Goal: Task Accomplishment & Management: Manage account settings

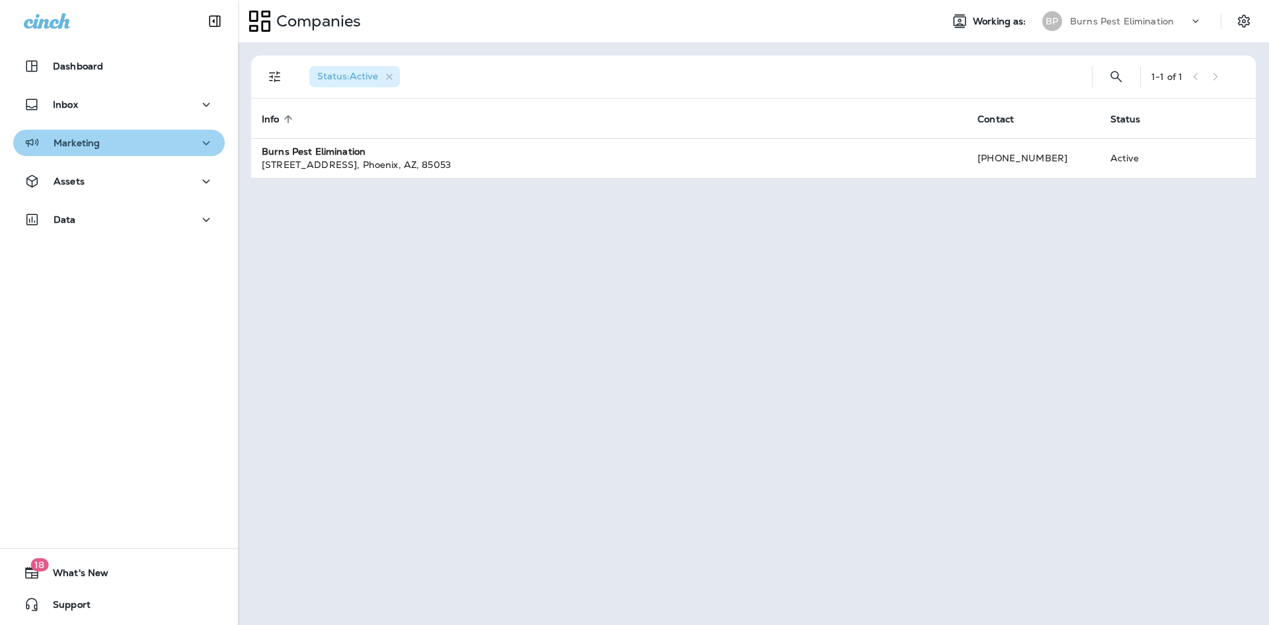
click at [138, 147] on div "Marketing" at bounding box center [119, 143] width 190 height 17
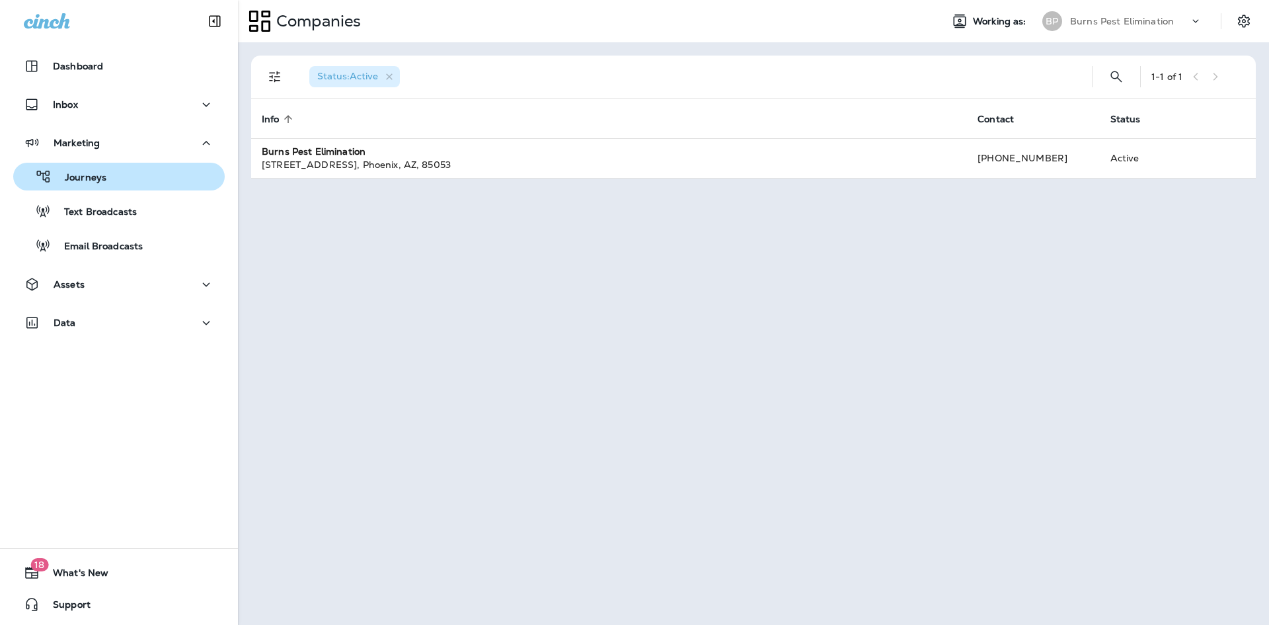
click at [132, 182] on div "Journeys" at bounding box center [119, 177] width 201 height 20
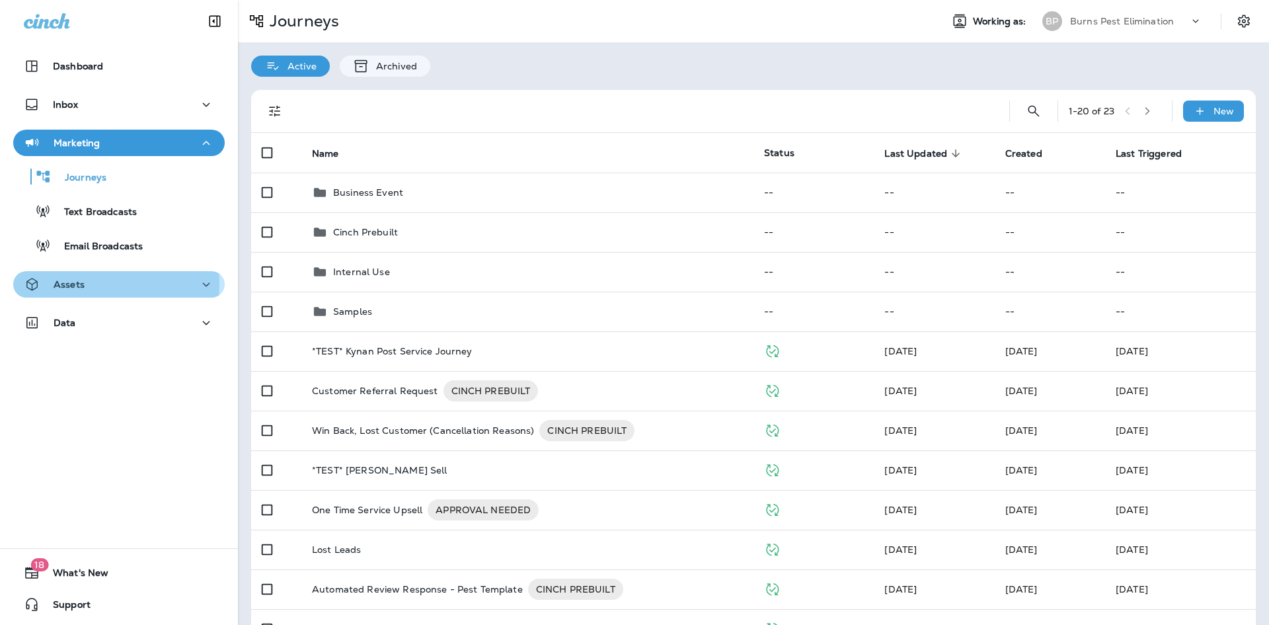
click at [87, 284] on div "Assets" at bounding box center [119, 284] width 190 height 17
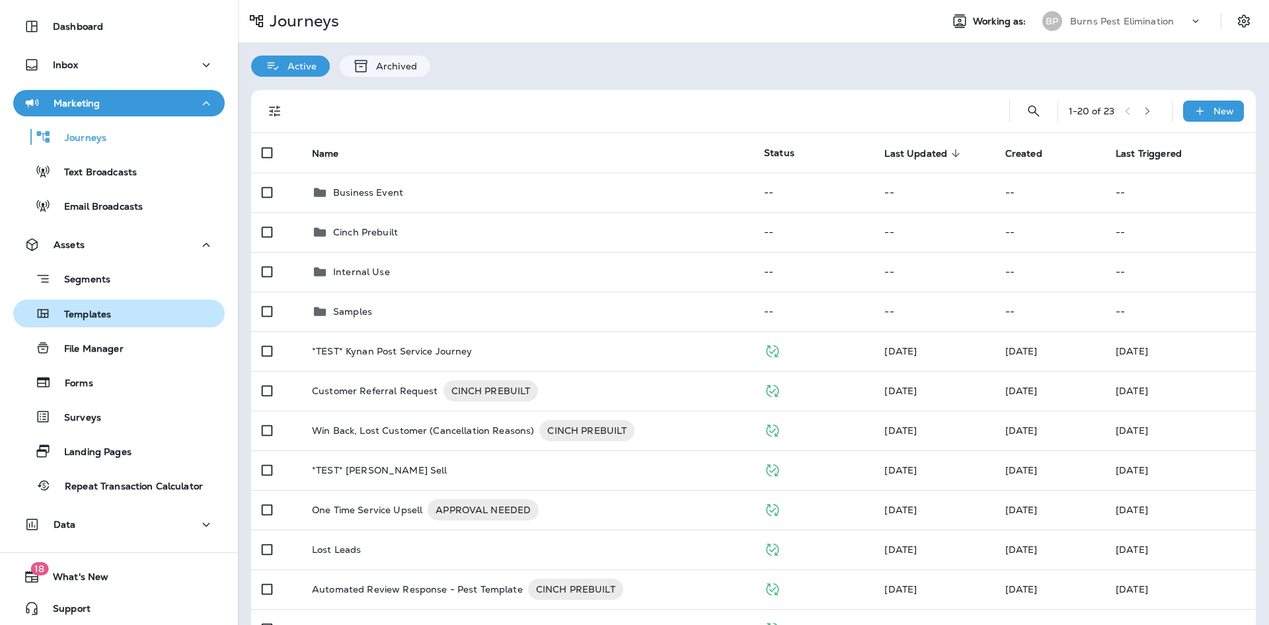
scroll to position [44, 0]
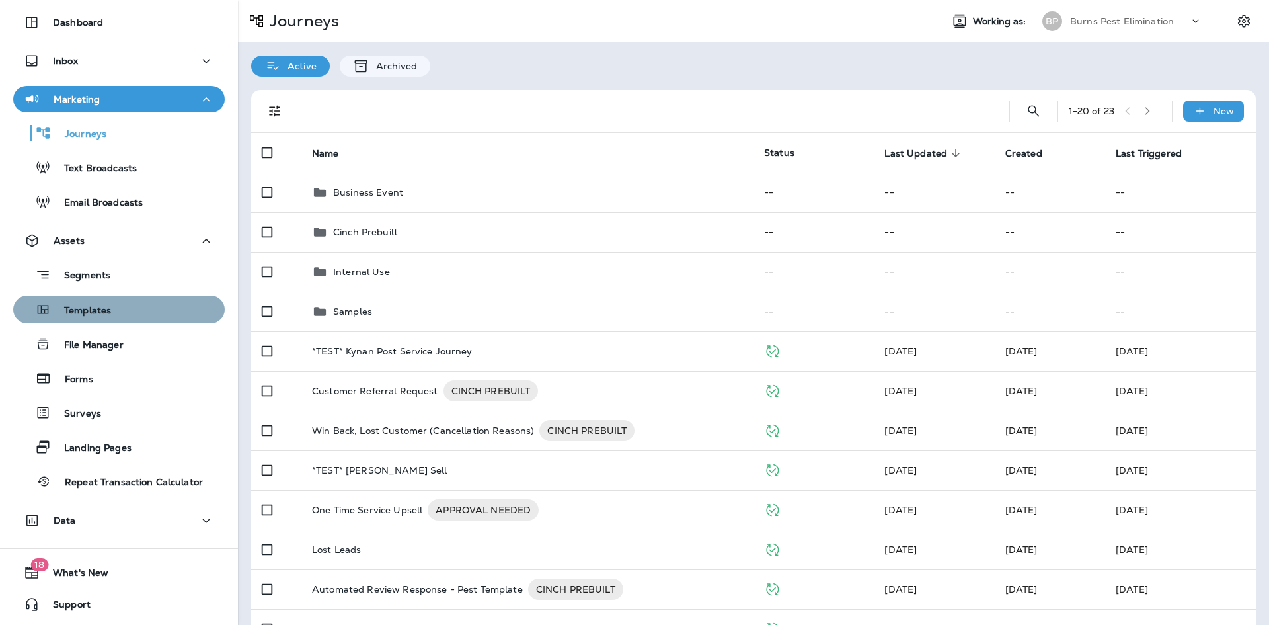
click at [159, 319] on div "Templates" at bounding box center [119, 309] width 201 height 20
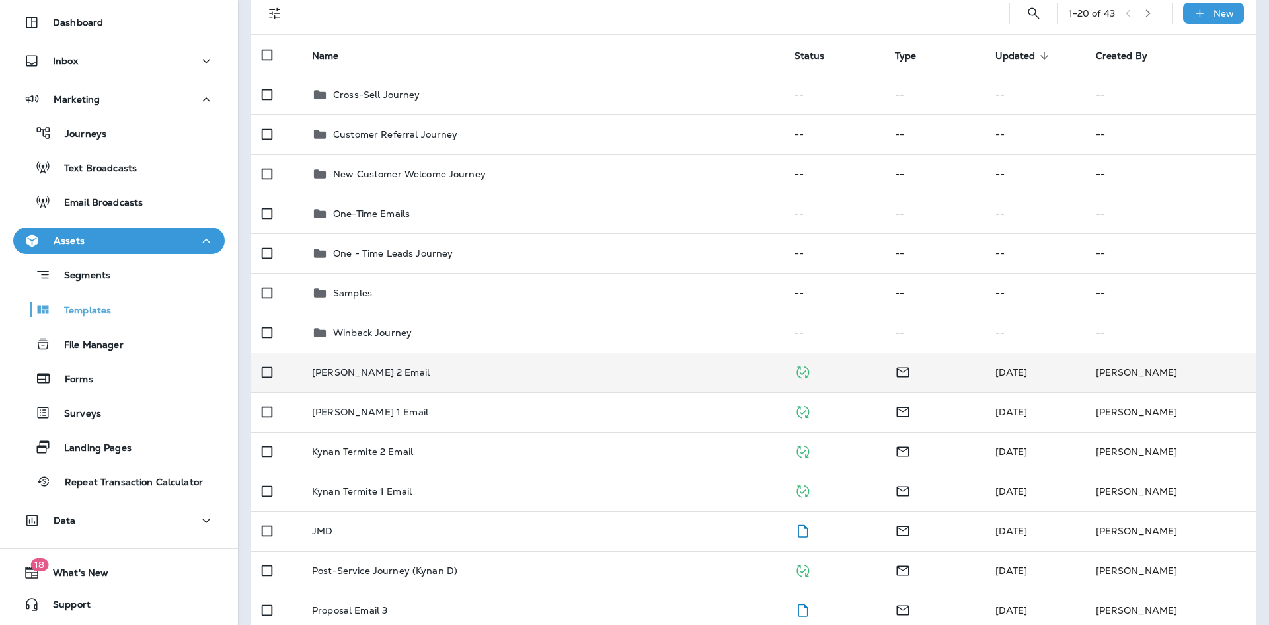
scroll to position [132, 0]
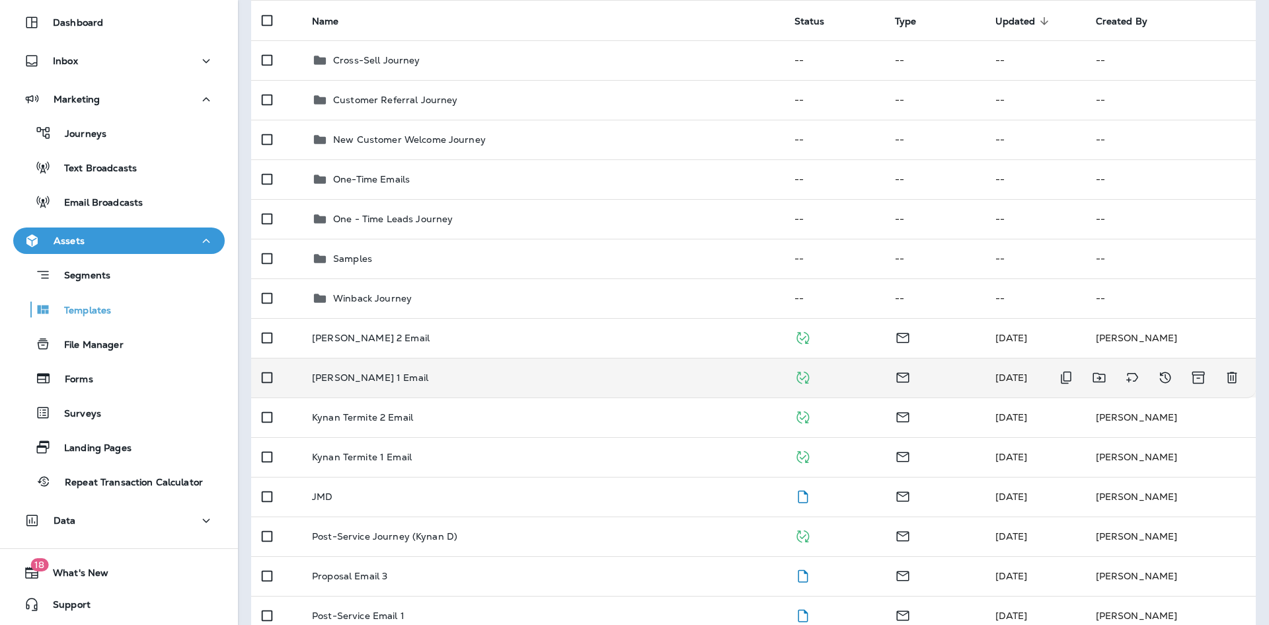
click at [535, 381] on div "[PERSON_NAME] 1 Email" at bounding box center [542, 377] width 461 height 11
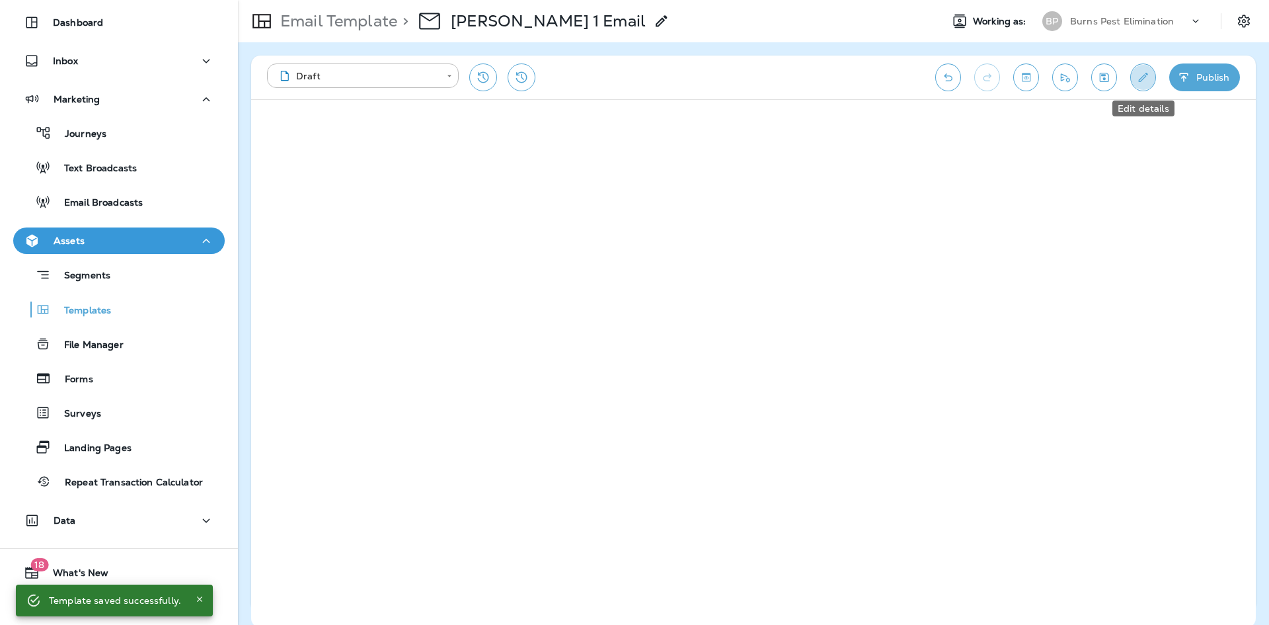
click at [1138, 81] on icon "Edit details" at bounding box center [1143, 77] width 14 height 13
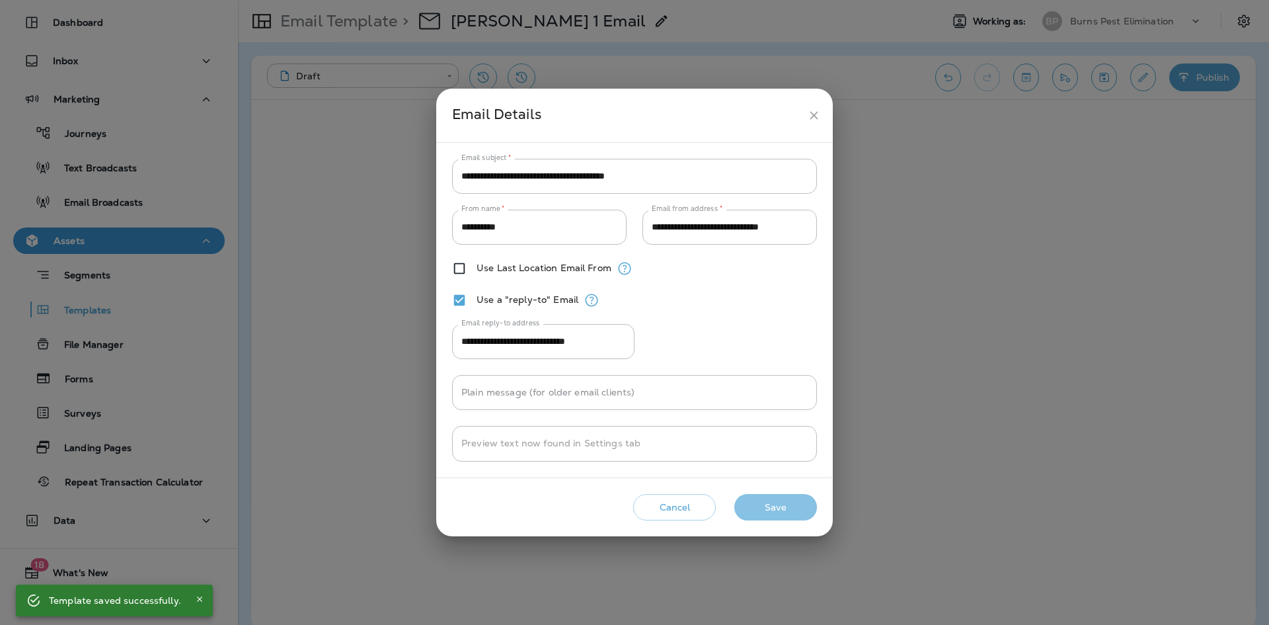
click at [795, 518] on button "Save" at bounding box center [775, 507] width 83 height 27
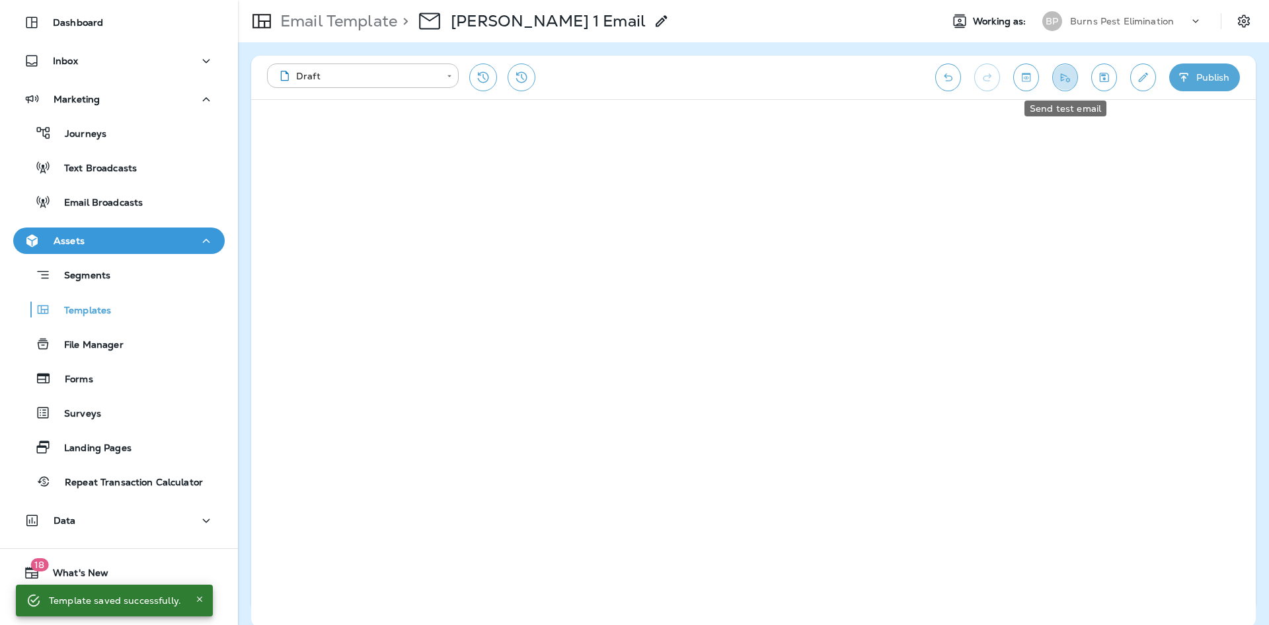
click at [1061, 77] on icon "Send test email" at bounding box center [1065, 77] width 9 height 9
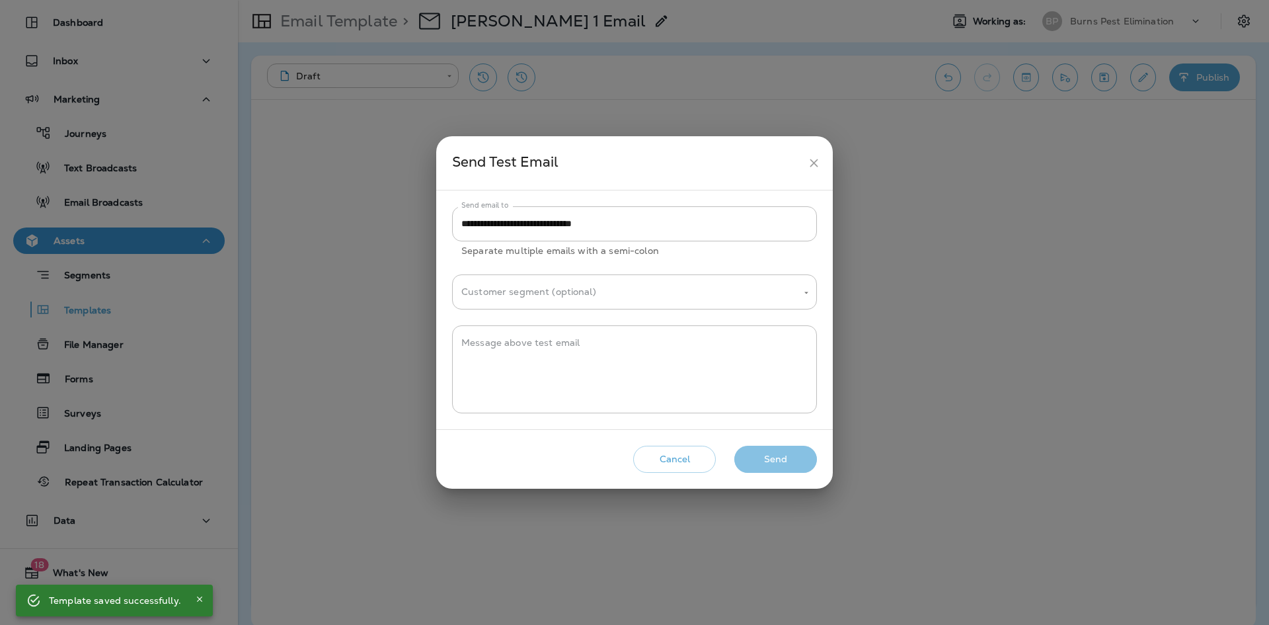
click at [798, 463] on button "Send" at bounding box center [775, 458] width 83 height 27
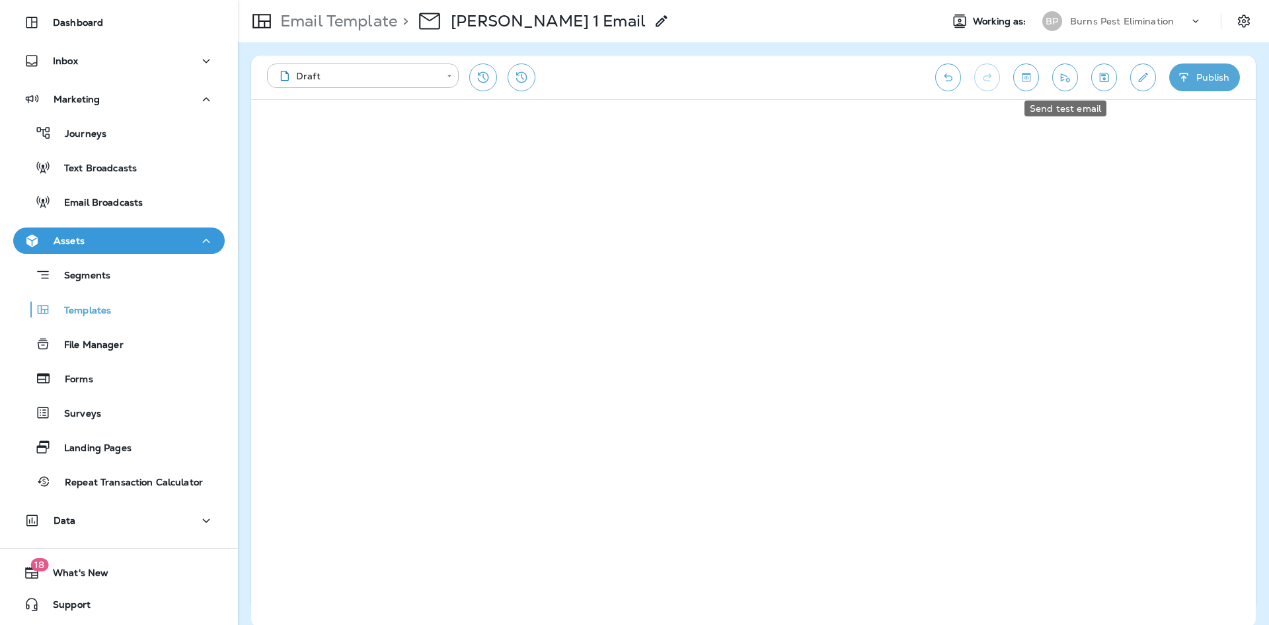
click at [1076, 73] on button "Send test email" at bounding box center [1065, 77] width 26 height 28
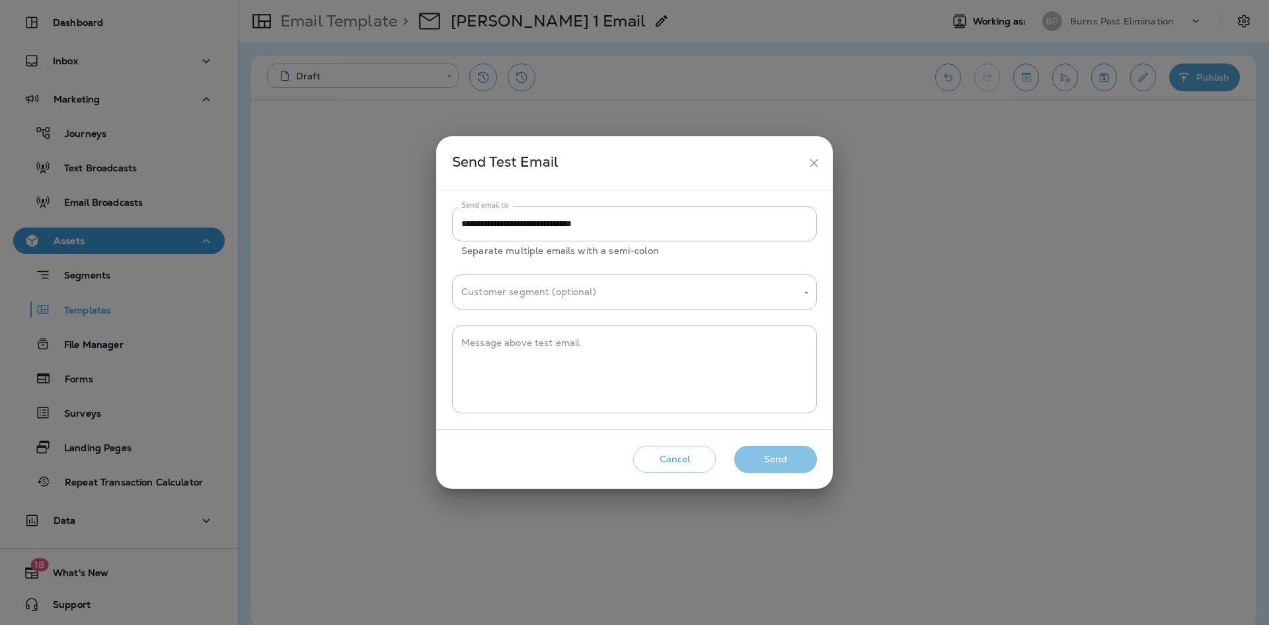
click at [775, 460] on button "Send" at bounding box center [775, 458] width 83 height 27
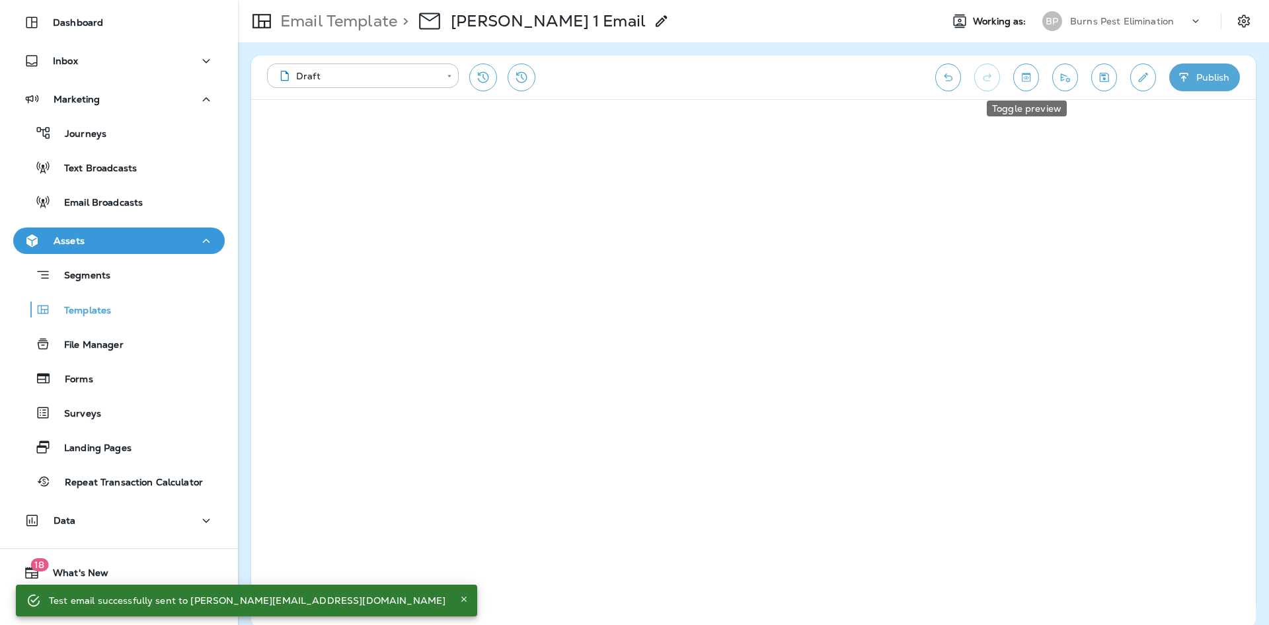
click at [1033, 82] on button "Toggle preview" at bounding box center [1026, 77] width 26 height 28
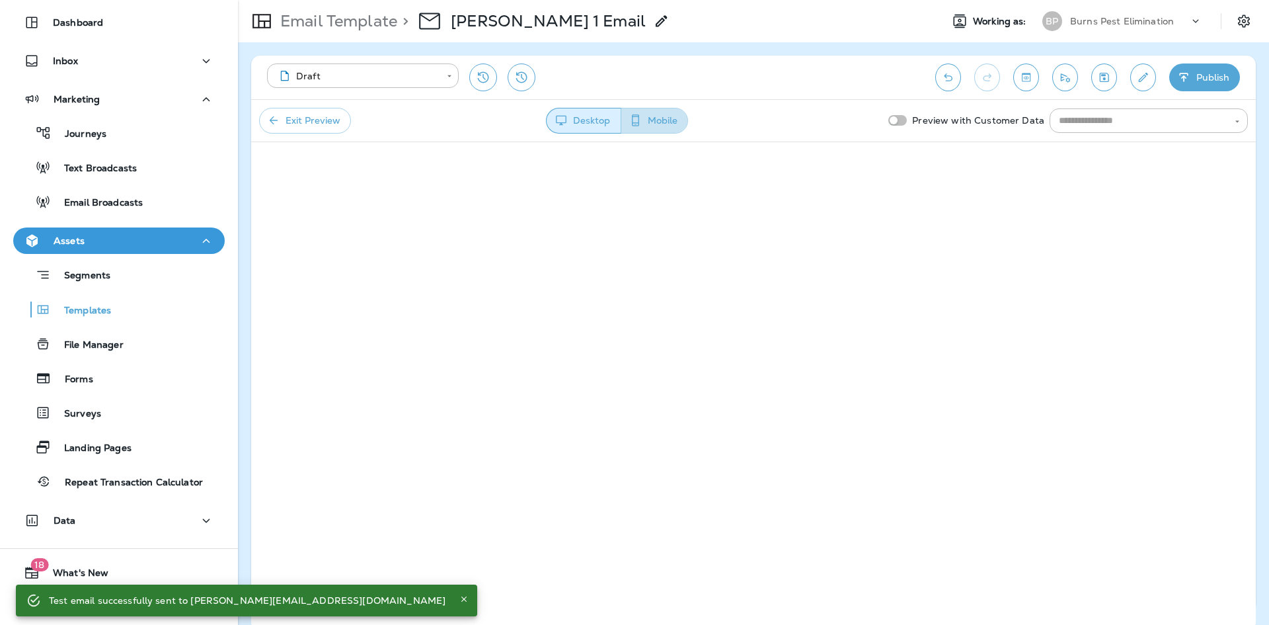
click at [671, 124] on button "Mobile" at bounding box center [654, 121] width 67 height 26
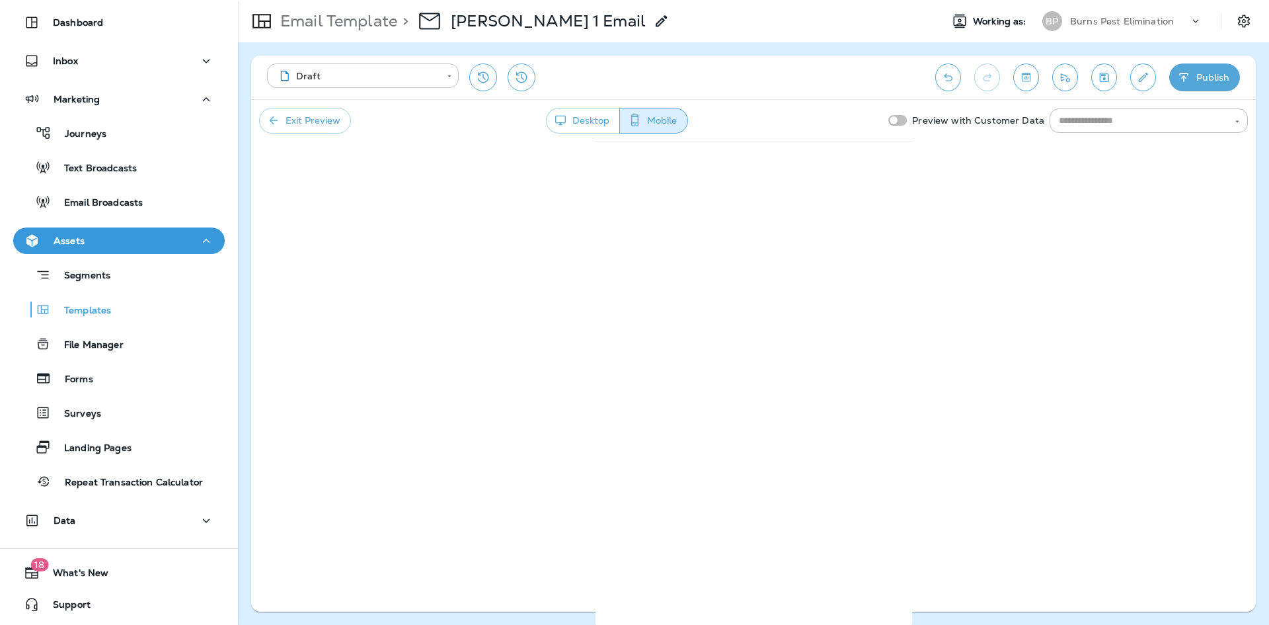
click at [603, 107] on div "Exit Preview Desktop Mobile Preview with Customer Data ​" at bounding box center [753, 120] width 1005 height 42
click at [602, 113] on button "Desktop" at bounding box center [583, 121] width 74 height 26
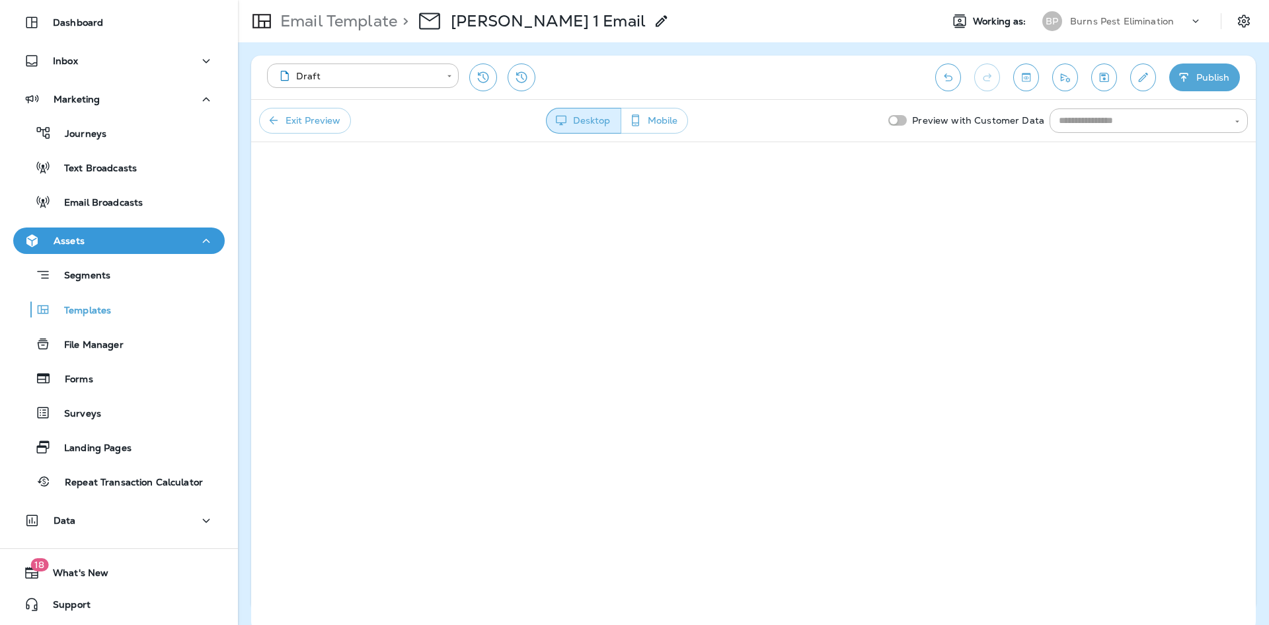
click at [316, 124] on button "Exit Preview" at bounding box center [305, 121] width 92 height 26
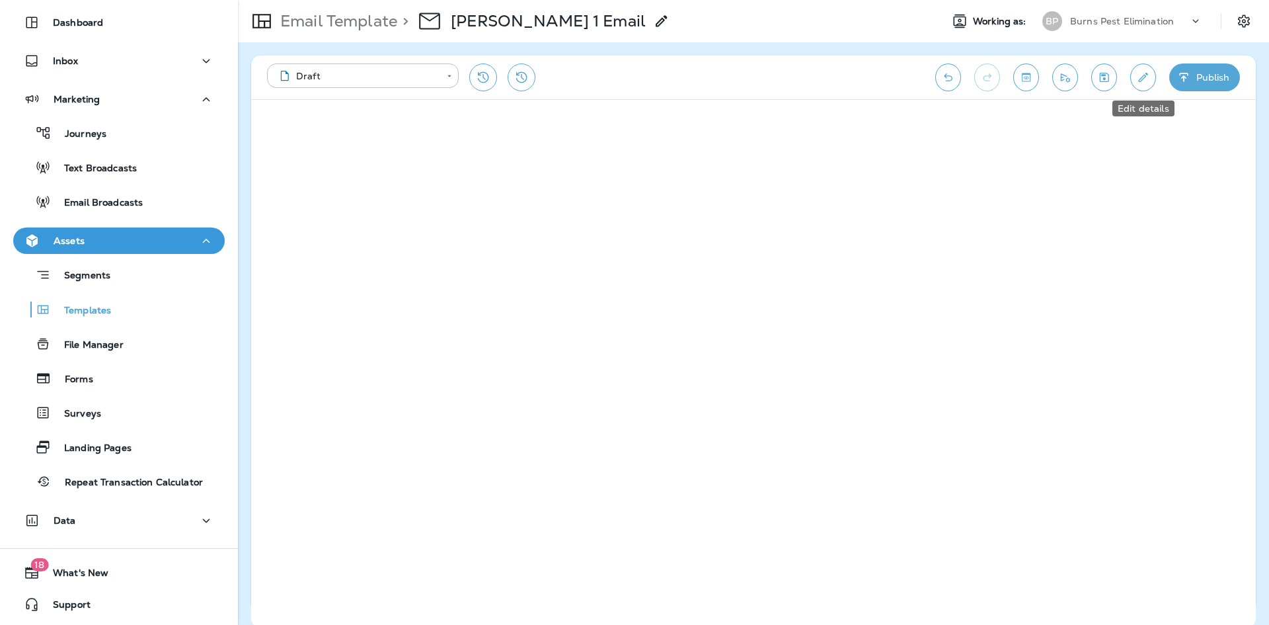
click at [1151, 76] on button "Edit details" at bounding box center [1143, 77] width 26 height 28
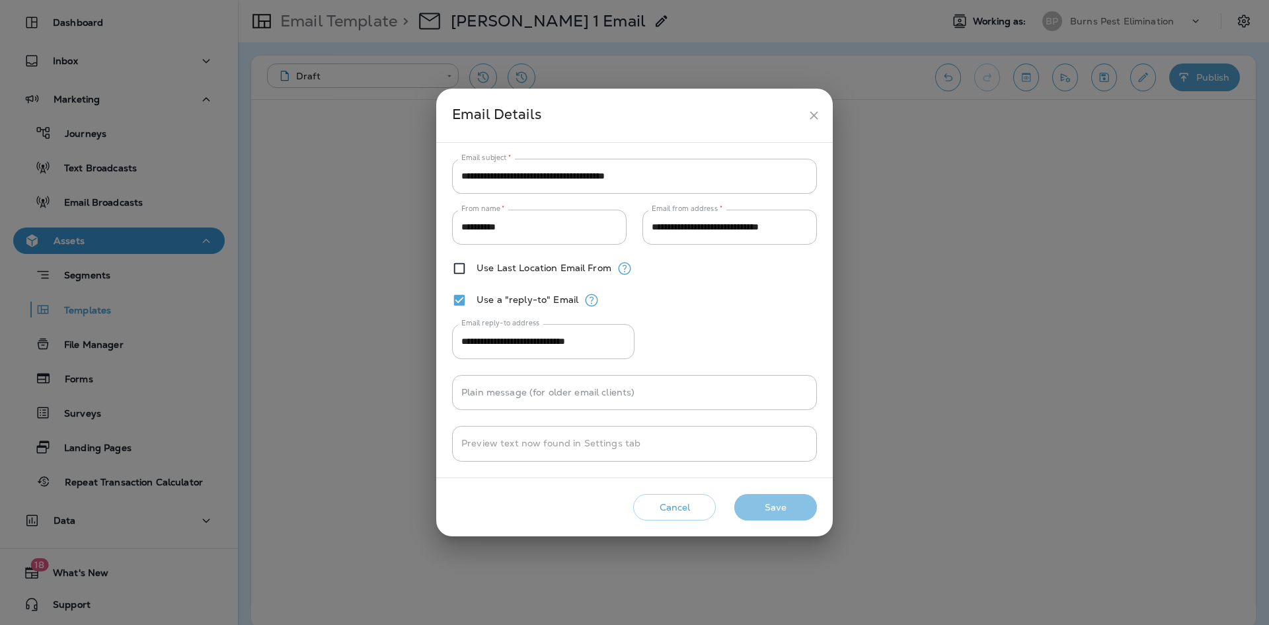
click at [788, 515] on button "Save" at bounding box center [775, 507] width 83 height 27
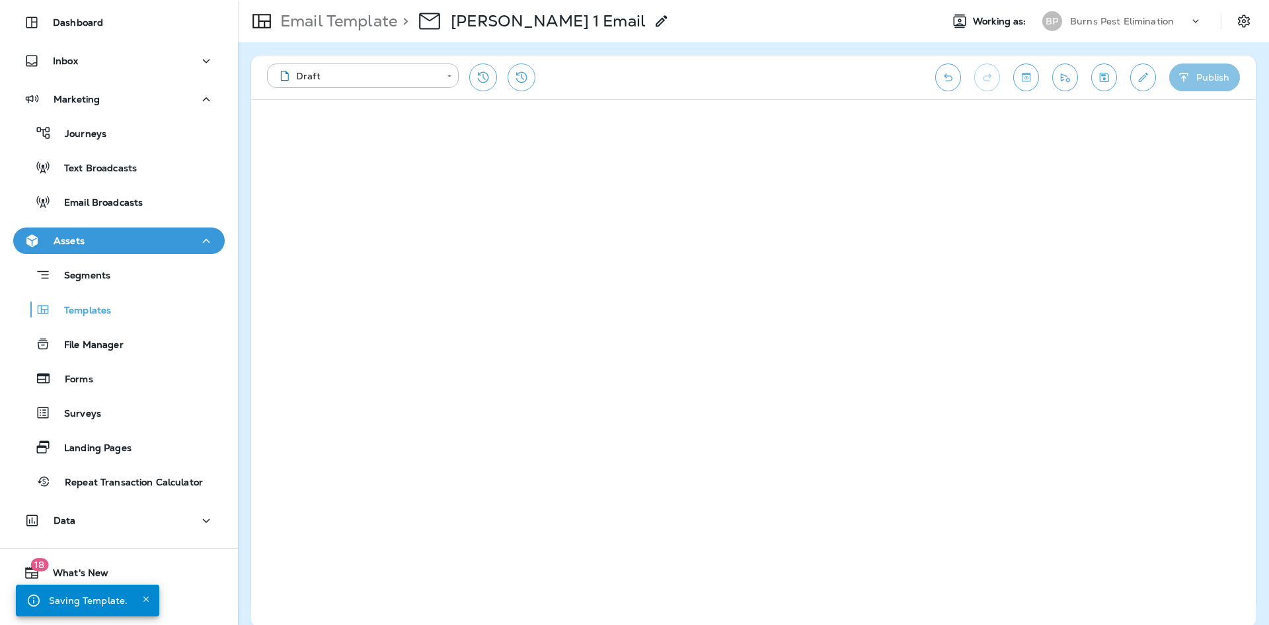
click at [1226, 71] on button "Publish" at bounding box center [1204, 77] width 71 height 28
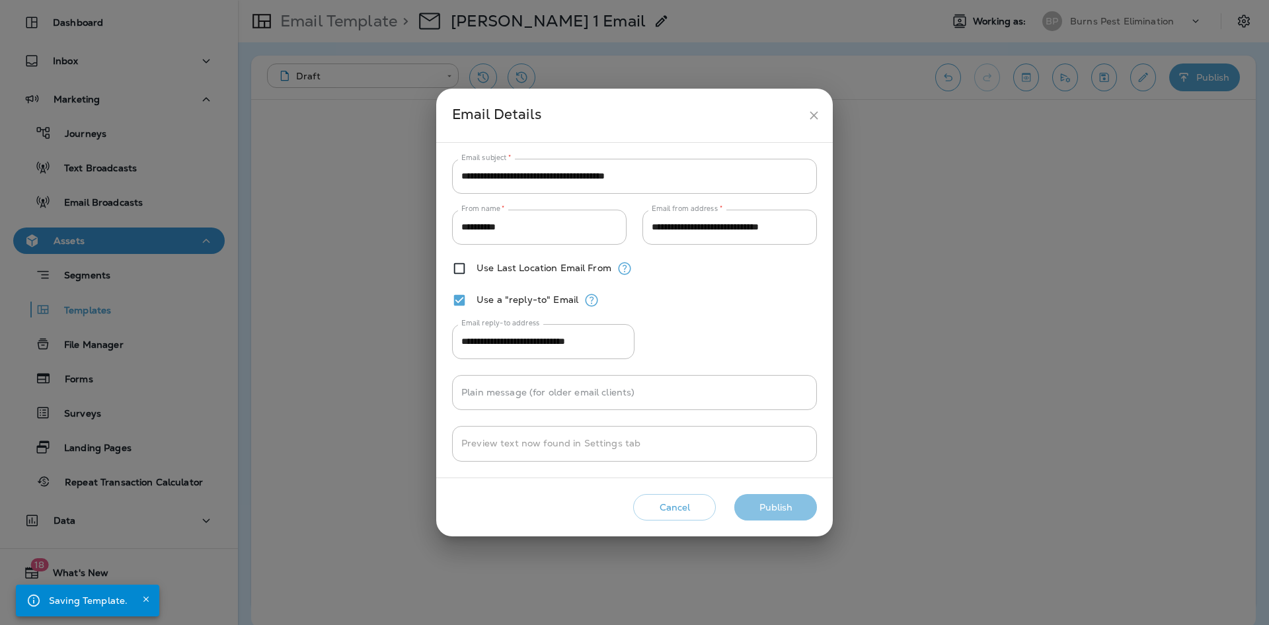
click at [796, 504] on button "Publish" at bounding box center [775, 507] width 83 height 27
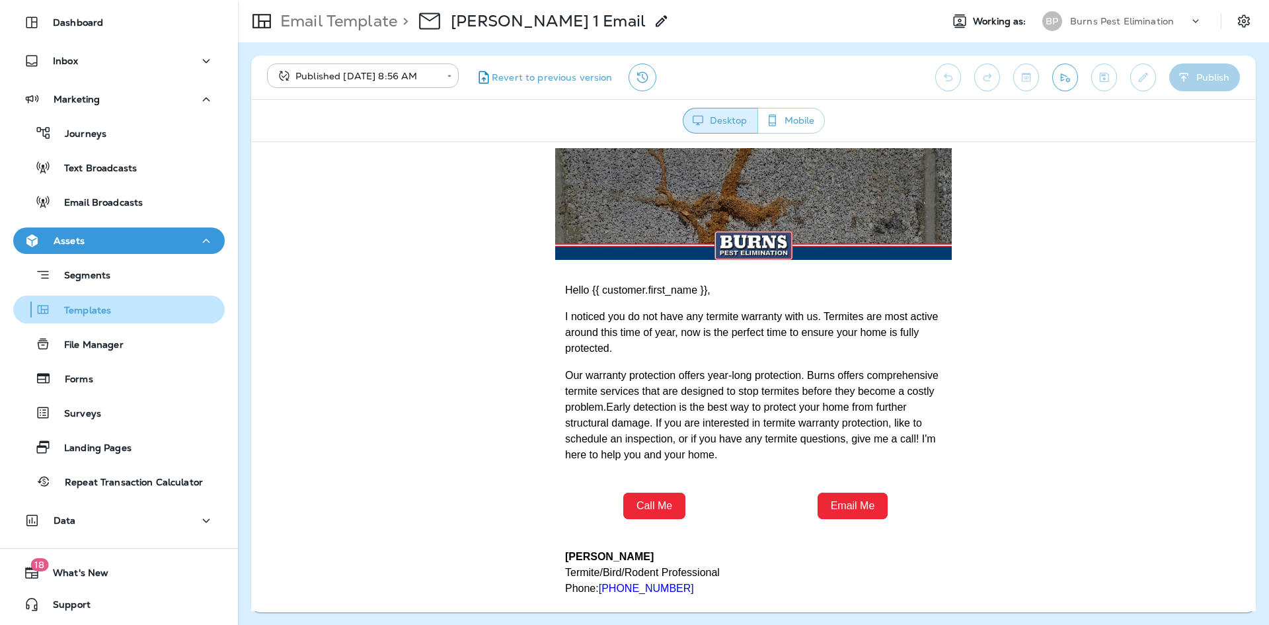
click at [165, 309] on div "Templates" at bounding box center [119, 309] width 201 height 20
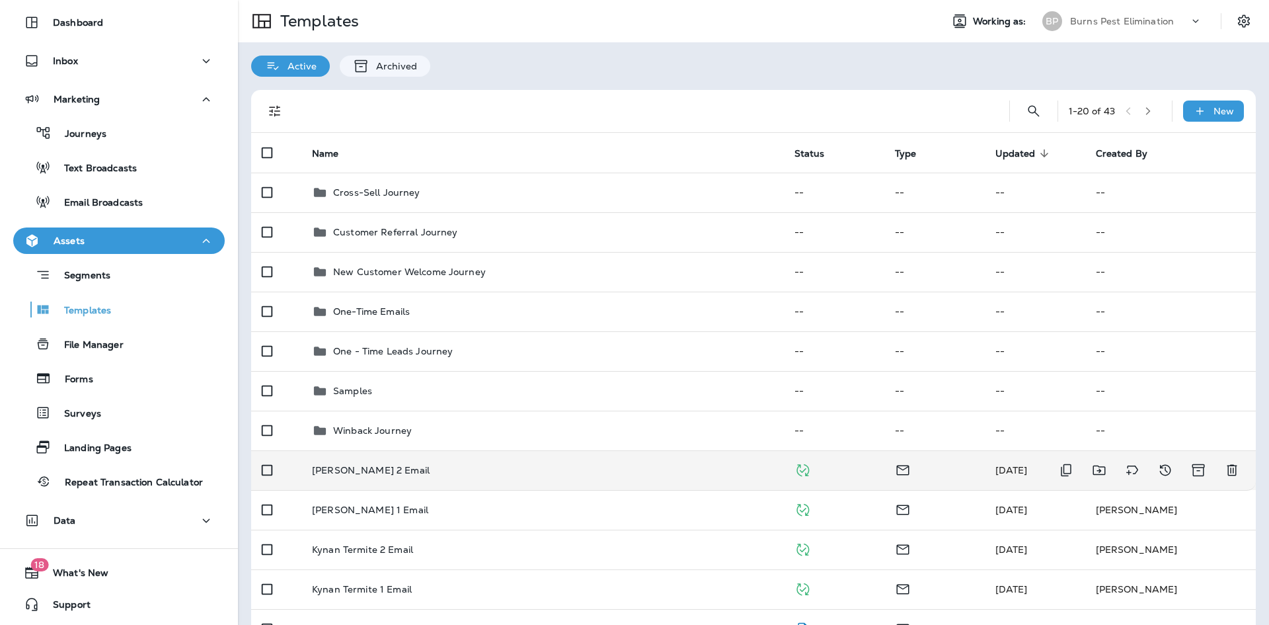
click at [529, 466] on div "[PERSON_NAME] 2 Email" at bounding box center [542, 470] width 461 height 11
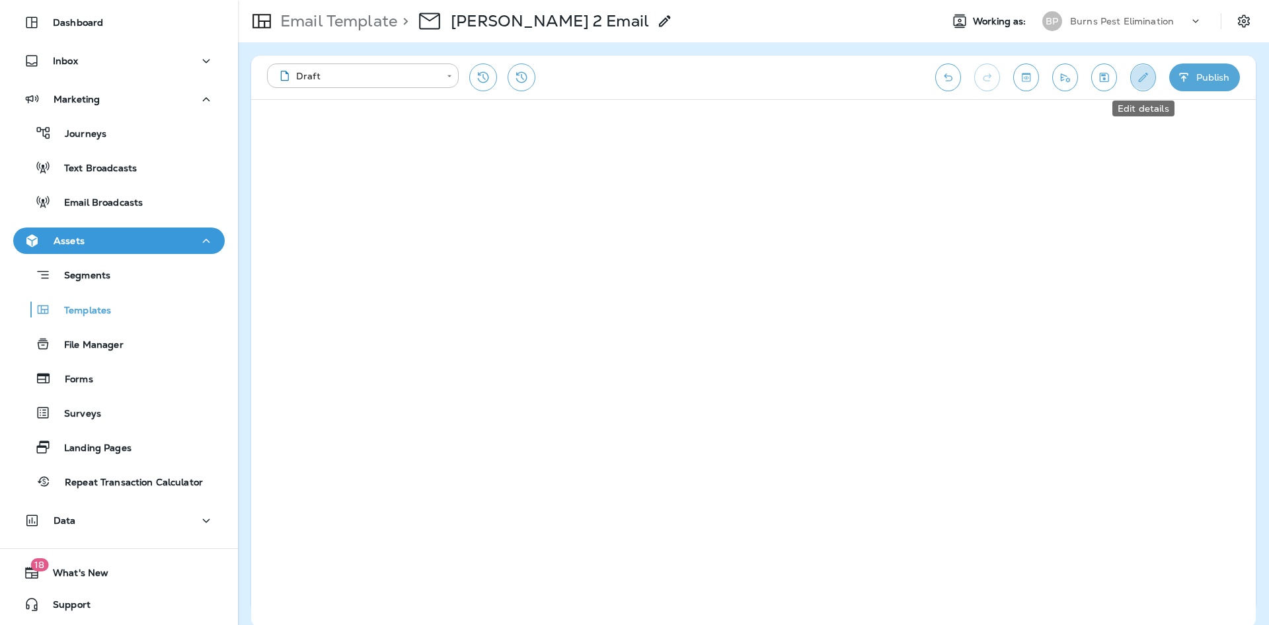
click at [1142, 86] on button "Edit details" at bounding box center [1143, 77] width 26 height 28
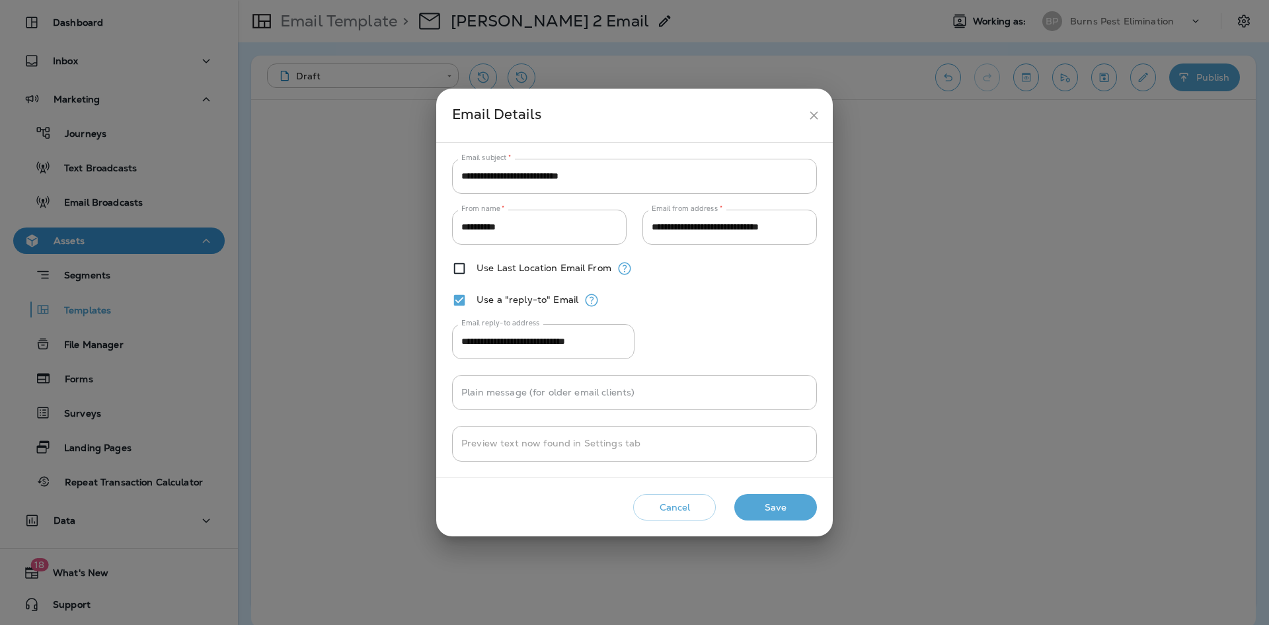
click at [803, 496] on button "Save" at bounding box center [775, 507] width 83 height 27
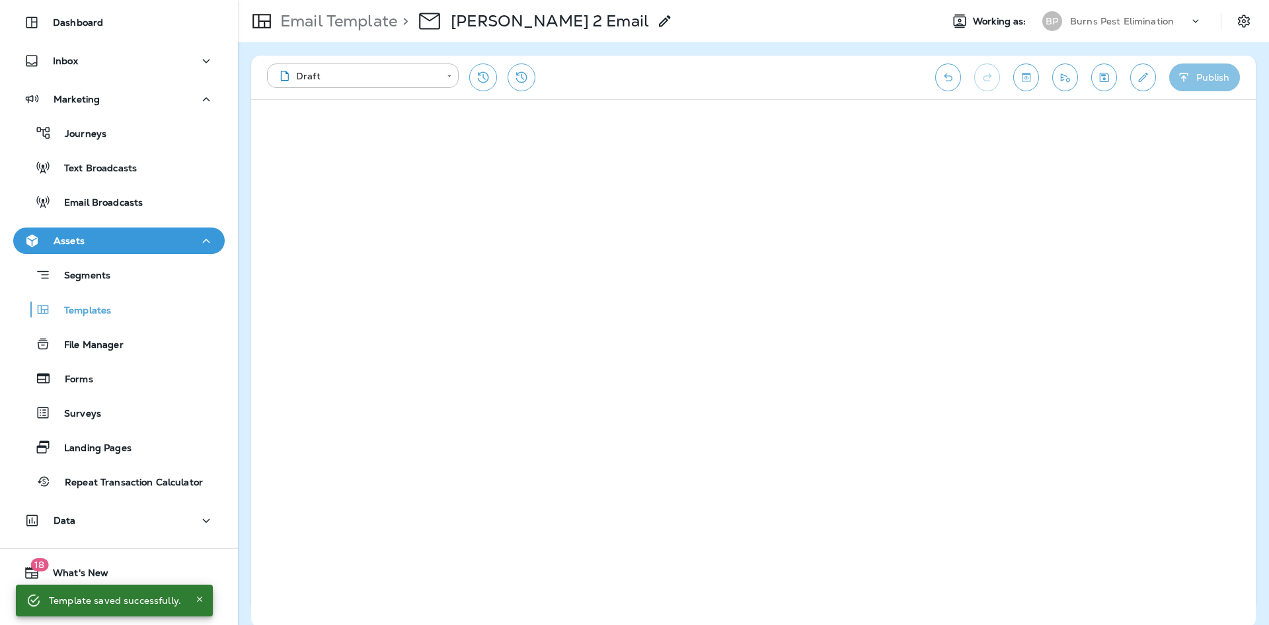
click at [1190, 79] on icon "button" at bounding box center [1184, 77] width 14 height 13
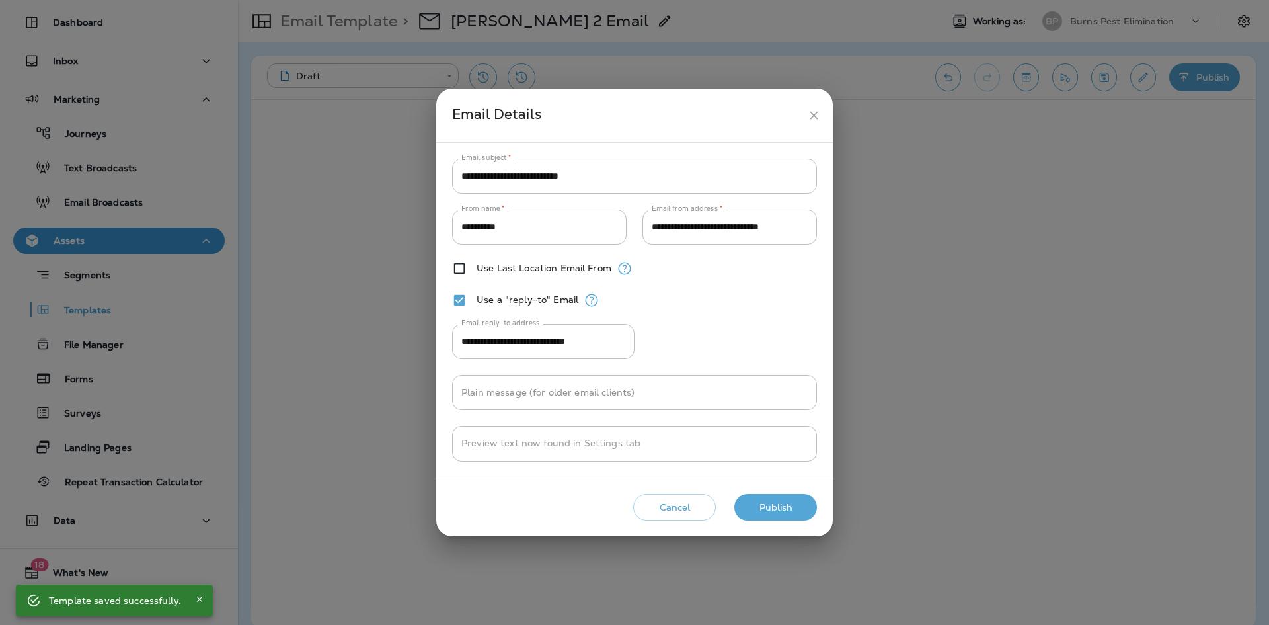
click at [811, 504] on button "Publish" at bounding box center [775, 507] width 83 height 27
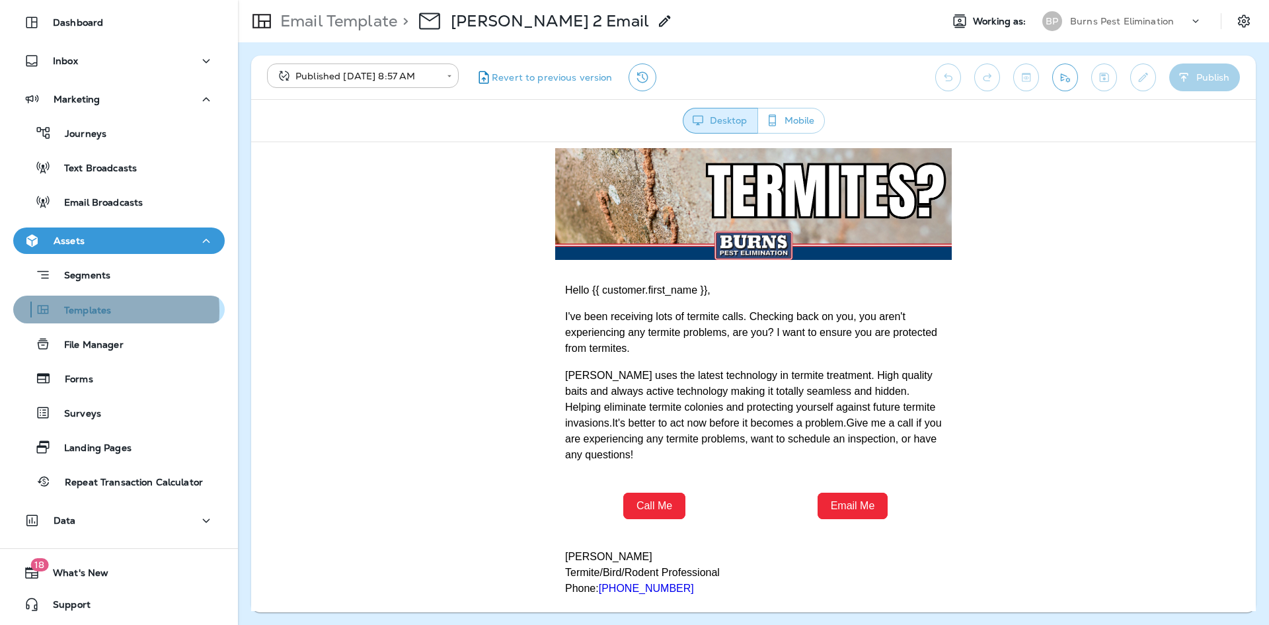
click at [75, 311] on p "Templates" at bounding box center [81, 311] width 60 height 13
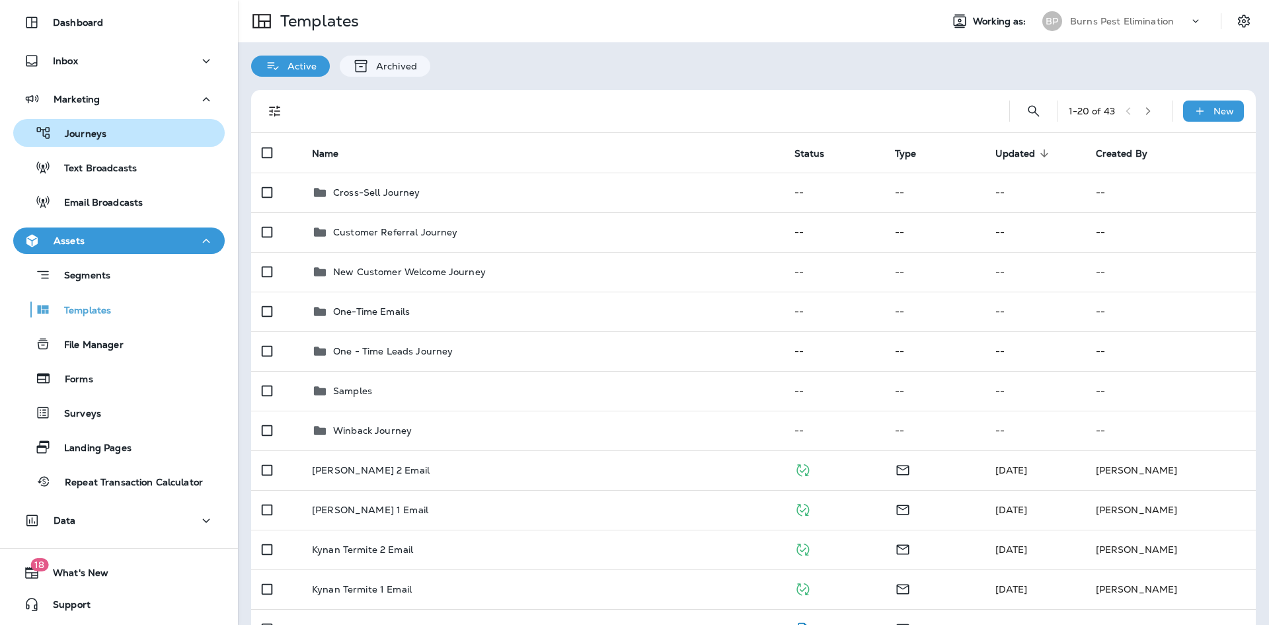
click at [132, 139] on div "Journeys" at bounding box center [119, 133] width 201 height 20
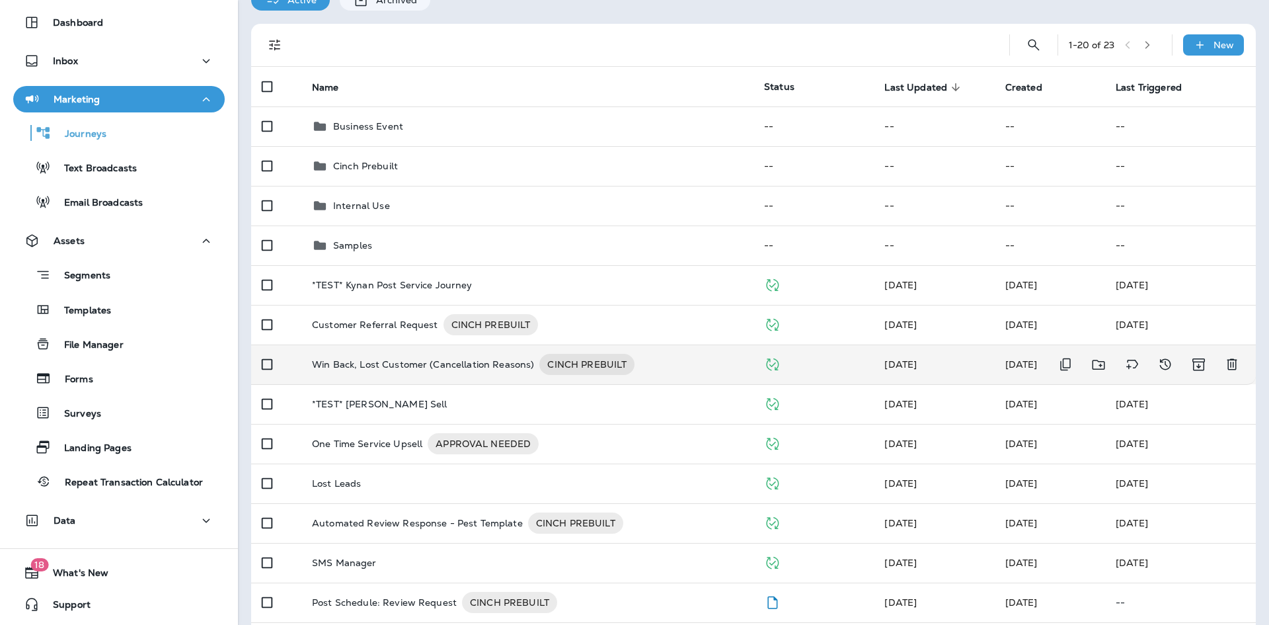
scroll to position [132, 0]
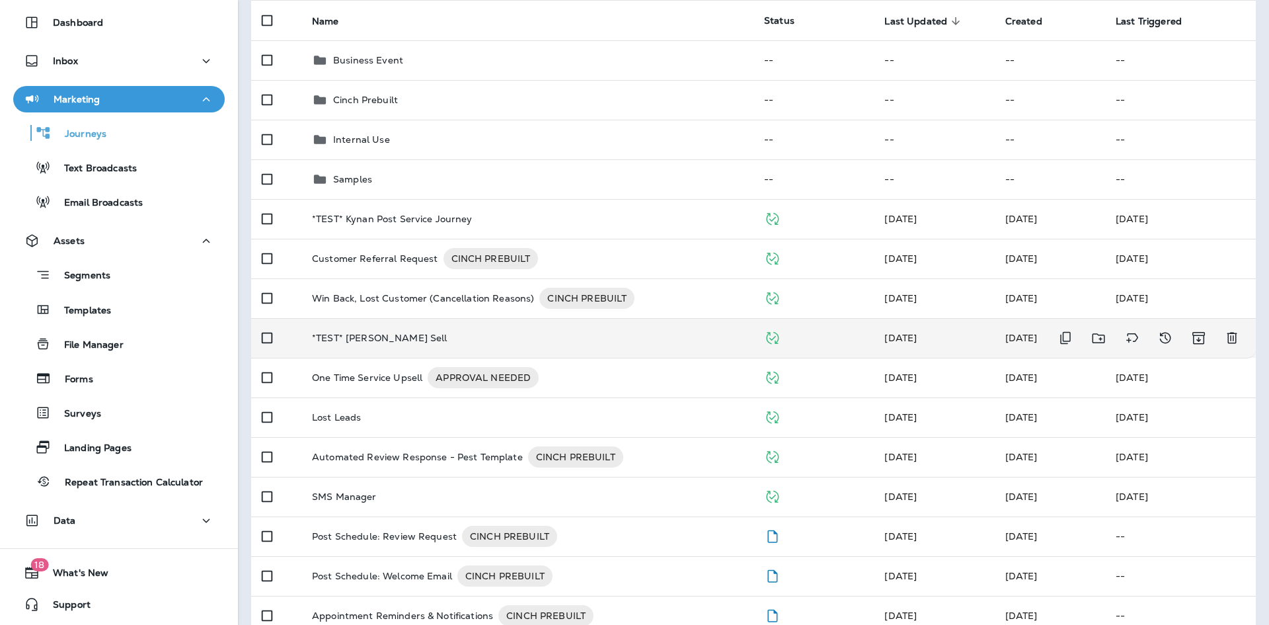
click at [413, 330] on td "*TEST* [PERSON_NAME] Sell" at bounding box center [527, 338] width 452 height 40
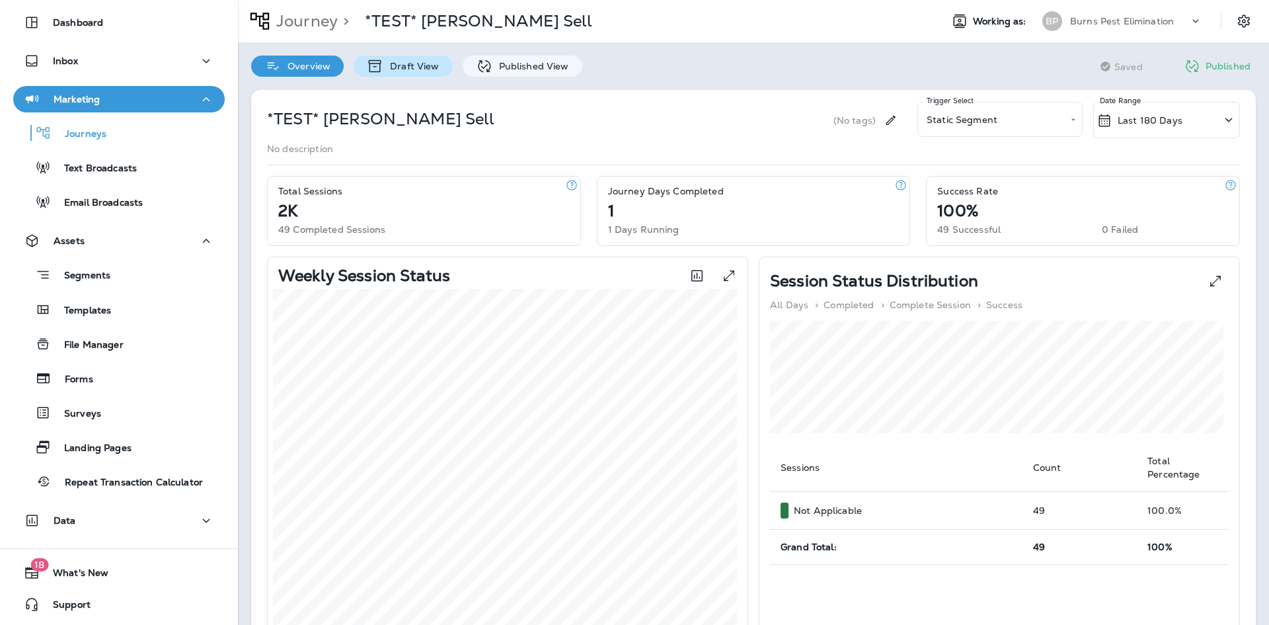
click at [429, 65] on p "Draft View" at bounding box center [411, 66] width 56 height 11
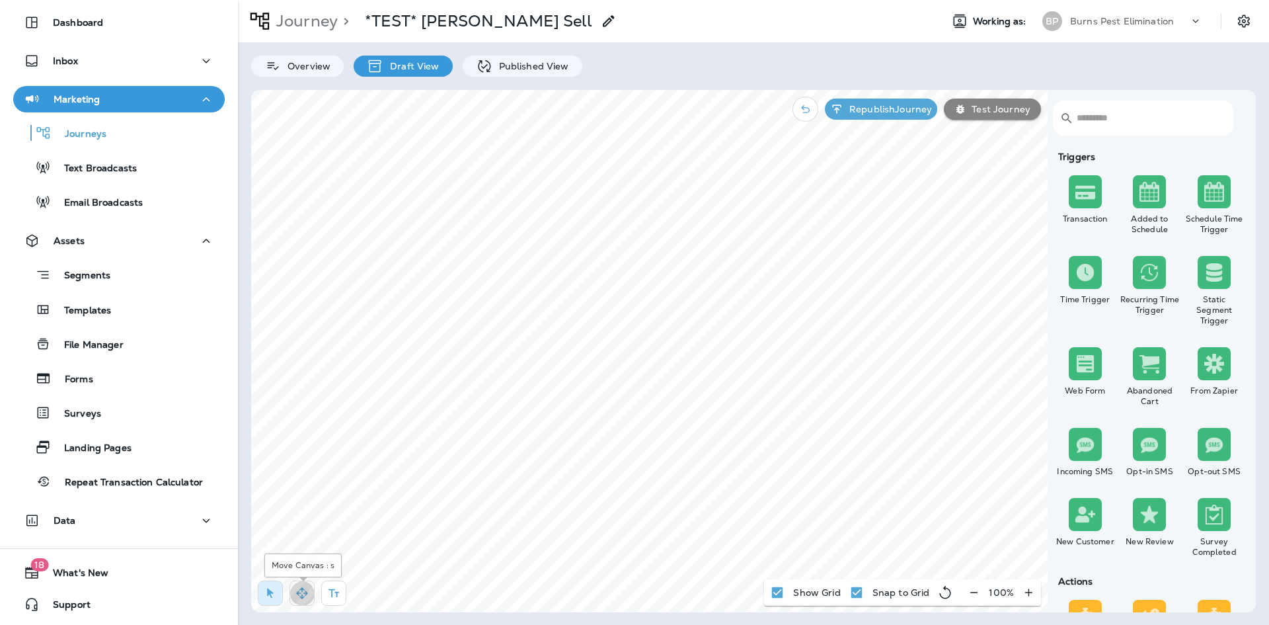
click at [311, 591] on button "button" at bounding box center [301, 592] width 25 height 25
click at [995, 106] on p "Test Journey" at bounding box center [998, 109] width 64 height 11
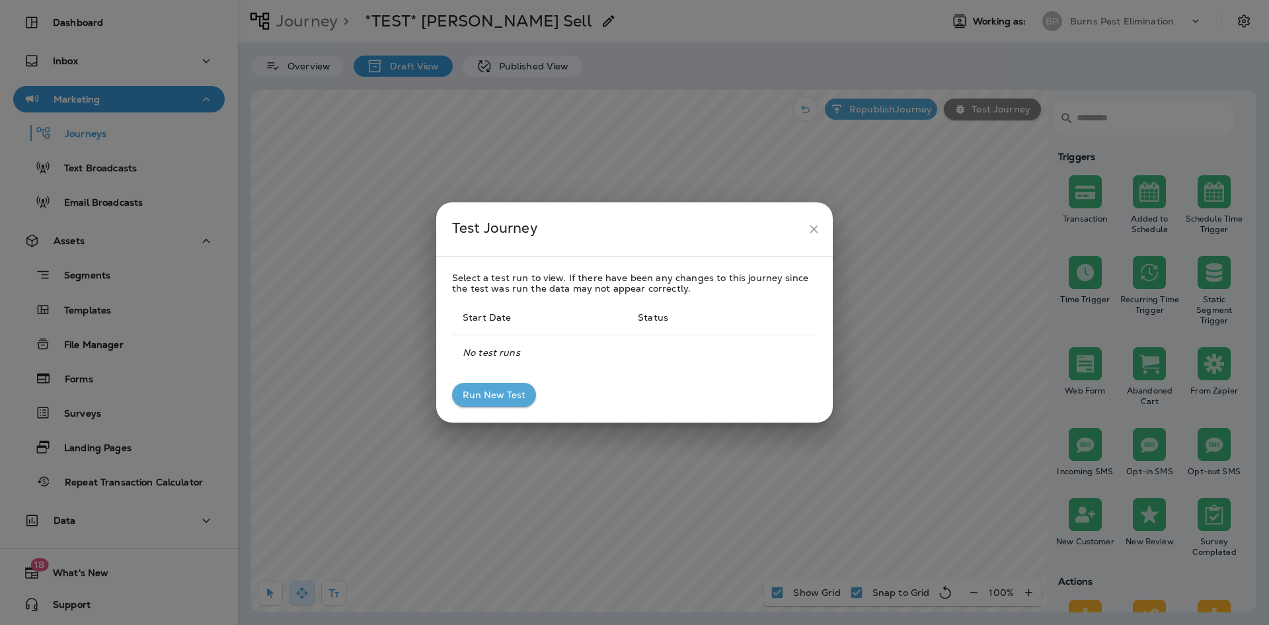
click at [499, 400] on button "Run New Test" at bounding box center [494, 395] width 84 height 24
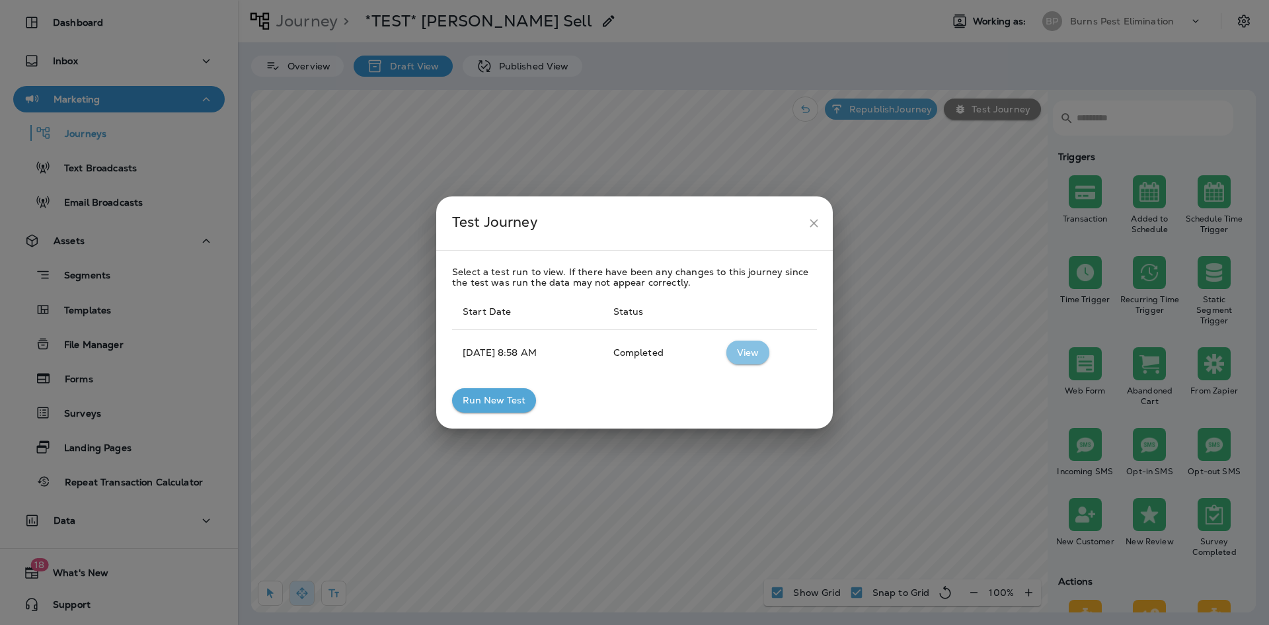
click at [757, 354] on button "View" at bounding box center [747, 352] width 43 height 24
click at [816, 225] on icon "close" at bounding box center [814, 223] width 8 height 8
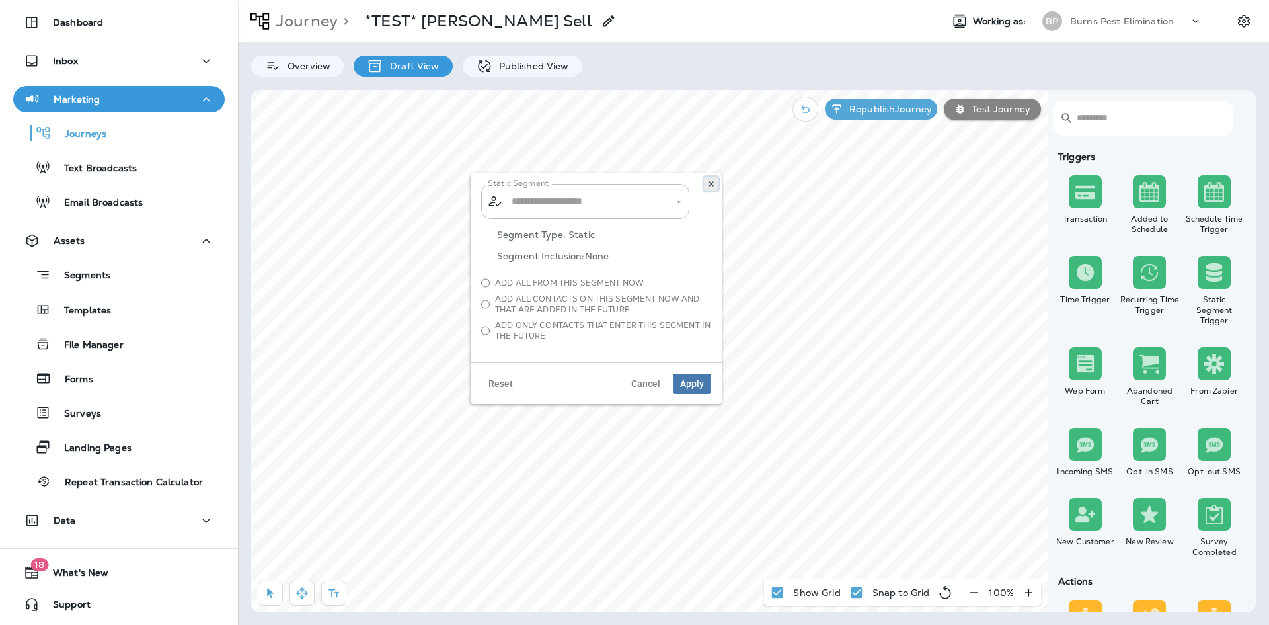
click at [714, 184] on icon at bounding box center [711, 184] width 8 height 8
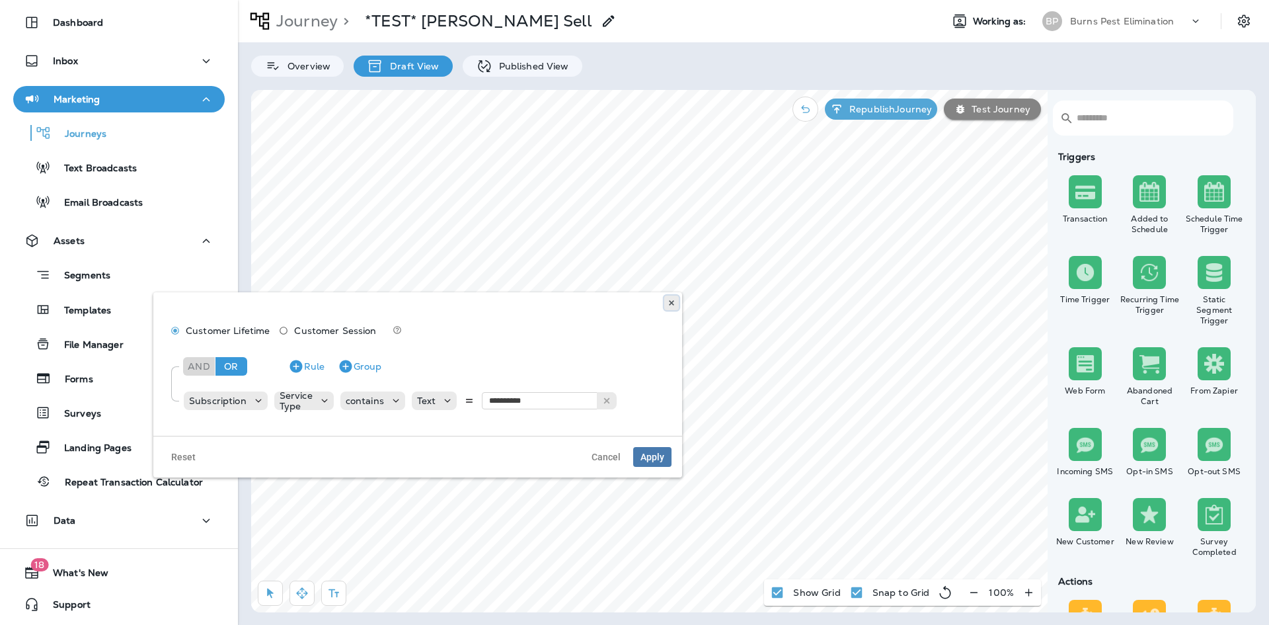
click at [670, 304] on use at bounding box center [671, 302] width 5 height 5
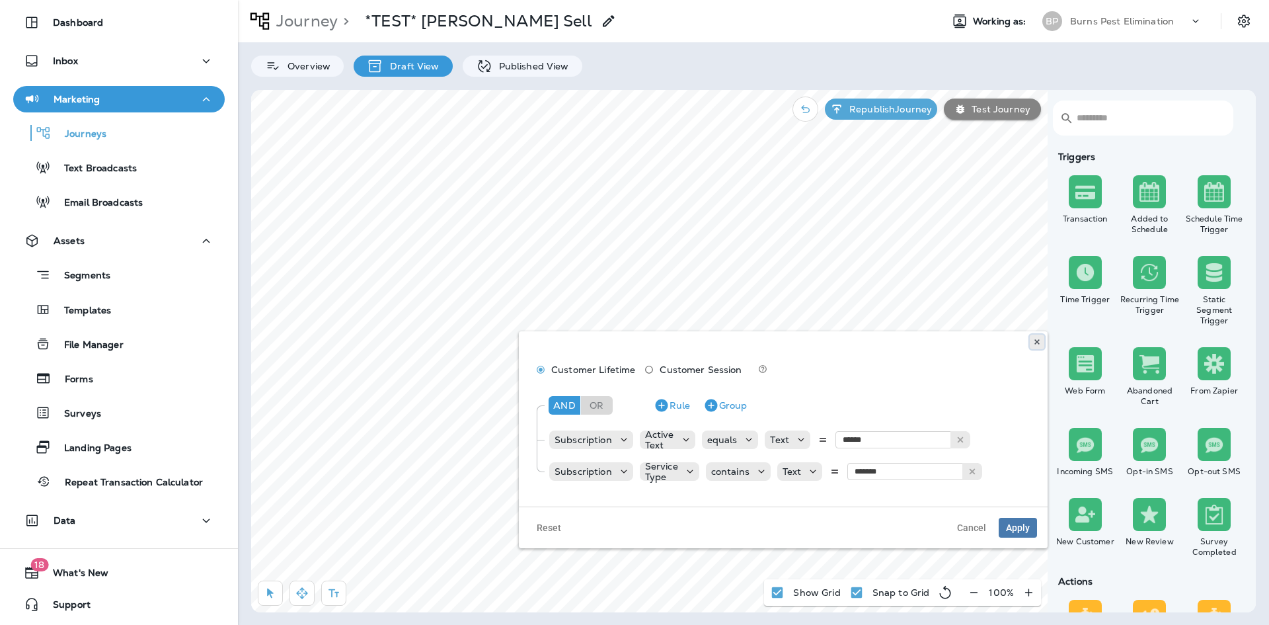
click at [1034, 344] on icon at bounding box center [1037, 342] width 8 height 8
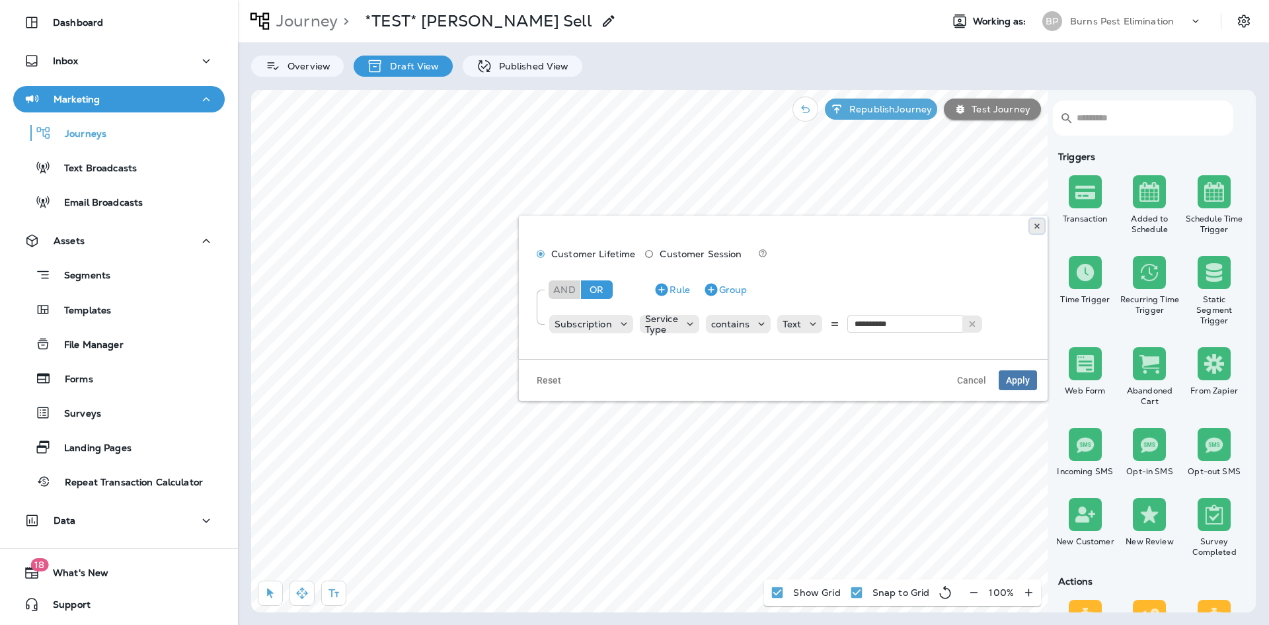
click at [1034, 223] on icon at bounding box center [1037, 226] width 8 height 8
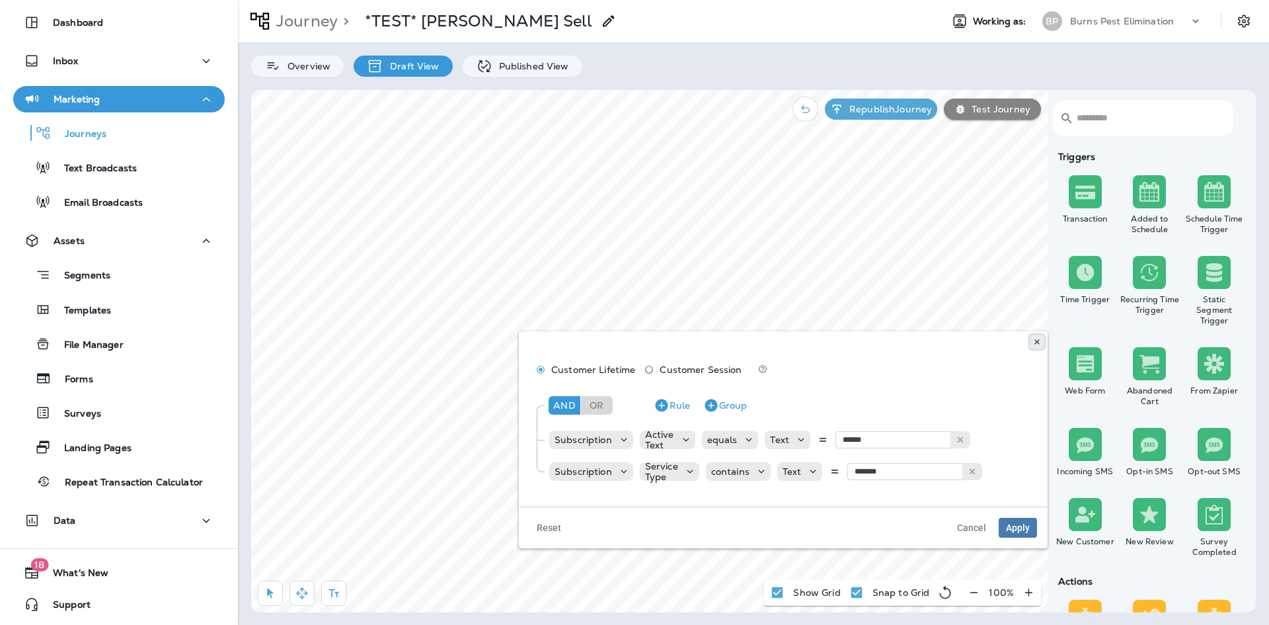
click at [1034, 347] on button at bounding box center [1037, 341] width 15 height 15
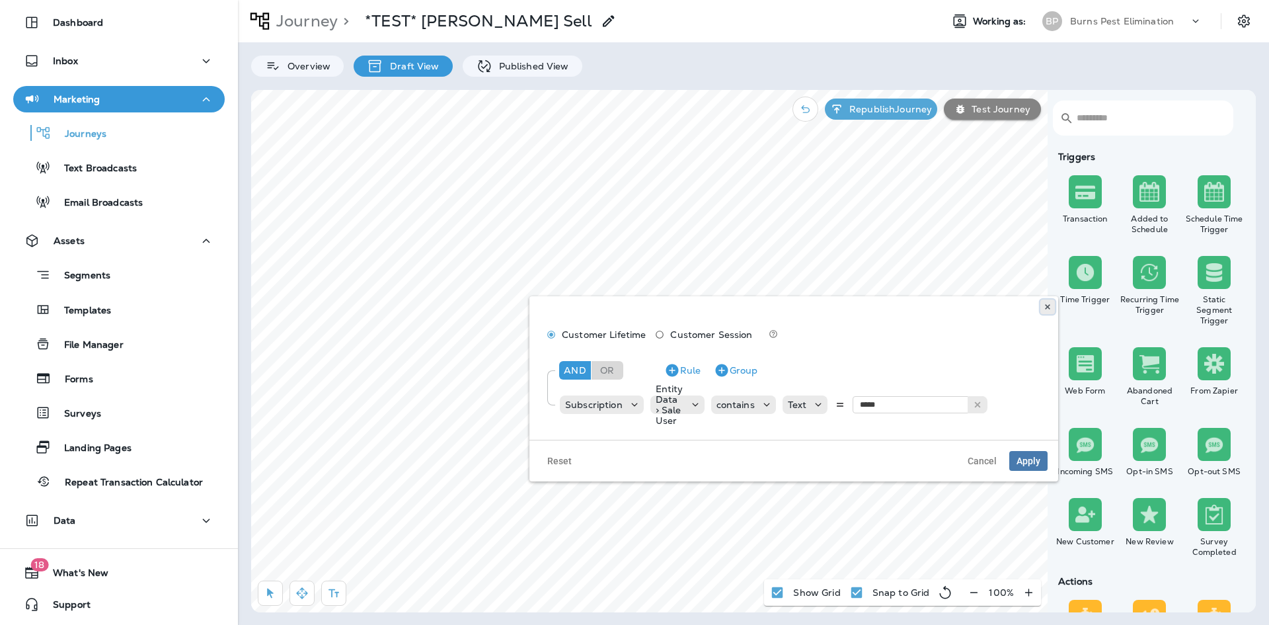
click at [1046, 311] on button at bounding box center [1047, 306] width 15 height 15
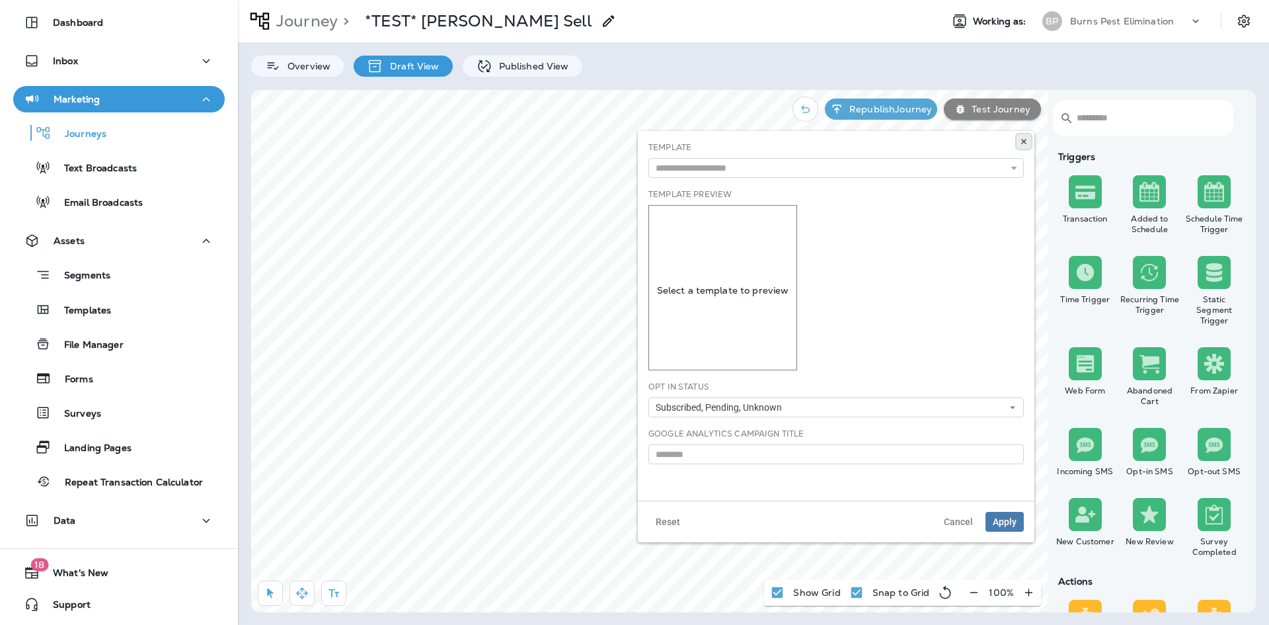
click at [1023, 137] on icon at bounding box center [1024, 141] width 8 height 8
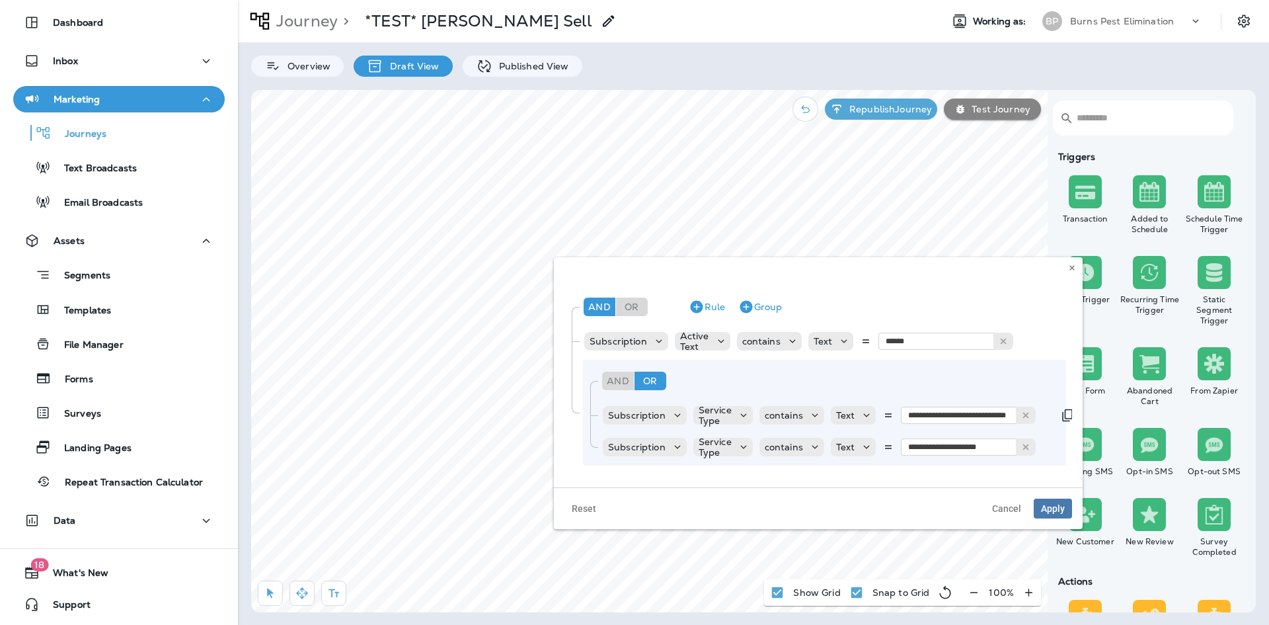
scroll to position [34, 0]
click at [1079, 268] on button at bounding box center [1072, 267] width 15 height 15
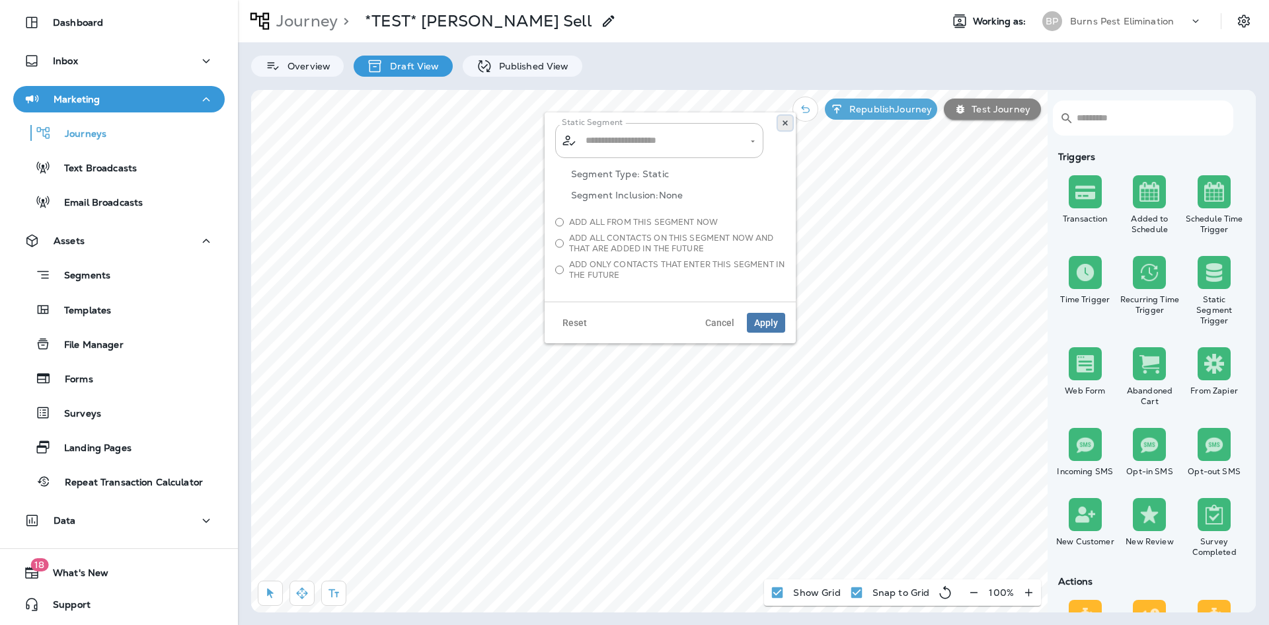
click at [784, 126] on icon at bounding box center [785, 123] width 8 height 8
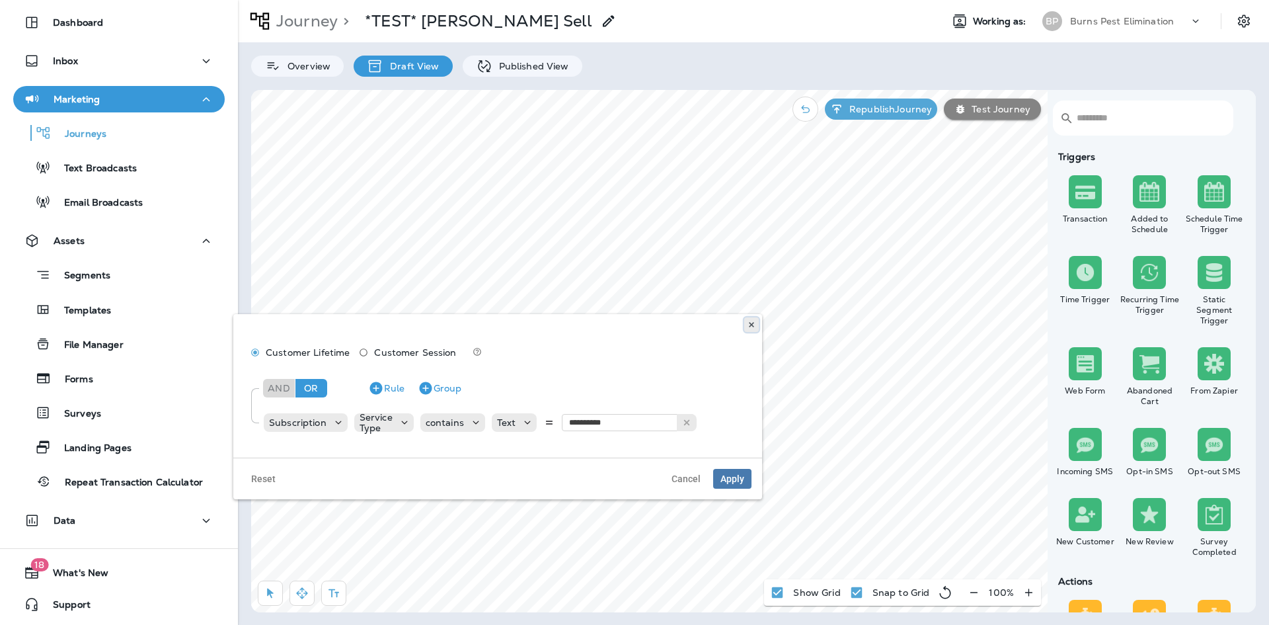
click at [747, 324] on icon at bounding box center [751, 325] width 8 height 8
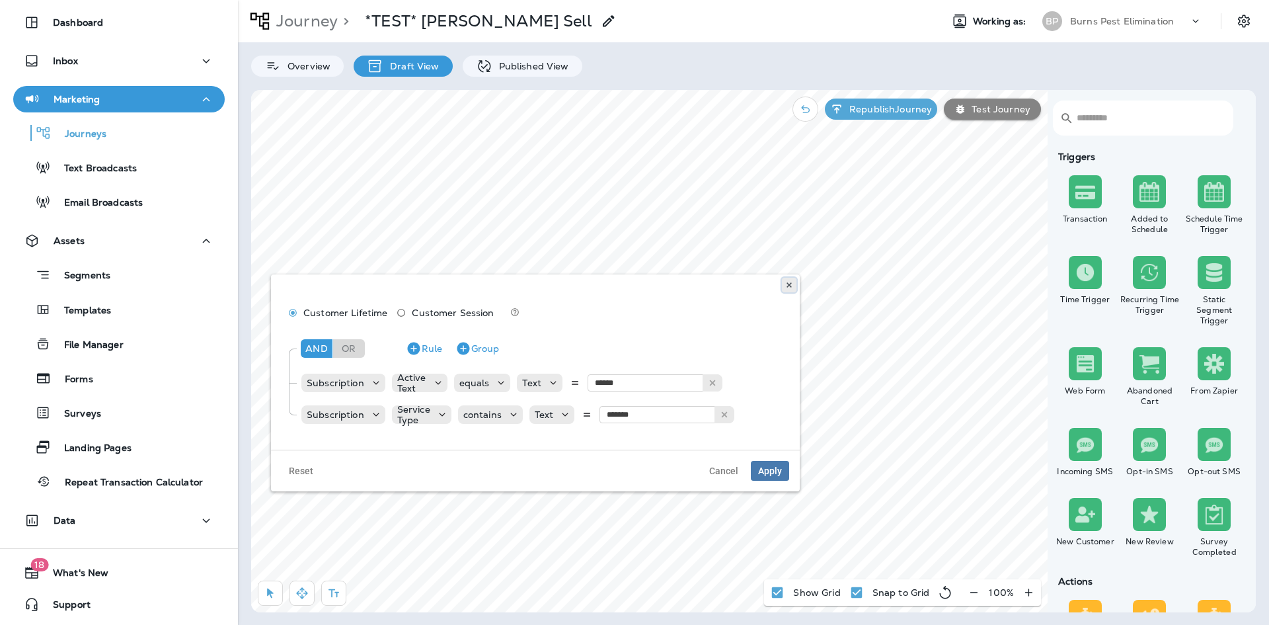
click at [791, 284] on icon at bounding box center [789, 285] width 8 height 8
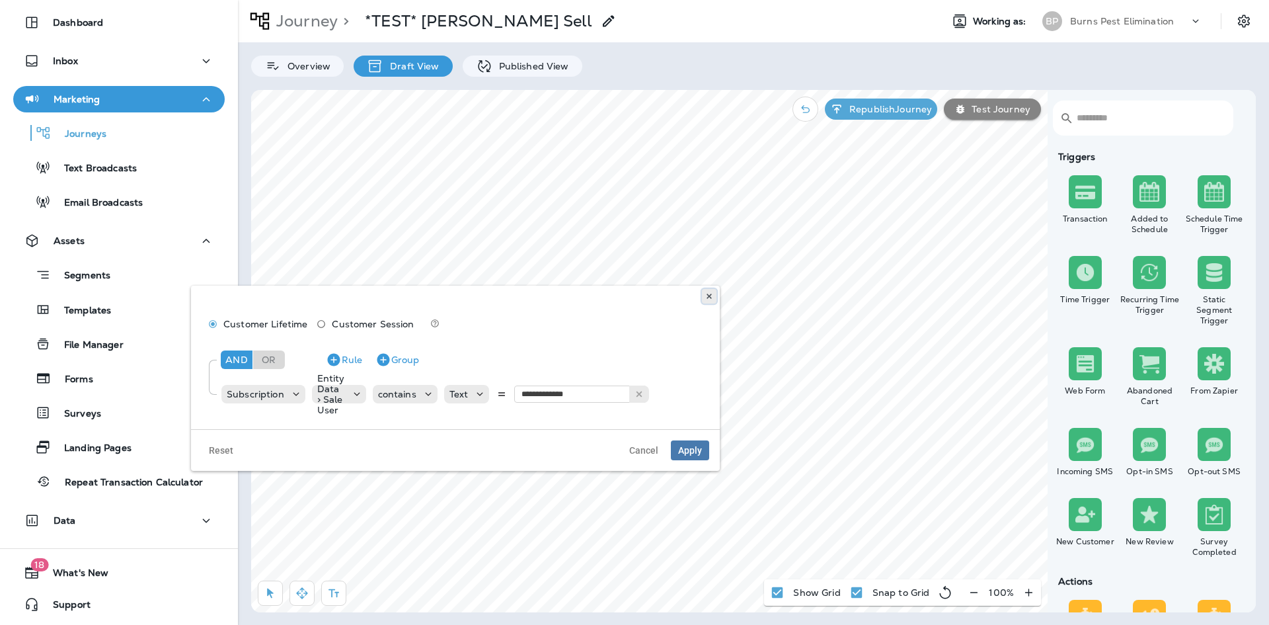
click at [706, 298] on icon at bounding box center [709, 296] width 8 height 8
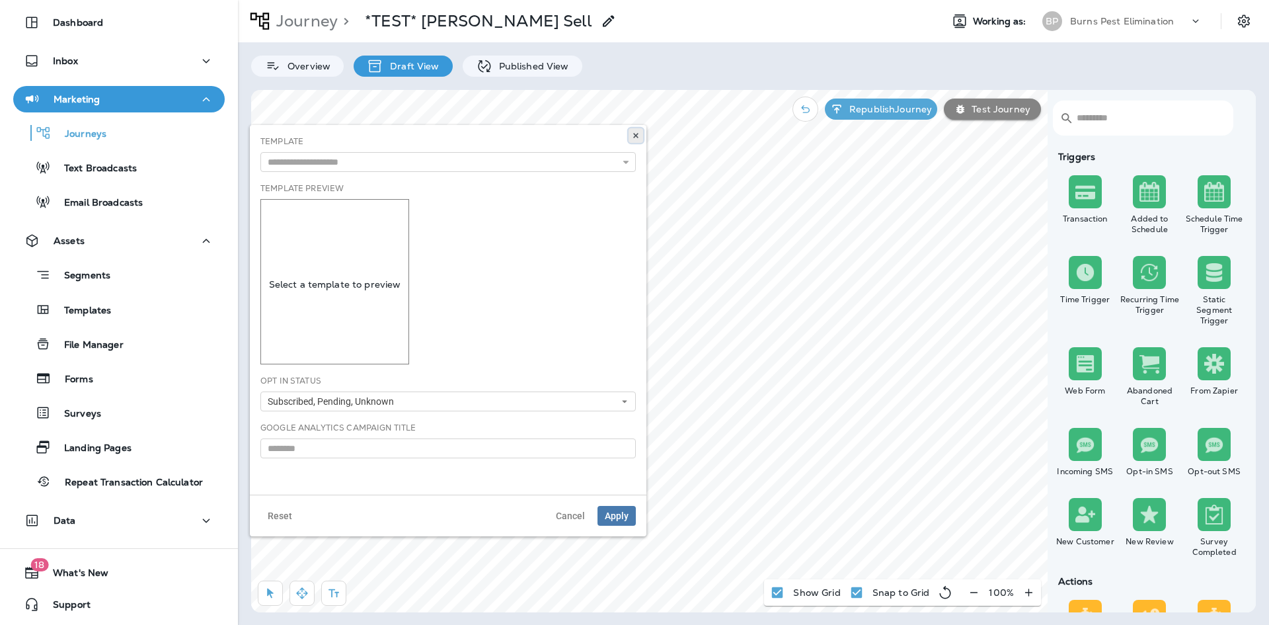
click at [632, 140] on button at bounding box center [635, 135] width 15 height 15
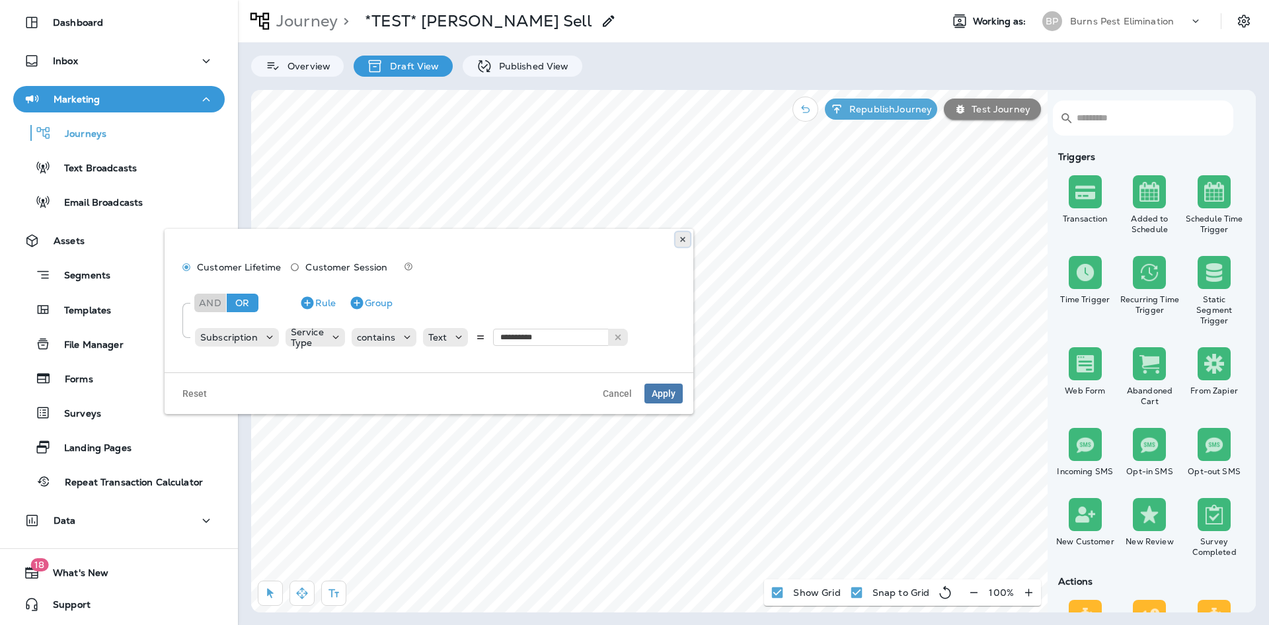
click at [681, 239] on icon at bounding box center [683, 239] width 8 height 8
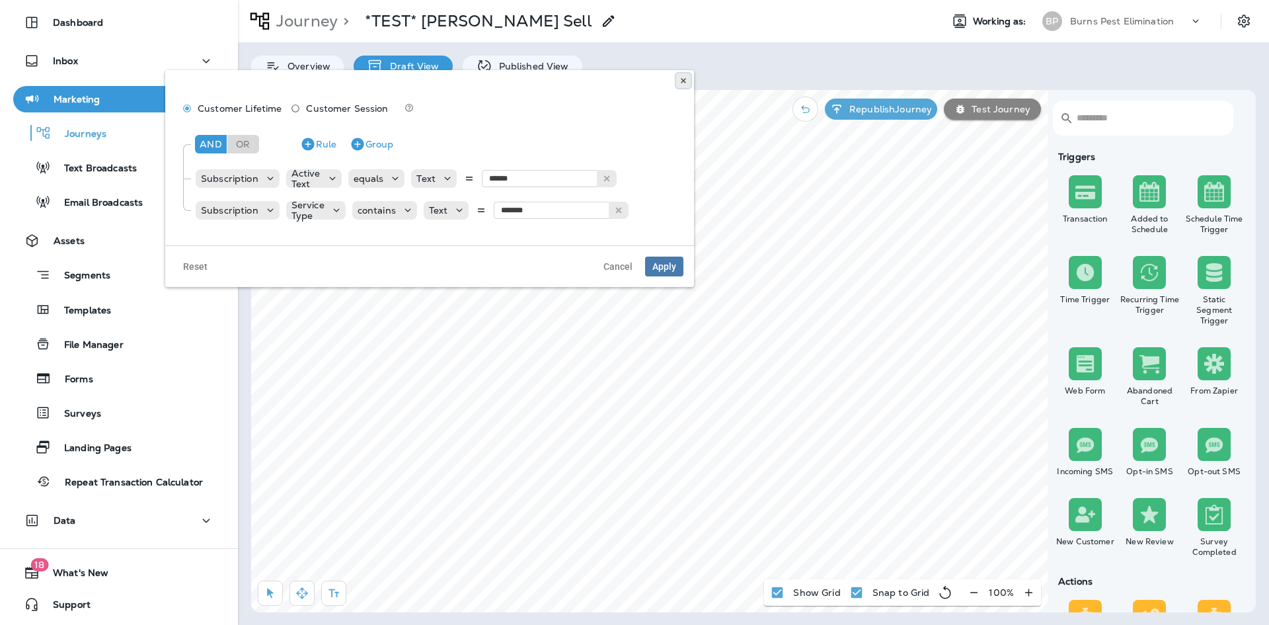
click at [683, 86] on button at bounding box center [683, 80] width 15 height 15
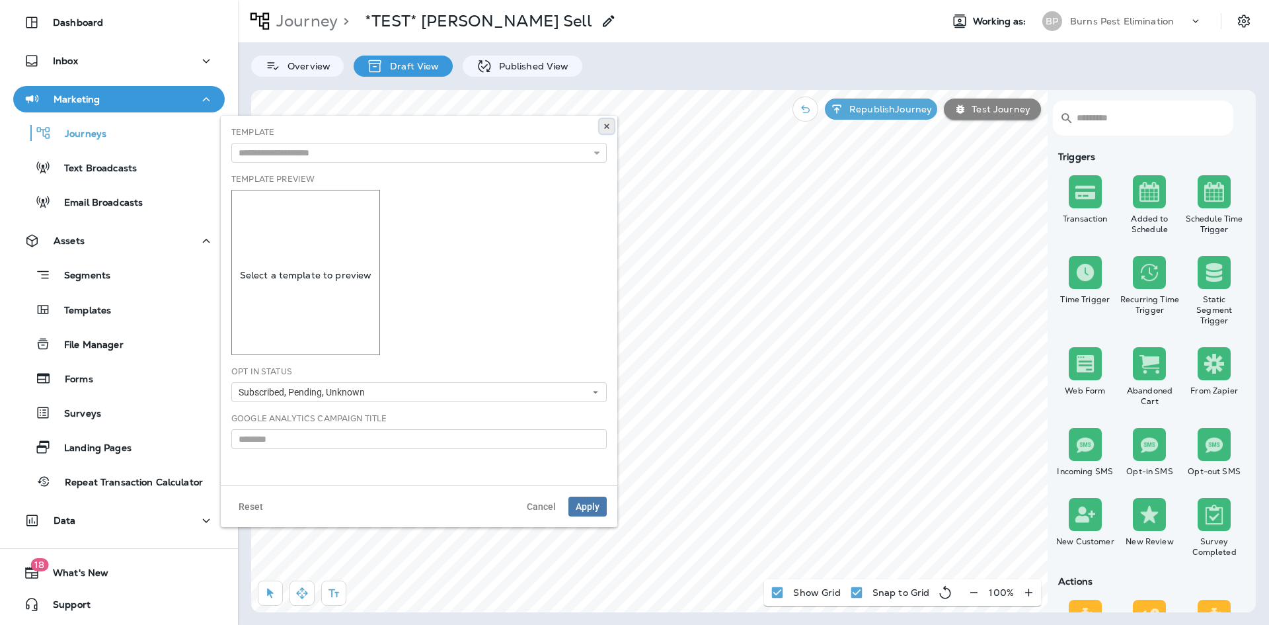
click at [603, 129] on icon at bounding box center [607, 126] width 8 height 8
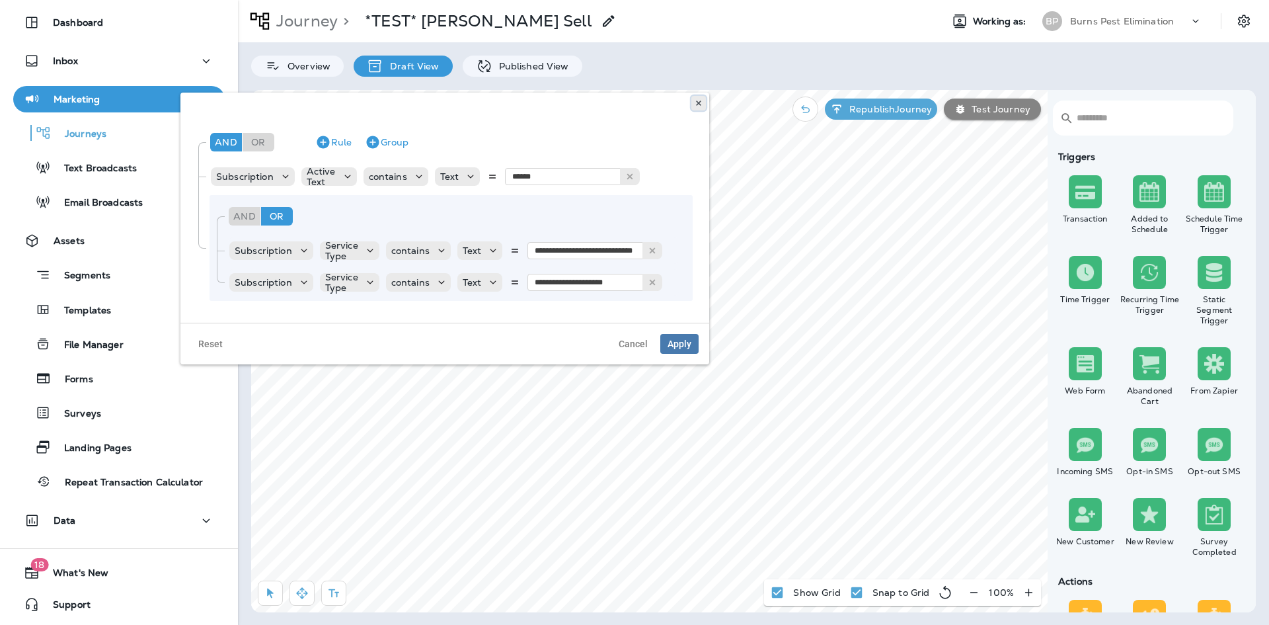
click at [698, 106] on icon at bounding box center [699, 103] width 8 height 8
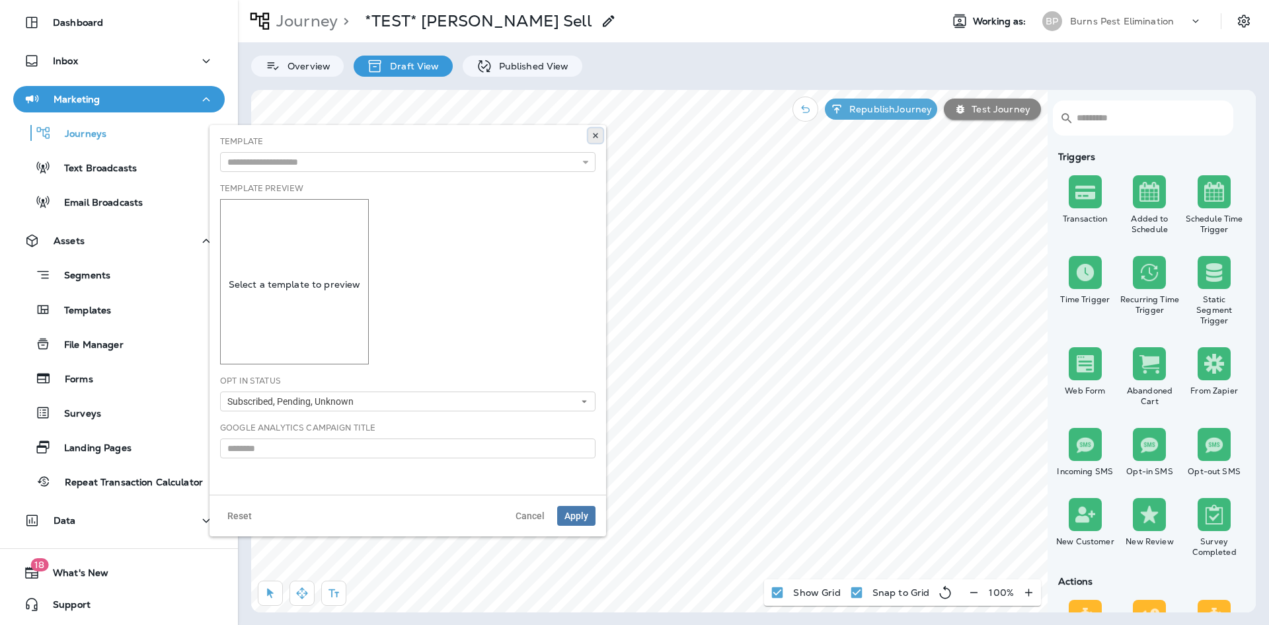
click at [593, 135] on icon at bounding box center [595, 136] width 8 height 8
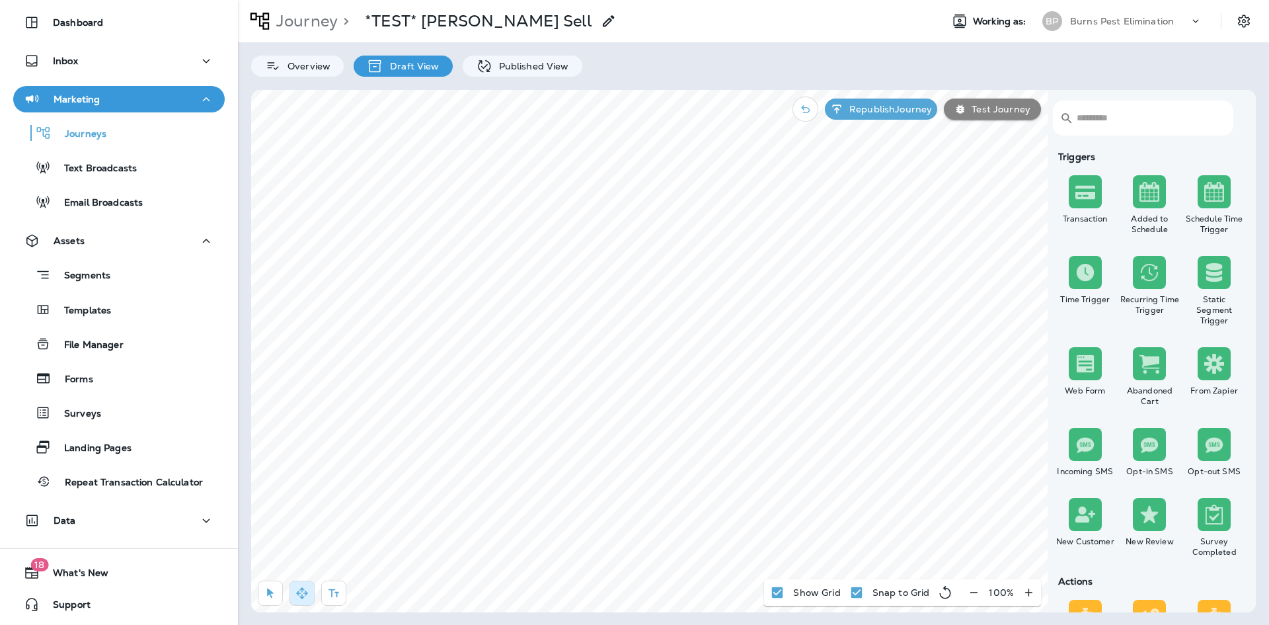
click at [546, 27] on html "Dashboard Inbox Marketing Journeys Text Broadcasts Email Broadcasts Assets Segm…" at bounding box center [634, 13] width 1269 height 27
click at [490, 27] on html "Dashboard Inbox Marketing Journeys Text Broadcasts Email Broadcasts Assets Segm…" at bounding box center [634, 13] width 1269 height 27
click at [545, 617] on div "Journey > *TEST* Kynan Cross Sell Working as: BP Burns Pest Elimination Overvie…" at bounding box center [753, 312] width 1031 height 625
click at [632, 27] on html "Dashboard Inbox Marketing Journeys Text Broadcasts Email Broadcasts Assets Segm…" at bounding box center [634, 13] width 1269 height 27
click at [878, 112] on p "Republish Journey" at bounding box center [888, 109] width 88 height 11
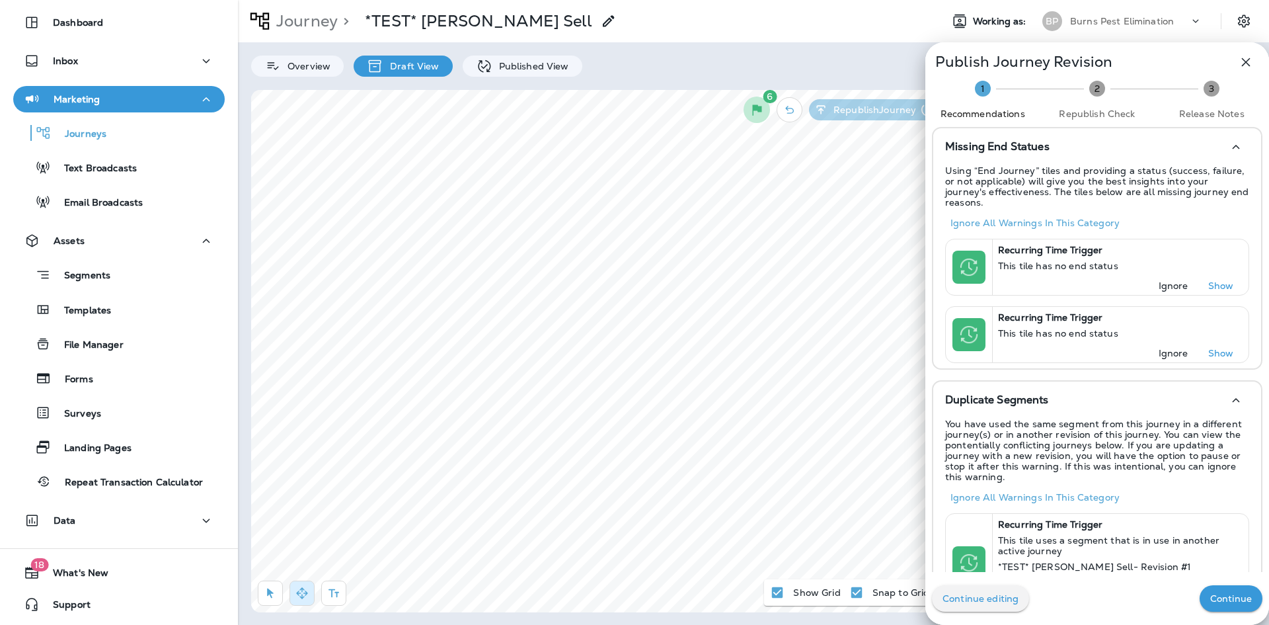
click at [1242, 65] on icon "button" at bounding box center [1246, 62] width 9 height 9
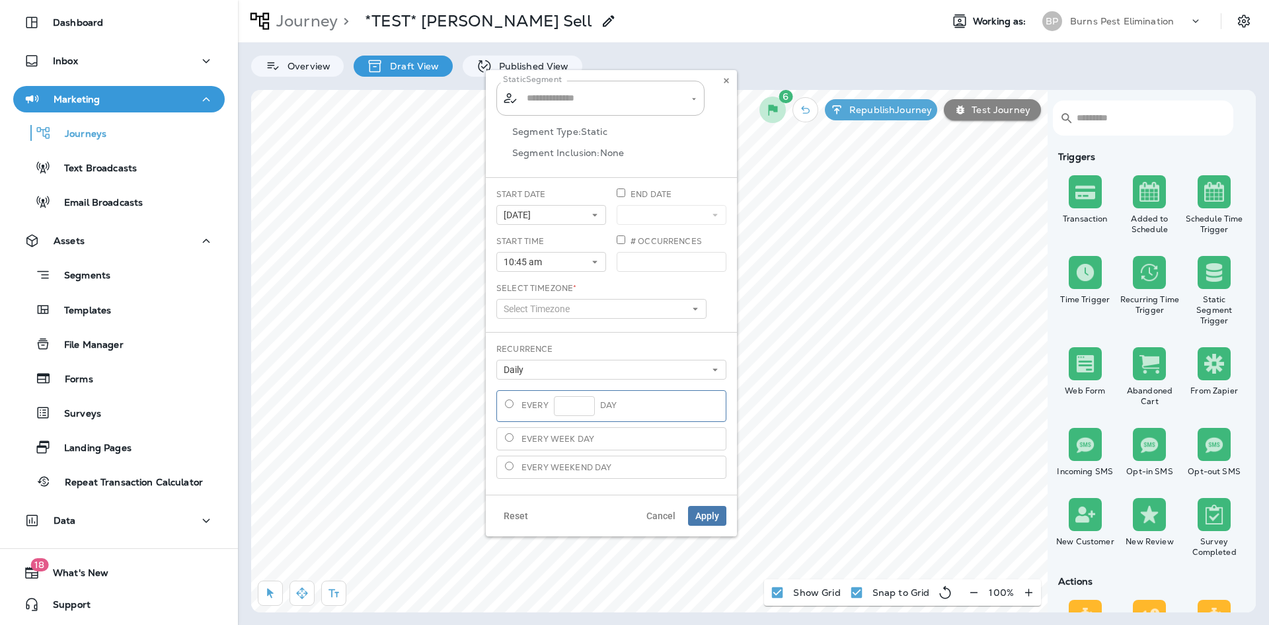
type input "**********"
click at [723, 81] on icon at bounding box center [726, 81] width 8 height 8
type input "**********"
click at [651, 517] on span "Cancel" at bounding box center [660, 515] width 29 height 9
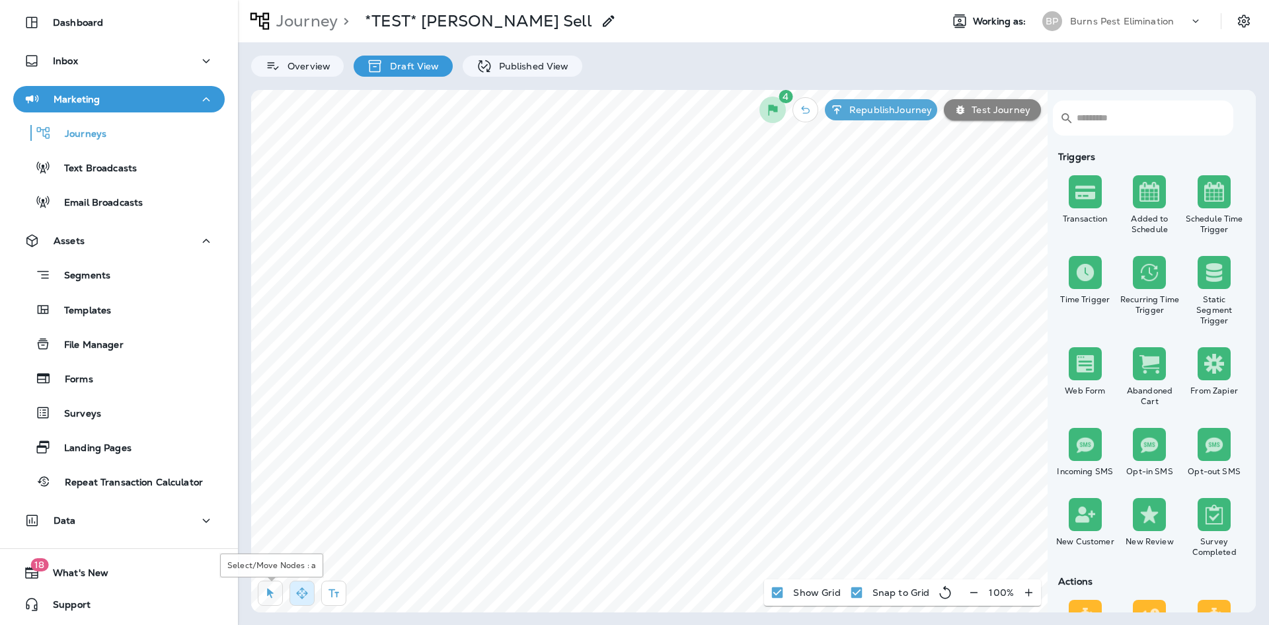
click at [272, 594] on icon "button" at bounding box center [270, 592] width 13 height 13
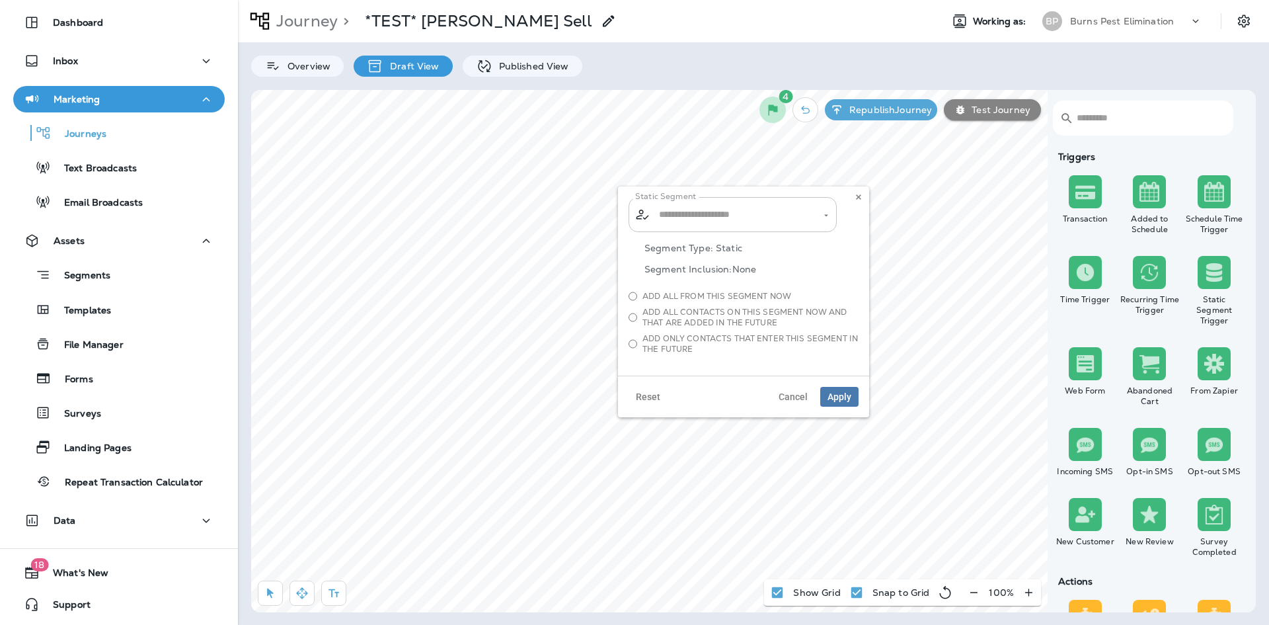
click at [829, 217] on icon "Open" at bounding box center [825, 215] width 9 height 9
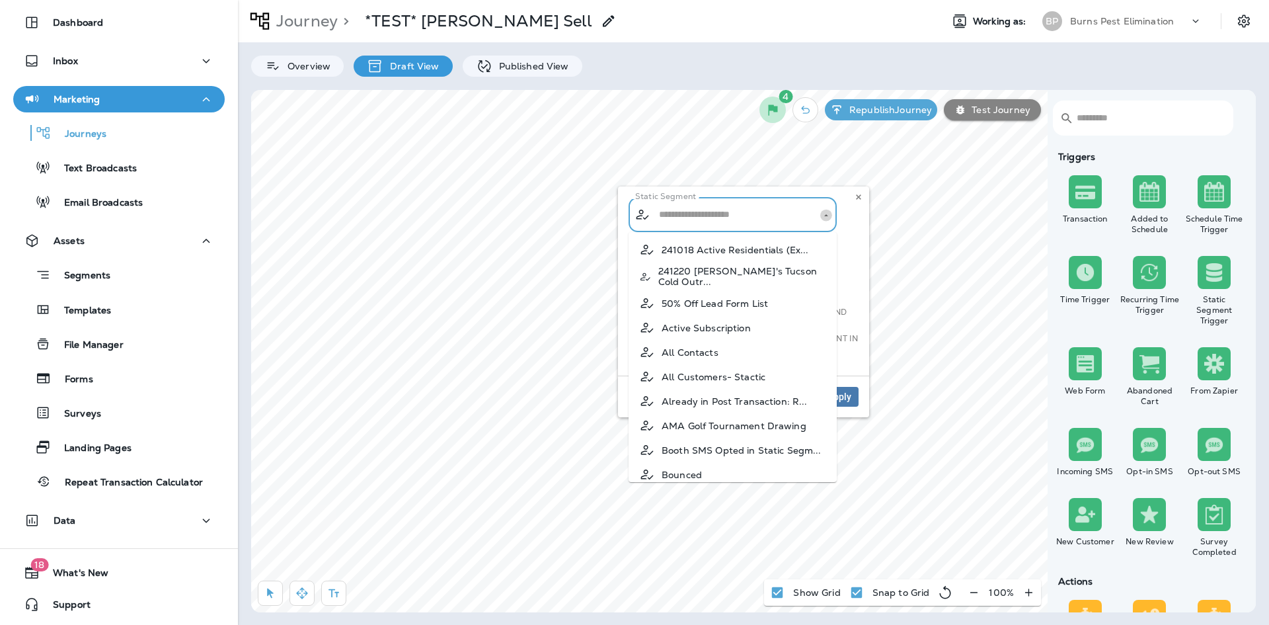
click at [829, 217] on icon "Close" at bounding box center [825, 215] width 9 height 9
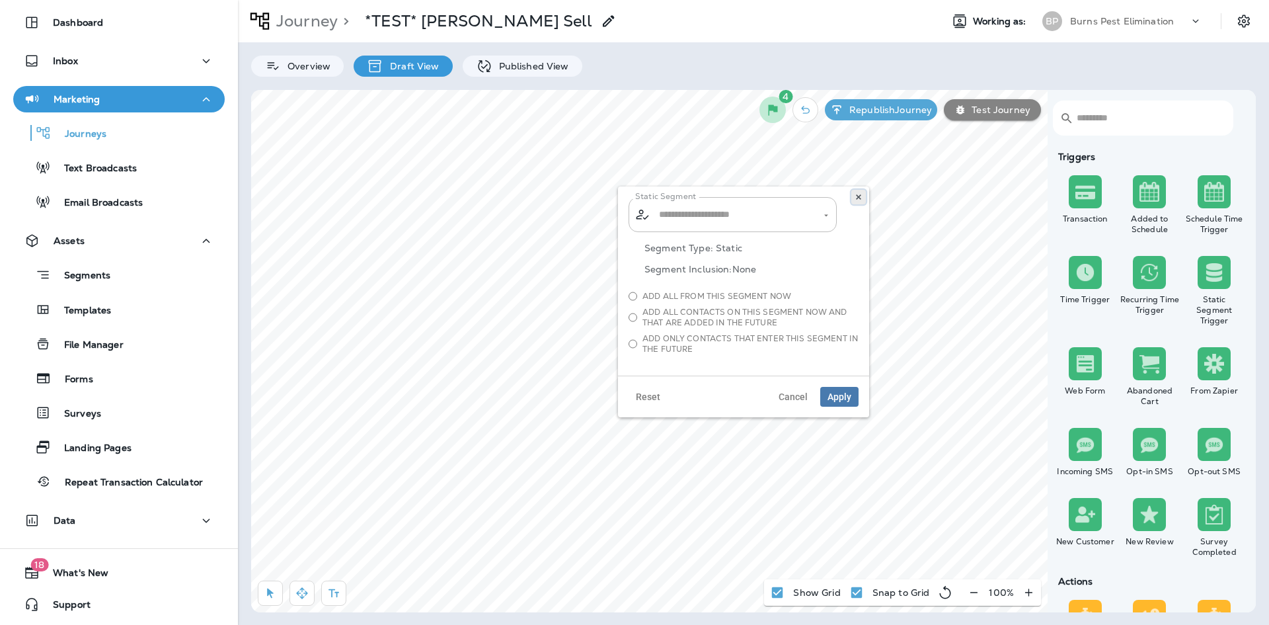
click at [861, 198] on icon at bounding box center [859, 197] width 8 height 8
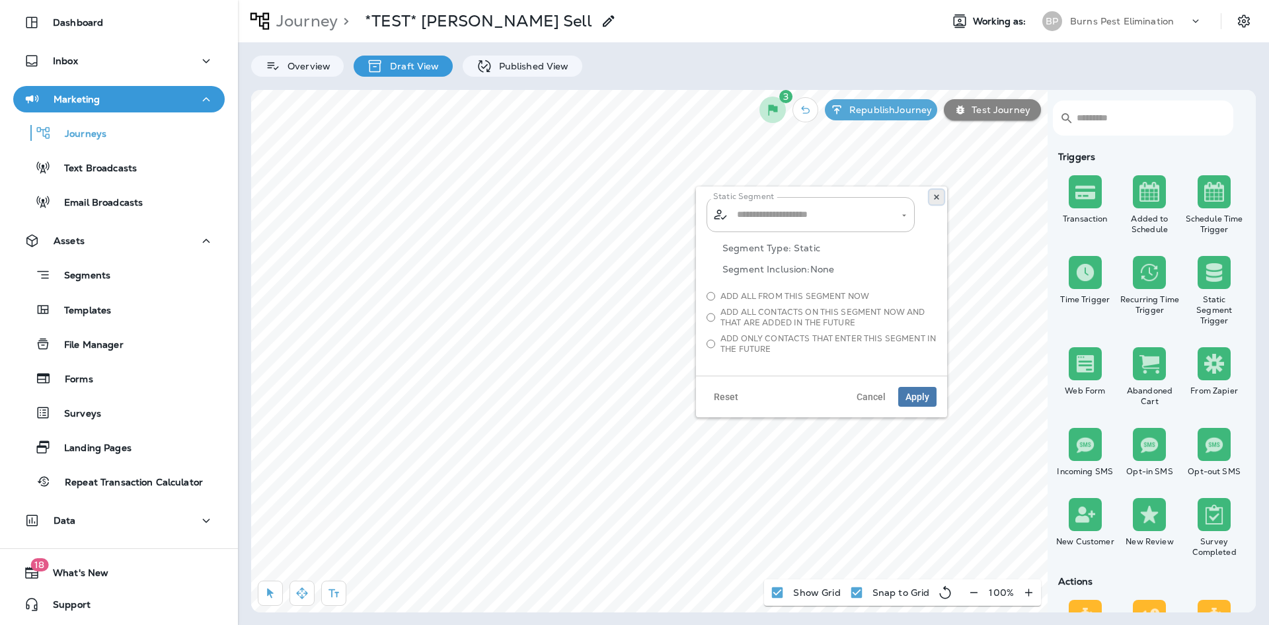
click at [932, 199] on button at bounding box center [936, 197] width 15 height 15
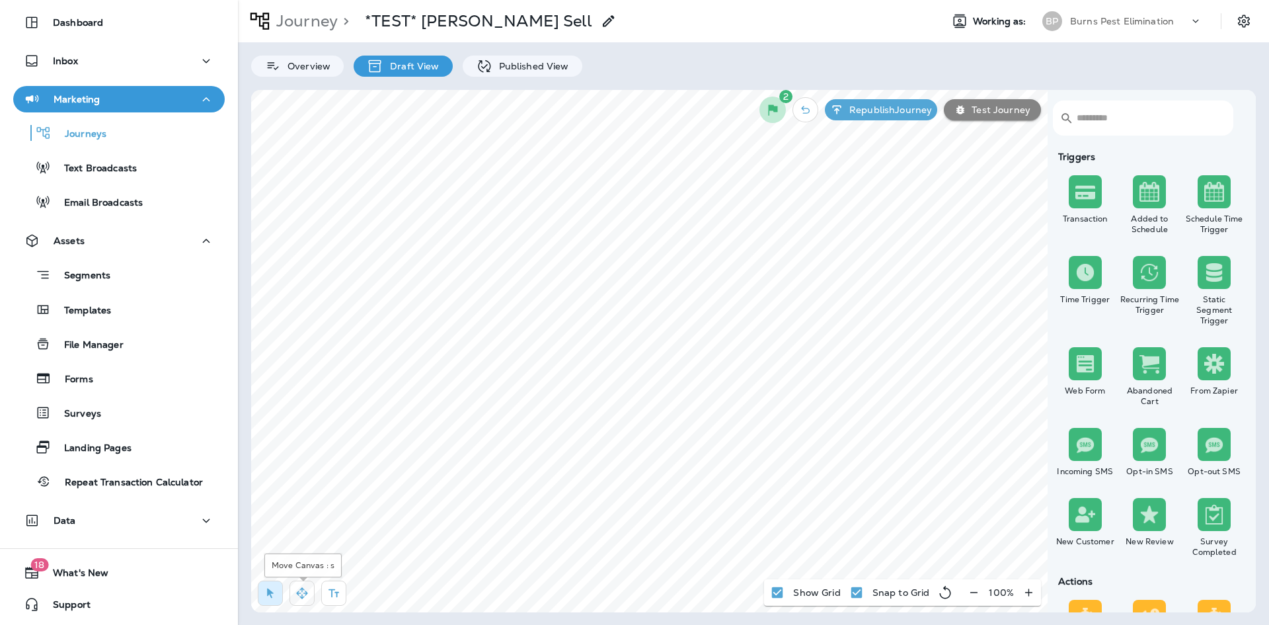
click at [305, 594] on icon "button" at bounding box center [301, 592] width 13 height 13
click at [615, 27] on html "Dashboard Inbox Marketing Journeys Text Broadcasts Email Broadcasts Assets Segm…" at bounding box center [634, 13] width 1269 height 27
click at [776, 114] on icon "button" at bounding box center [773, 110] width 16 height 16
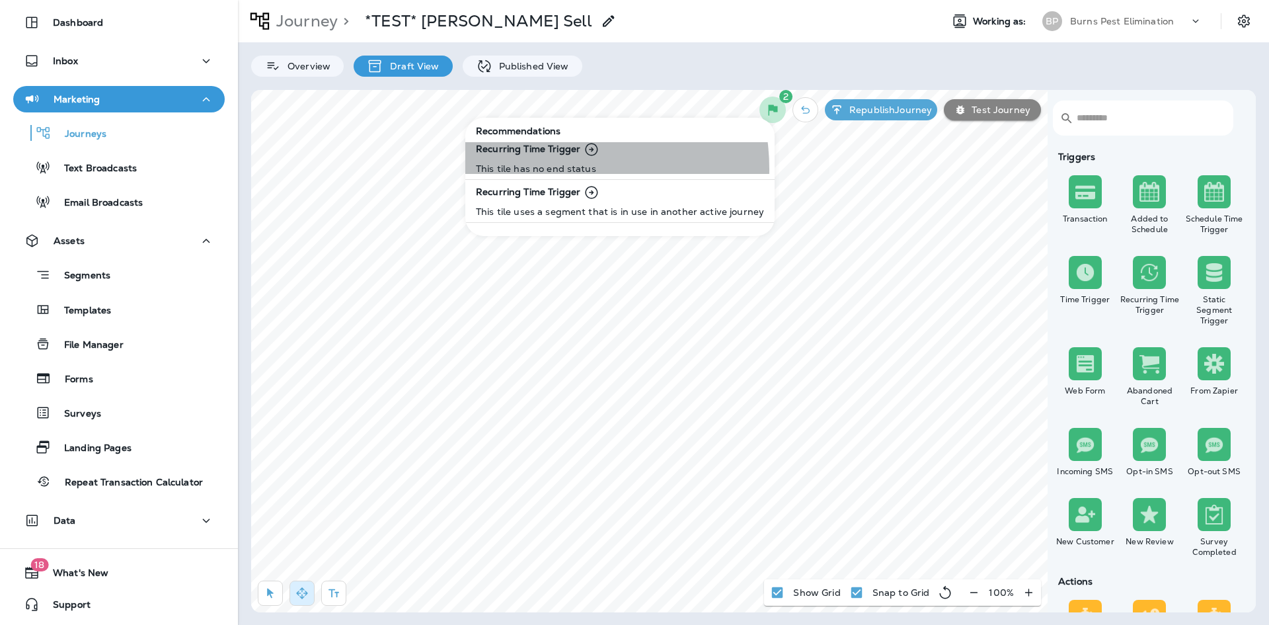
click at [548, 169] on p "This tile has no end status" at bounding box center [538, 168] width 124 height 11
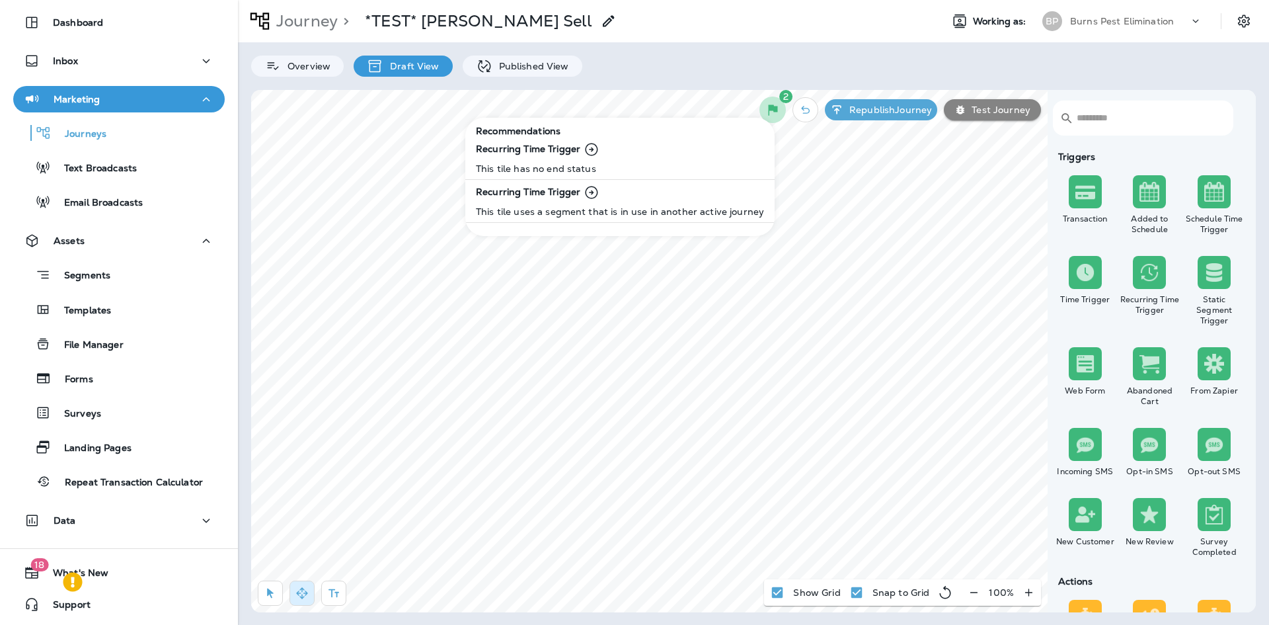
click at [590, 151] on icon at bounding box center [591, 149] width 17 height 17
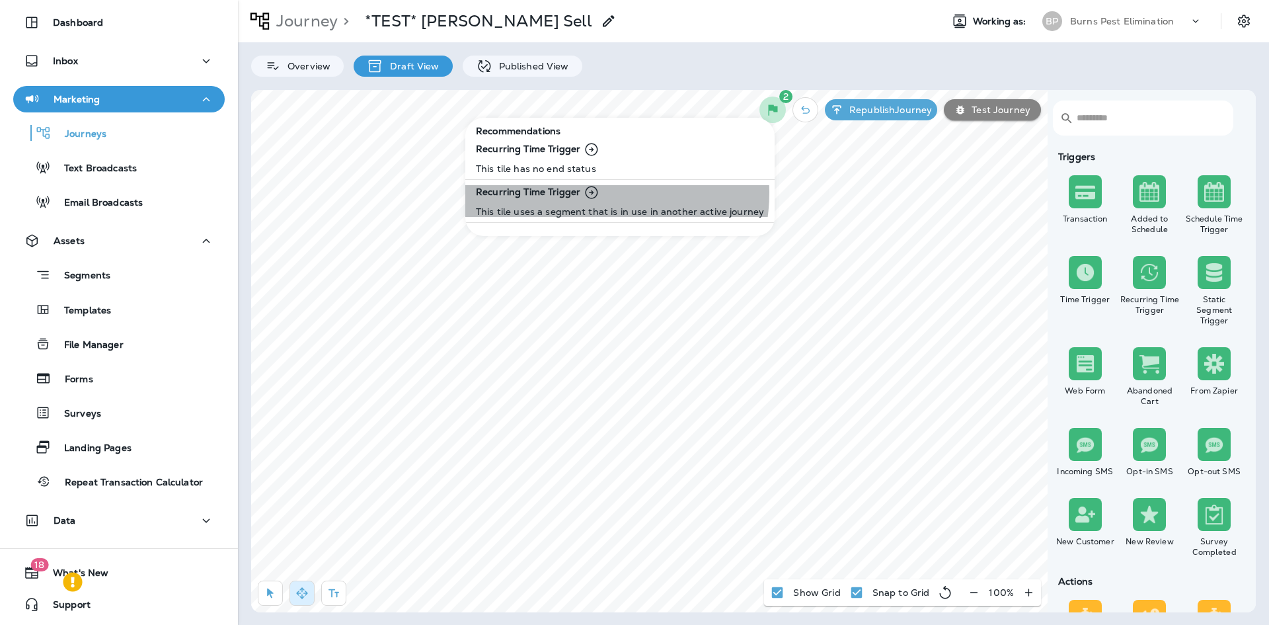
click at [589, 193] on icon at bounding box center [592, 192] width 13 height 13
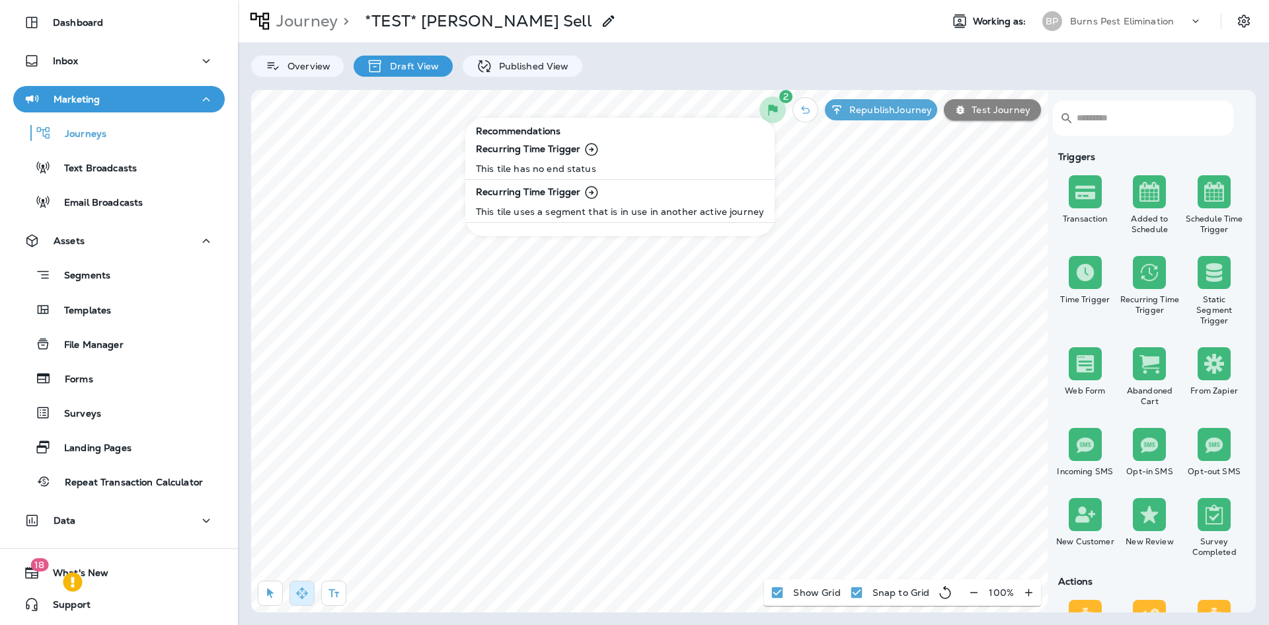
click at [897, 111] on div at bounding box center [634, 312] width 1269 height 625
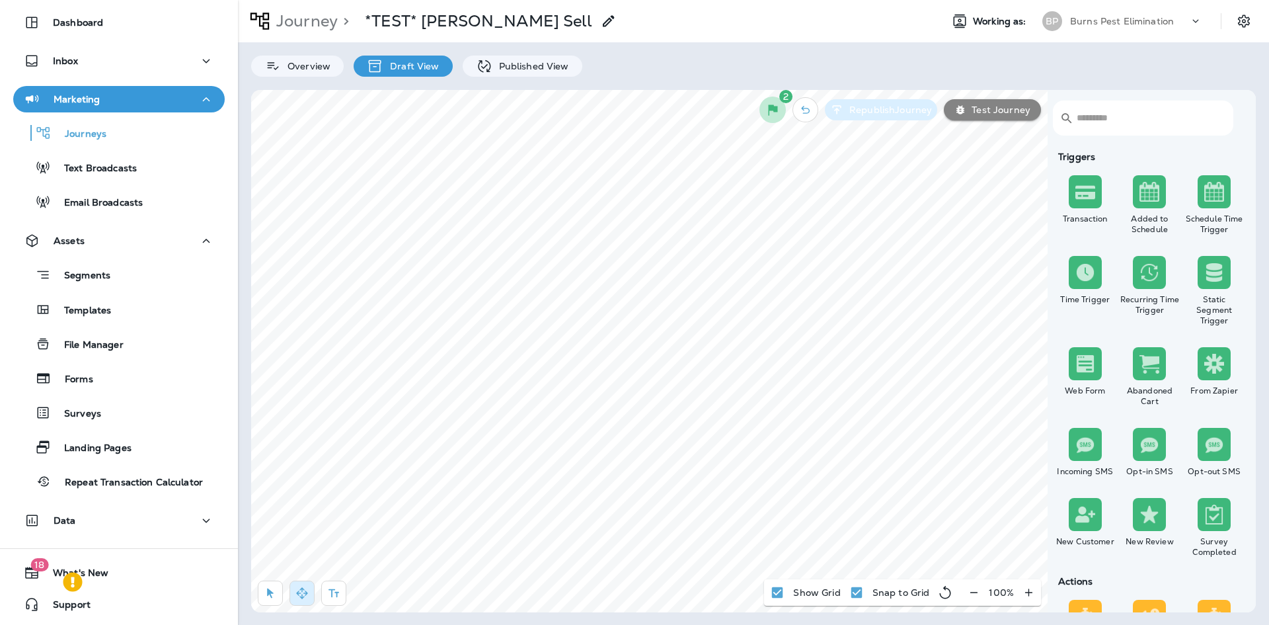
click at [871, 111] on p "Republish Journey" at bounding box center [888, 109] width 88 height 11
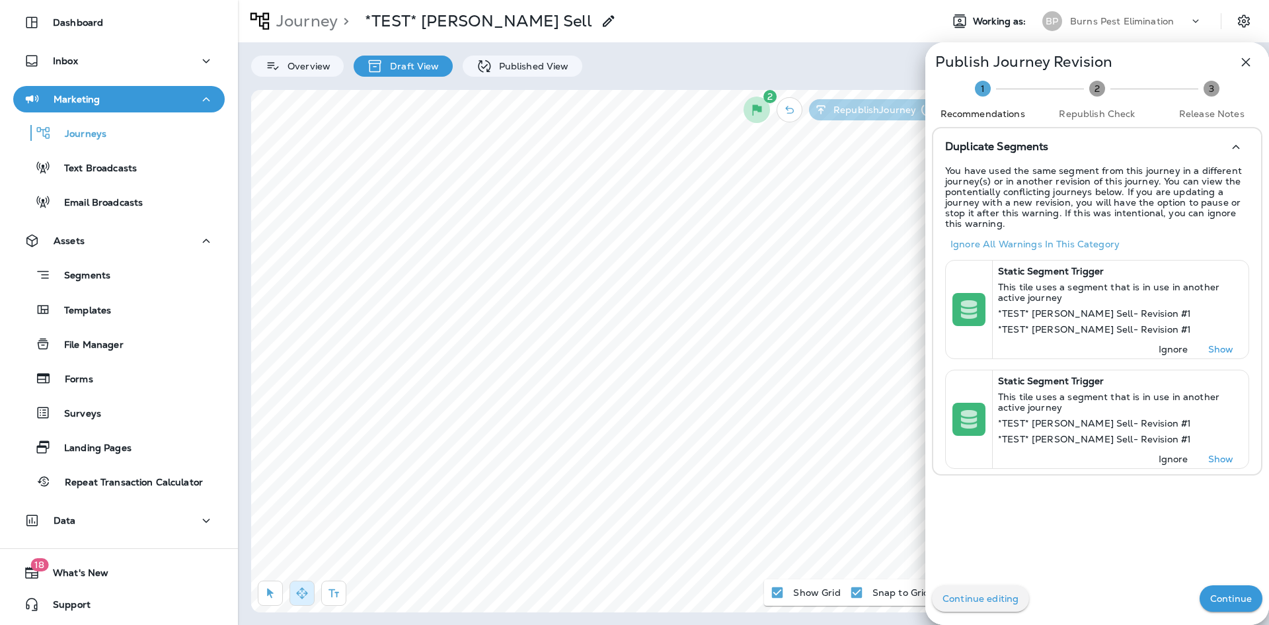
click at [1207, 590] on button "Continue" at bounding box center [1230, 598] width 63 height 26
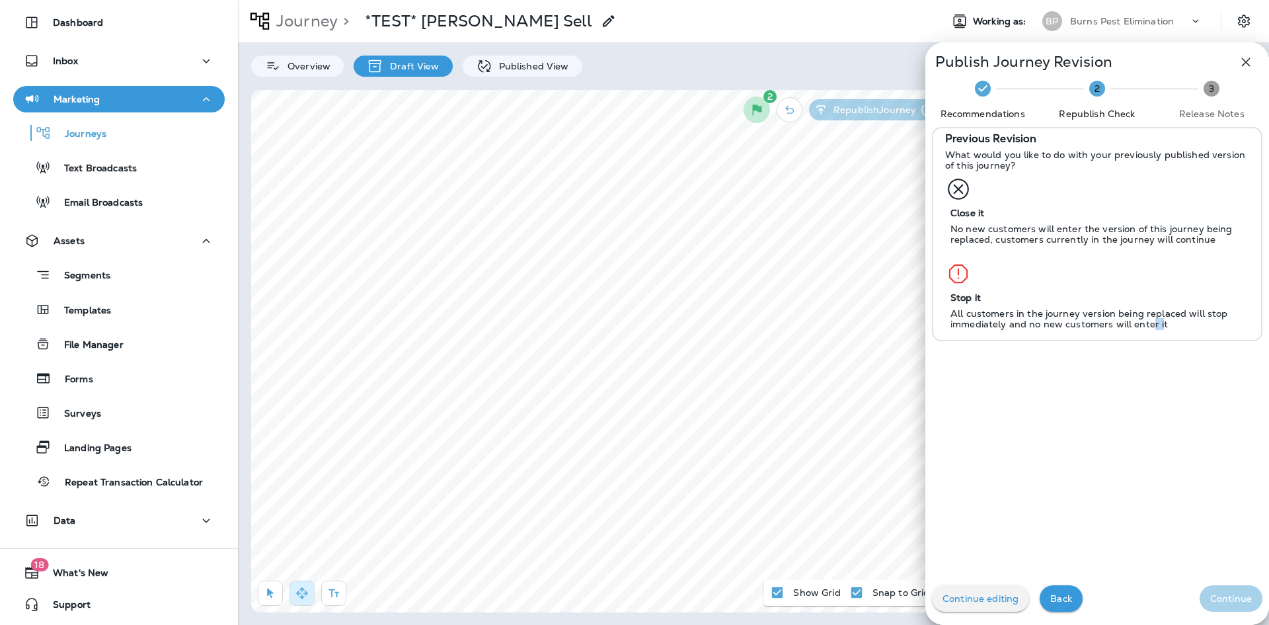
drag, startPoint x: 1090, startPoint y: 295, endPoint x: 1100, endPoint y: 295, distance: 9.9
click at [1100, 308] on p "All customers in the journey version being replaced will stop immediately and n…" at bounding box center [1096, 318] width 293 height 21
click at [1094, 308] on p "All customers in the journey version being replaced will stop immediately and n…" at bounding box center [1096, 318] width 293 height 21
click at [1036, 328] on div "Previous Revision What would you like to do with your previously published vers…" at bounding box center [1097, 397] width 344 height 540
click at [1034, 308] on p "All customers in the journey version being replaced will stop immediately and n…" at bounding box center [1096, 318] width 293 height 21
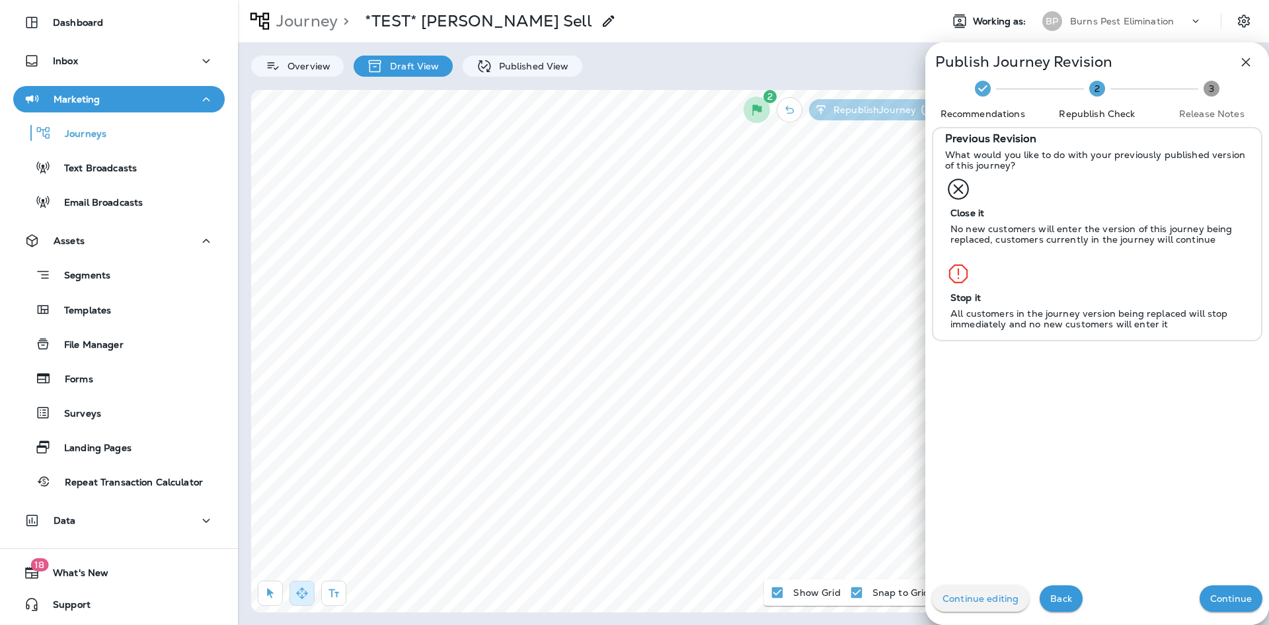
click at [1229, 600] on p "Continue" at bounding box center [1231, 598] width 42 height 11
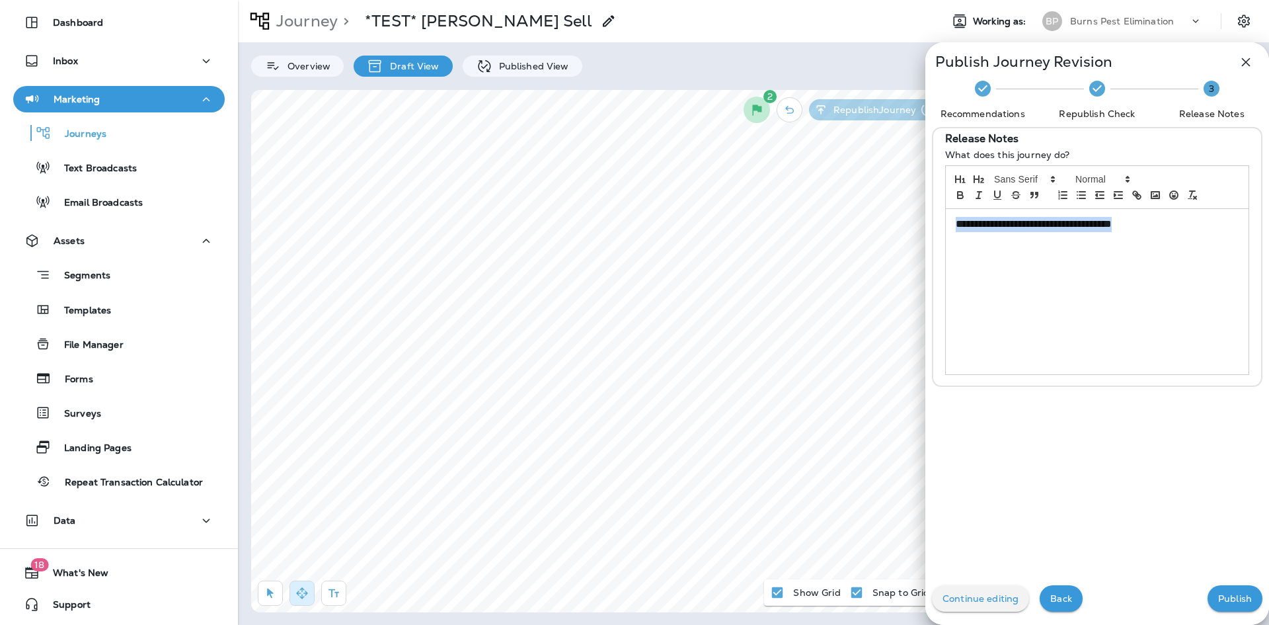
drag, startPoint x: 1168, startPoint y: 225, endPoint x: 853, endPoint y: 180, distance: 318.5
click at [853, 179] on div "**********" at bounding box center [634, 312] width 1269 height 625
drag, startPoint x: 976, startPoint y: 227, endPoint x: 913, endPoint y: 231, distance: 63.5
click at [913, 231] on div "**********" at bounding box center [634, 312] width 1269 height 625
click at [1035, 229] on p "**********" at bounding box center [1094, 223] width 276 height 12
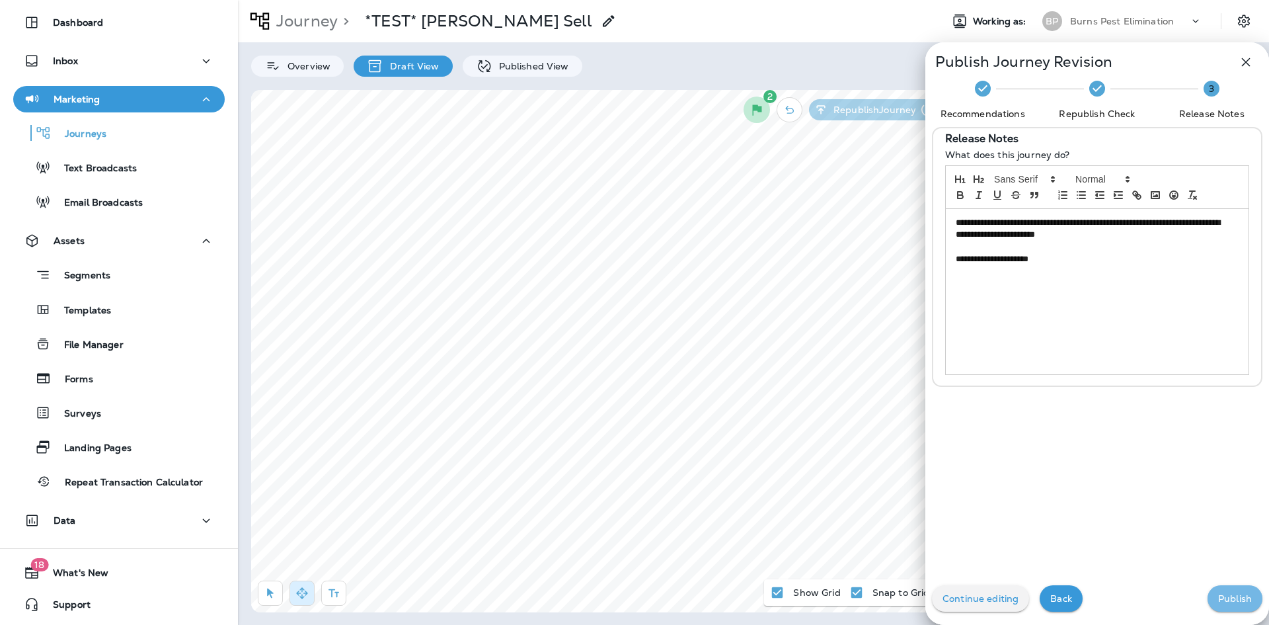
click at [1218, 597] on p "Publish" at bounding box center [1235, 598] width 34 height 11
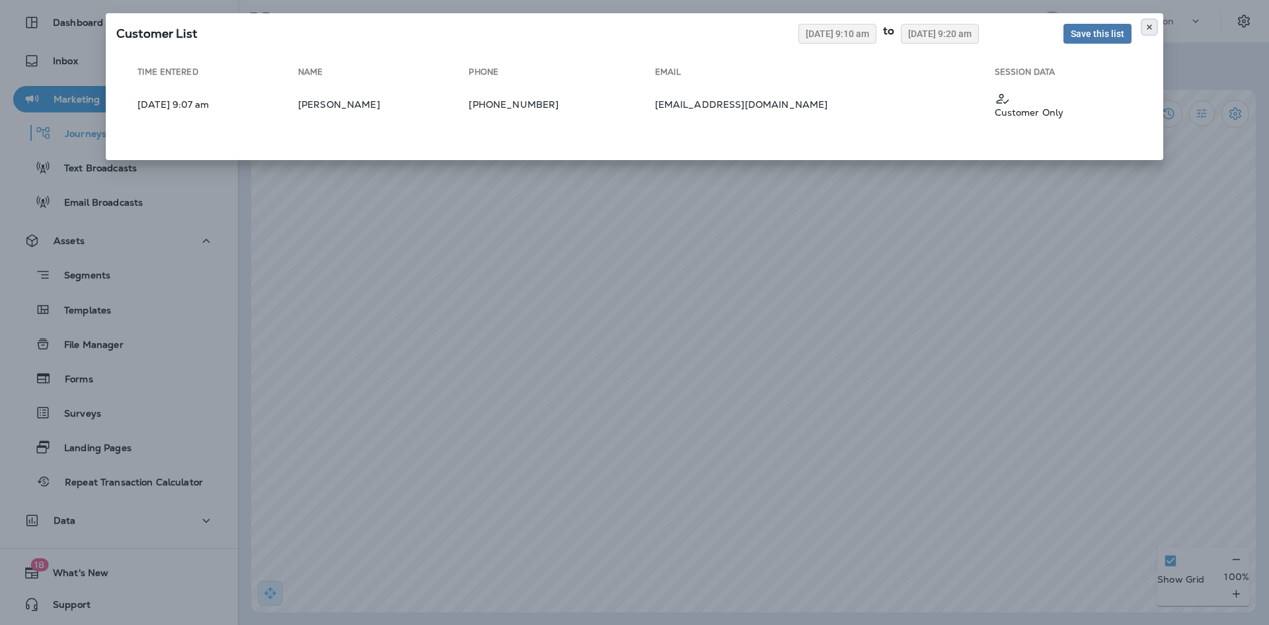
click at [1149, 30] on icon at bounding box center [1149, 27] width 8 height 8
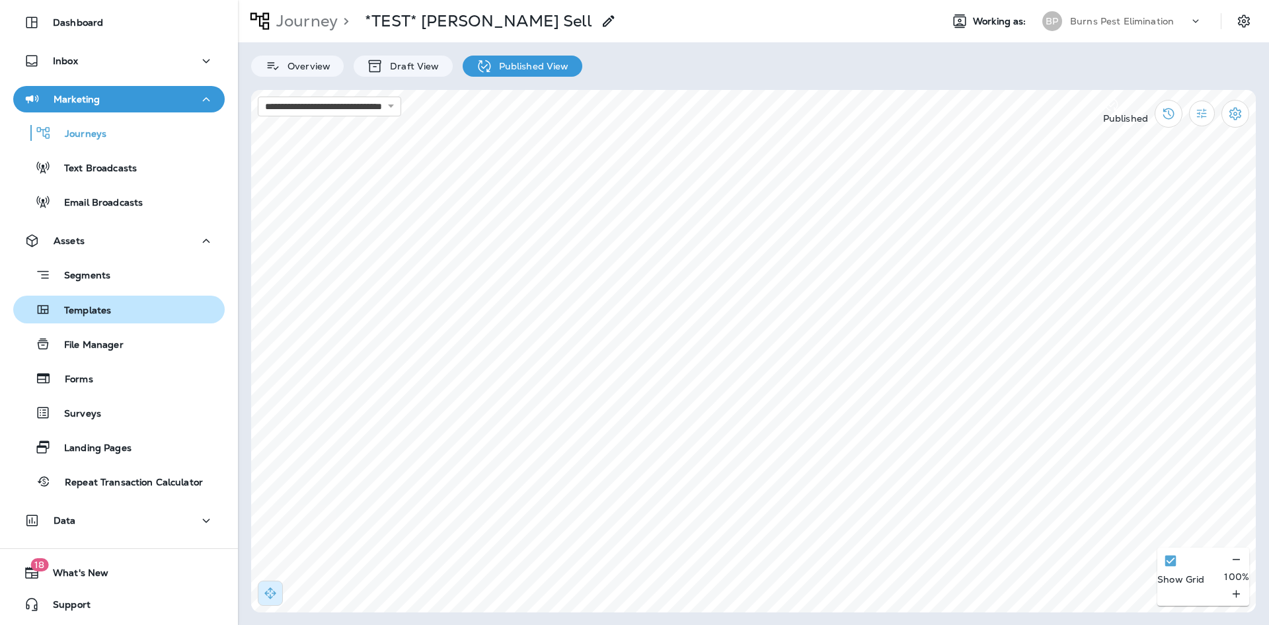
click at [117, 306] on div "Templates" at bounding box center [119, 309] width 201 height 20
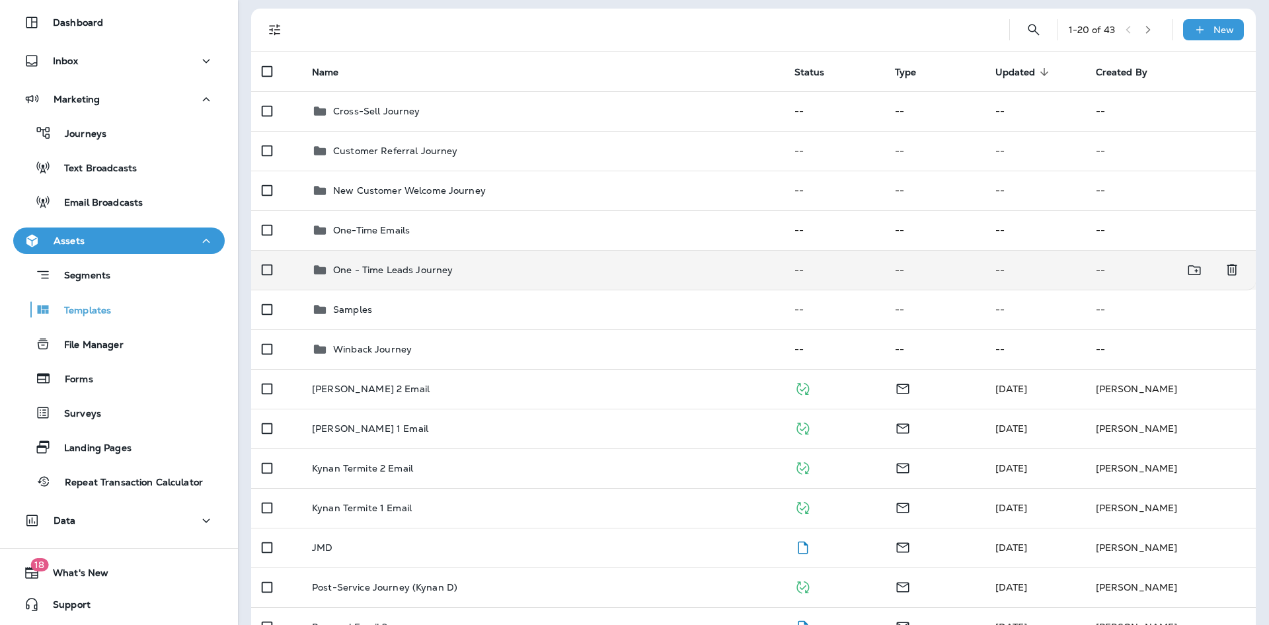
scroll to position [198, 0]
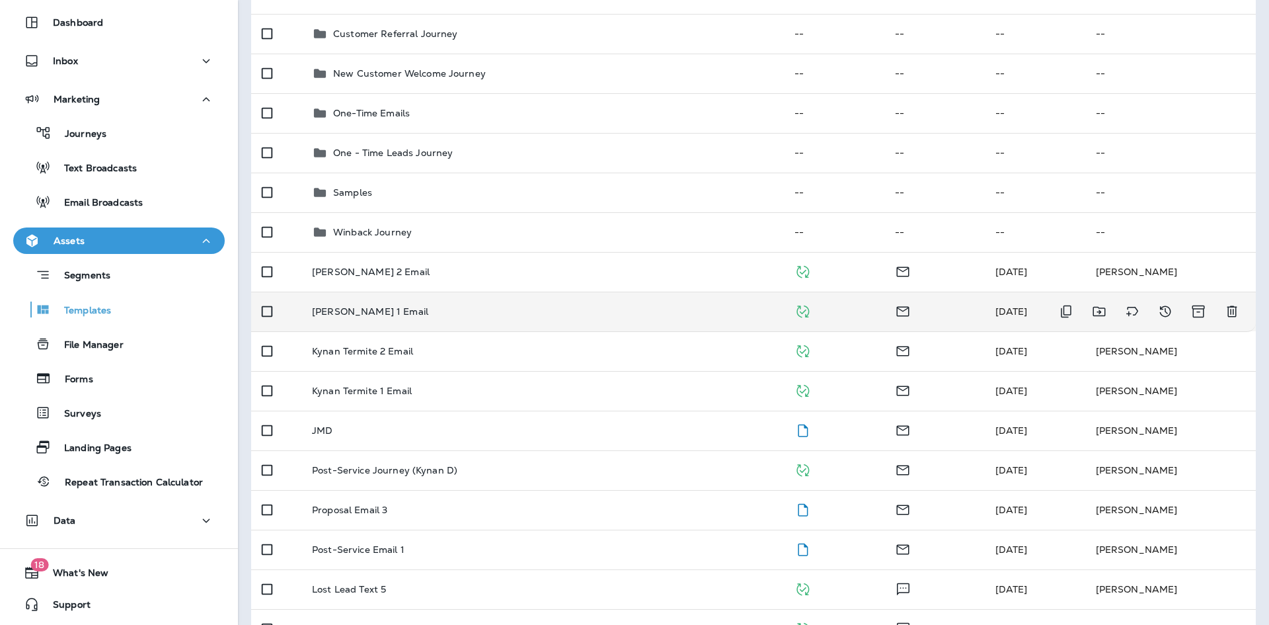
click at [382, 319] on td "[PERSON_NAME] 1 Email" at bounding box center [542, 311] width 482 height 40
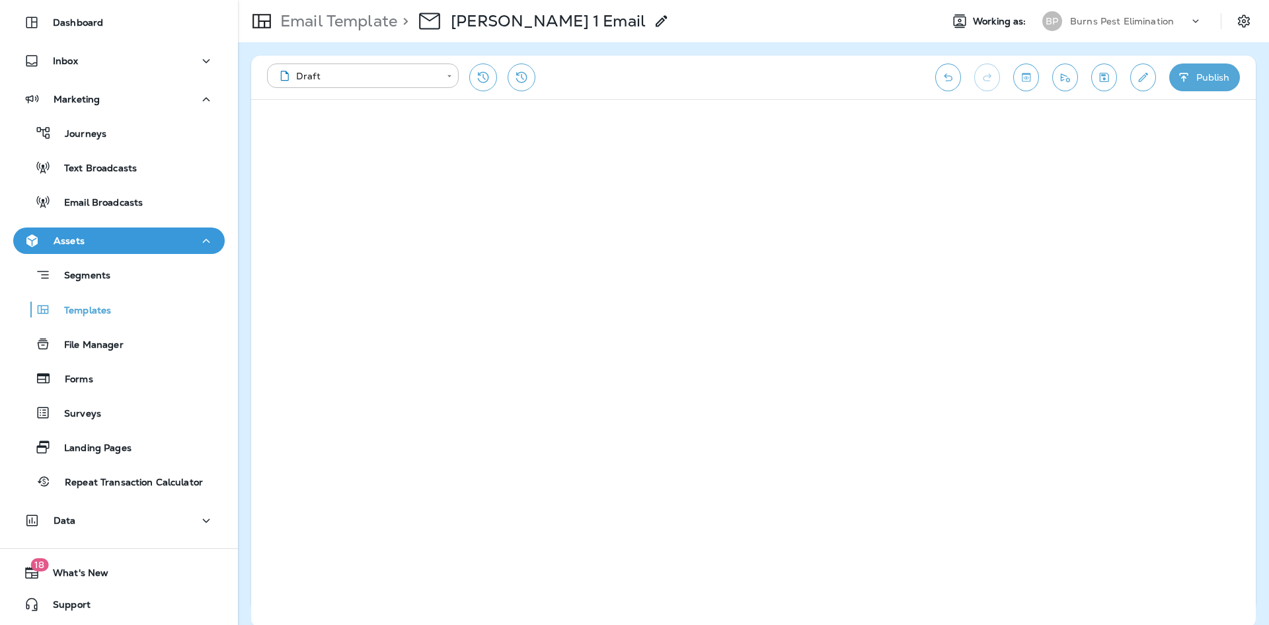
click at [1132, 87] on div "**********" at bounding box center [753, 78] width 1005 height 44
click at [1023, 79] on icon "Toggle preview" at bounding box center [1026, 77] width 14 height 13
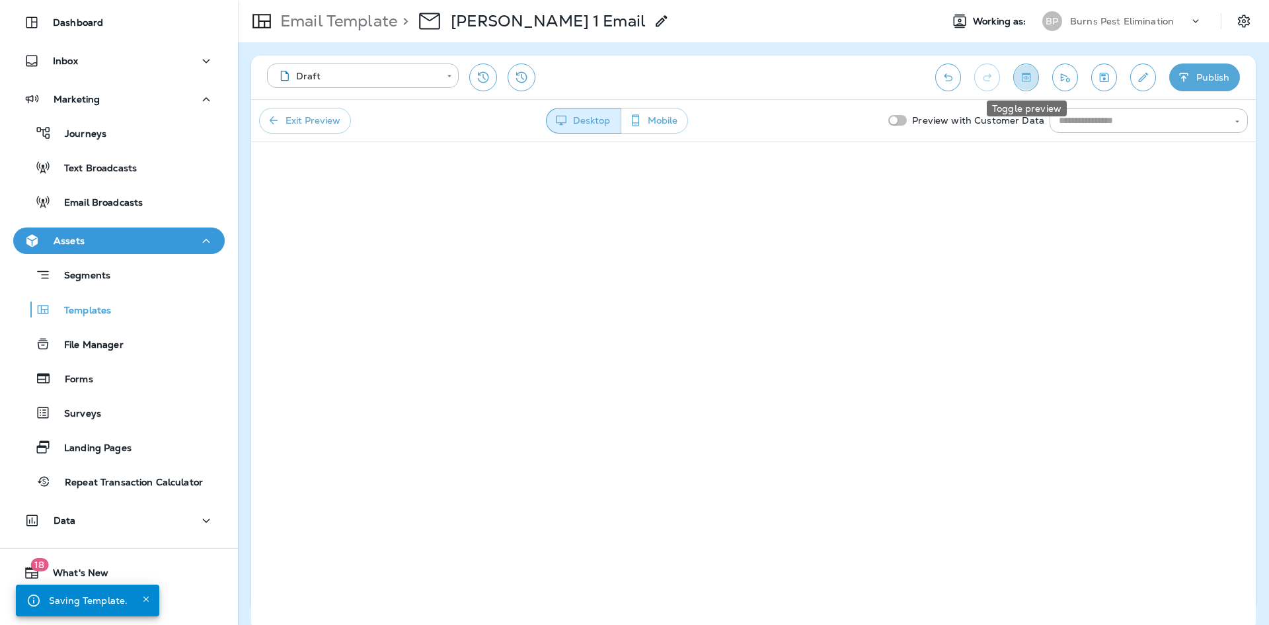
click at [1023, 81] on icon "Toggle preview" at bounding box center [1026, 77] width 9 height 9
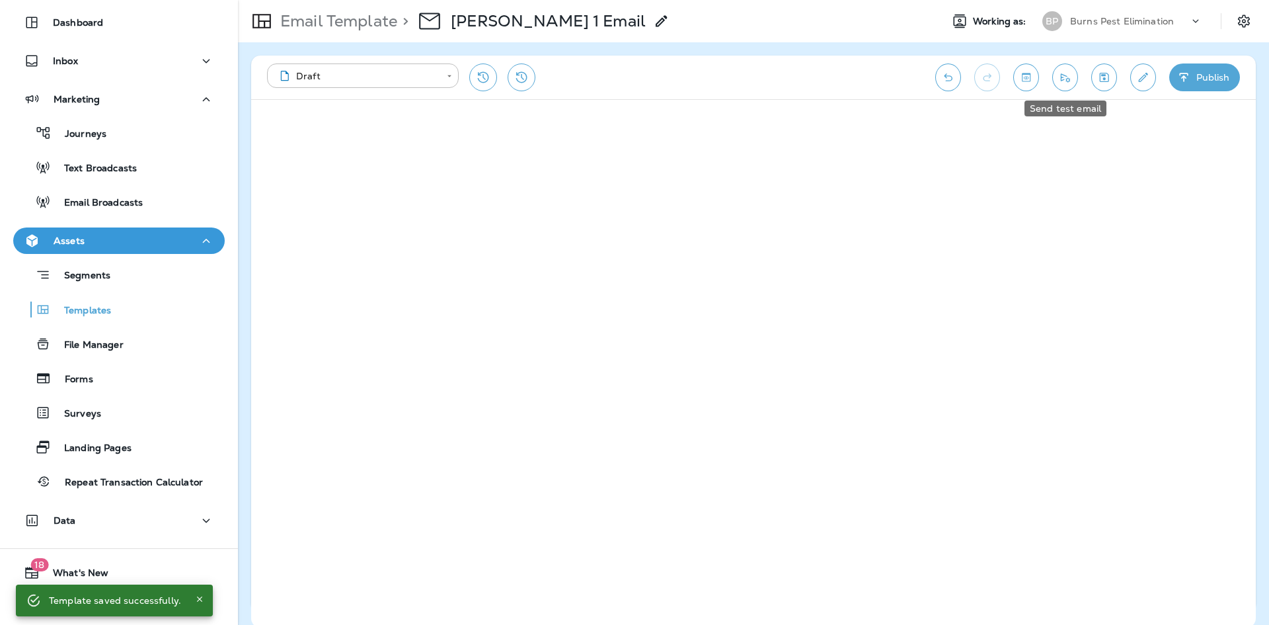
click at [1071, 81] on icon "Send test email" at bounding box center [1065, 77] width 14 height 13
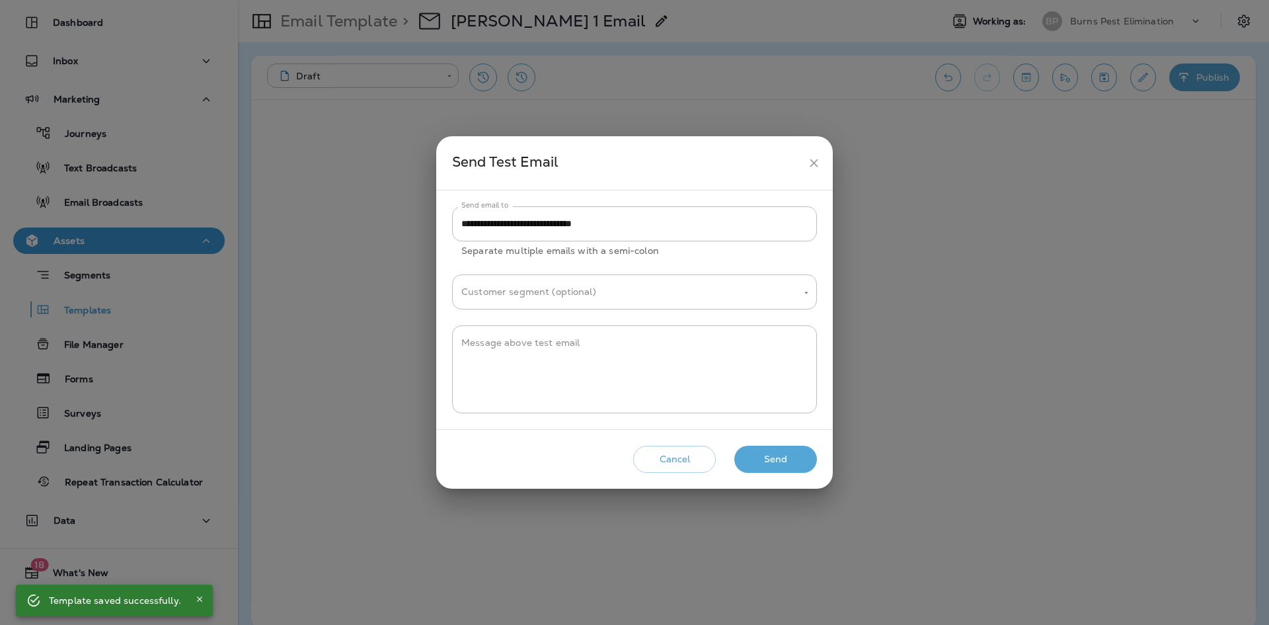
click at [773, 464] on button "Send" at bounding box center [775, 458] width 83 height 27
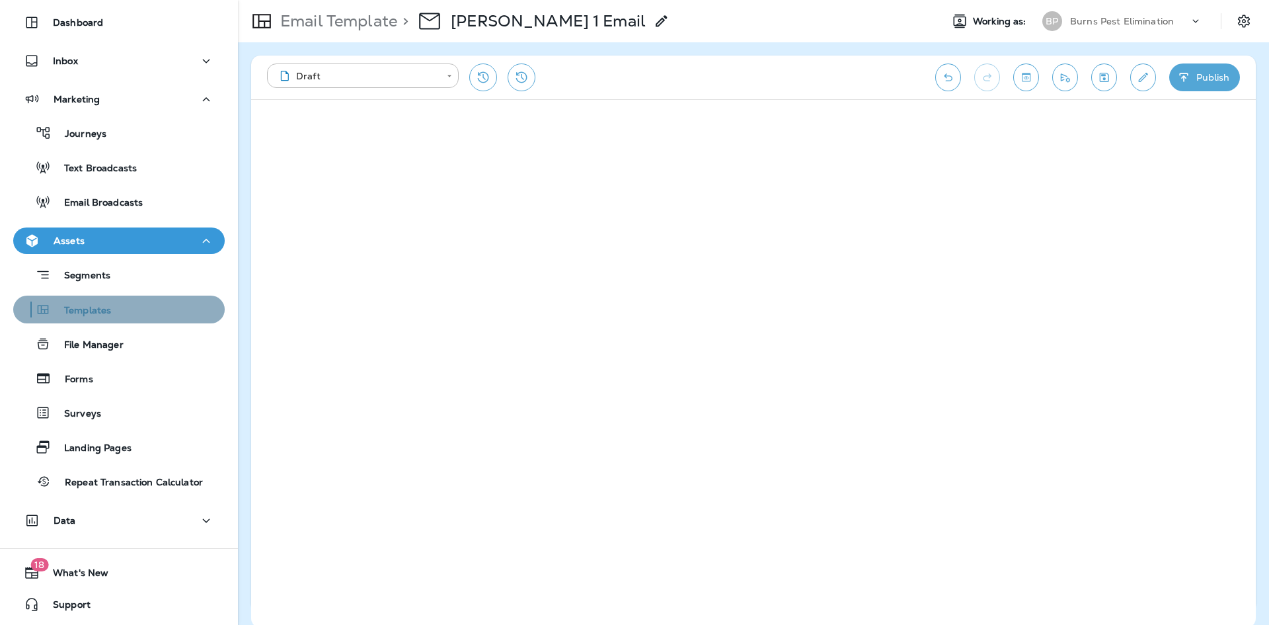
click at [167, 315] on div "Templates" at bounding box center [119, 309] width 201 height 20
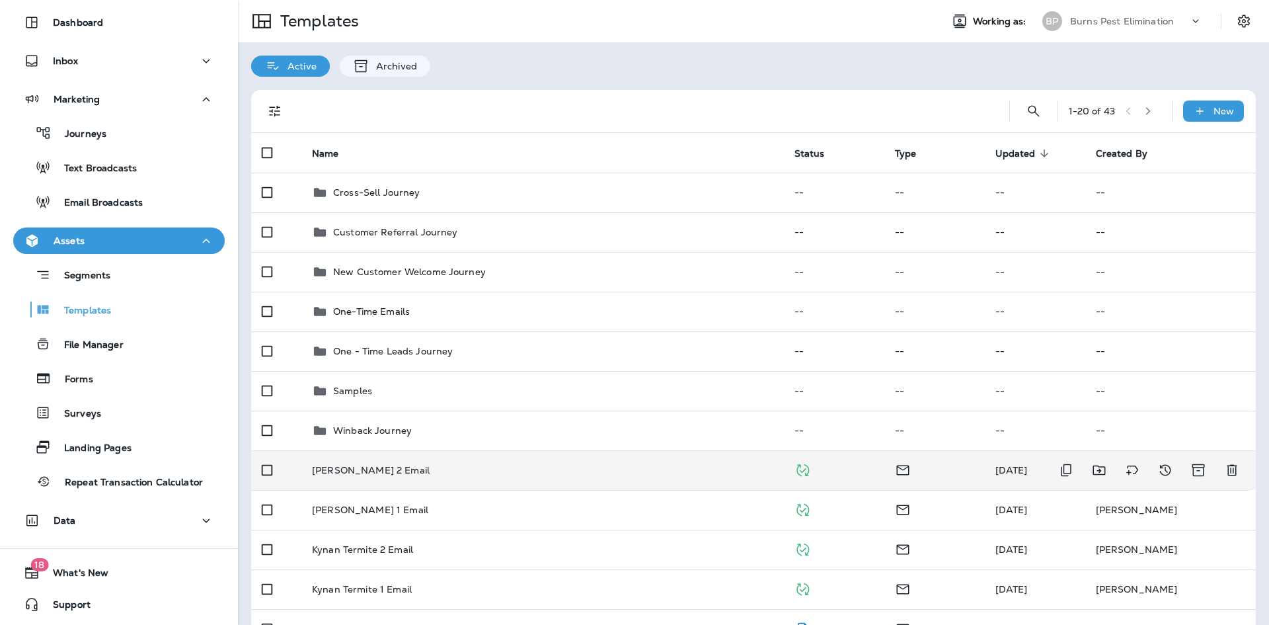
click at [375, 474] on p "[PERSON_NAME] 2 Email" at bounding box center [371, 470] width 118 height 11
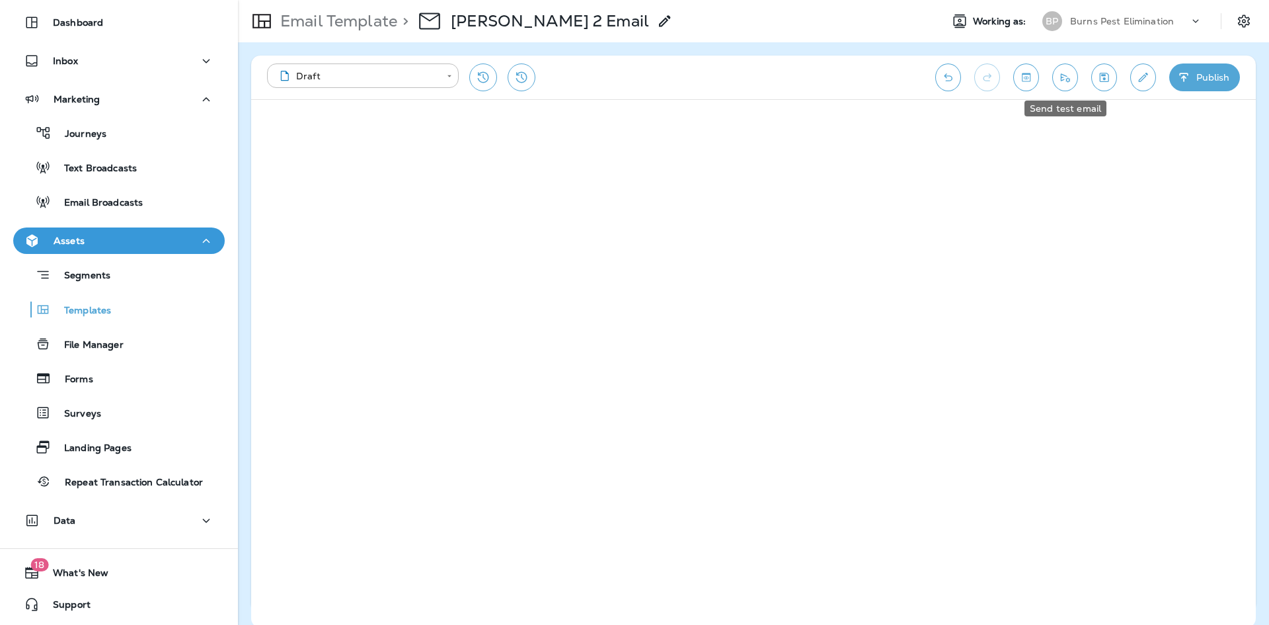
click at [1060, 77] on icon "Send test email" at bounding box center [1065, 77] width 14 height 13
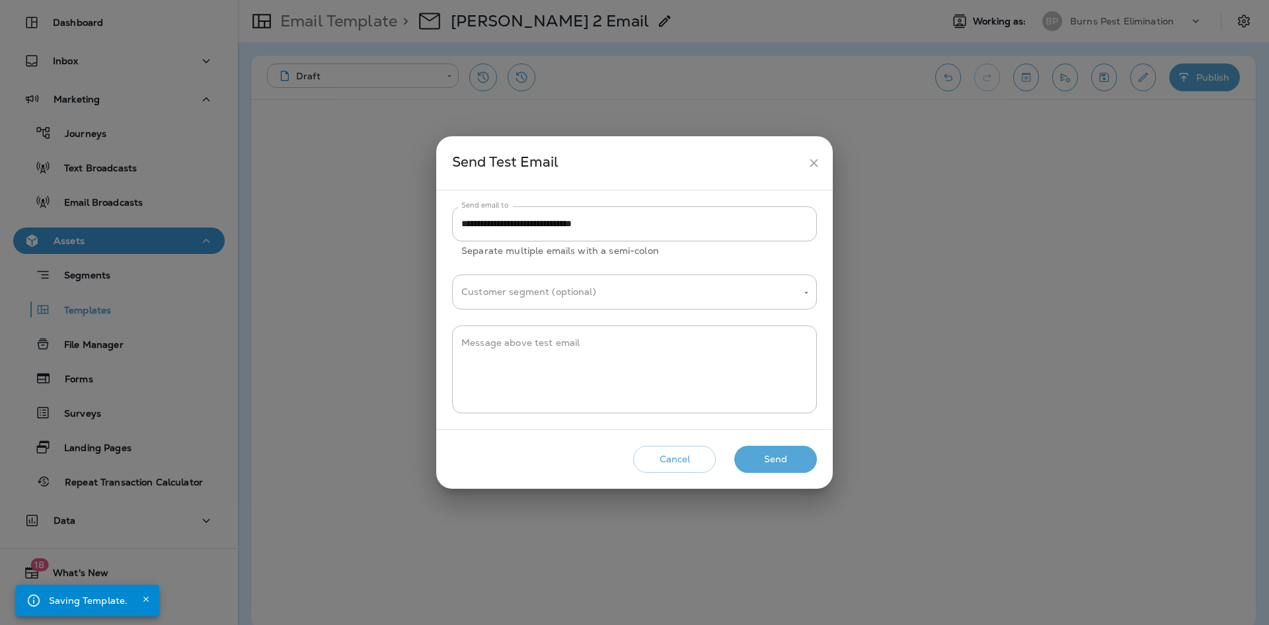
click at [795, 462] on button "Send" at bounding box center [775, 458] width 83 height 27
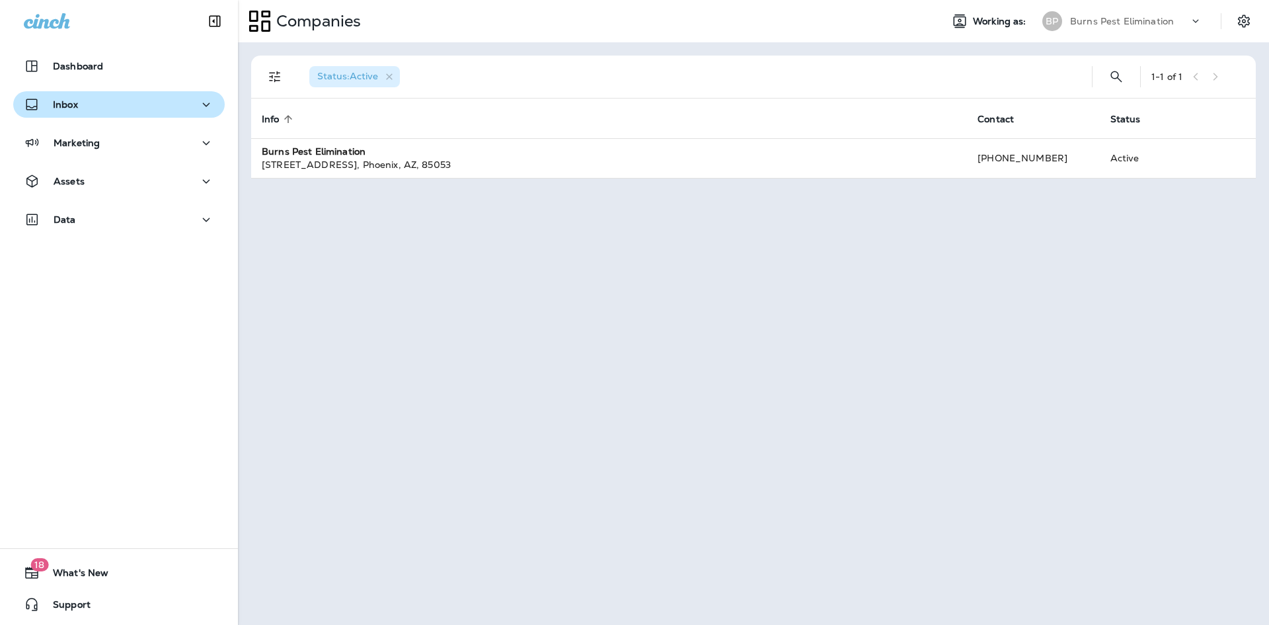
click at [125, 111] on div "Inbox" at bounding box center [119, 104] width 190 height 17
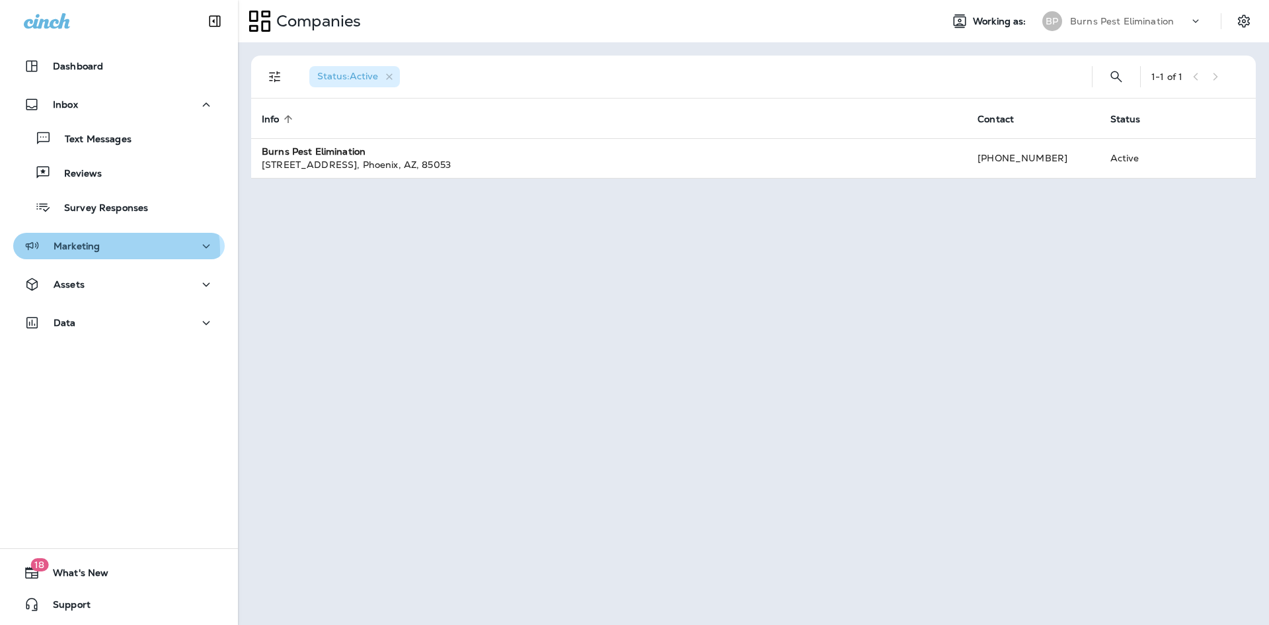
click at [113, 250] on div "Marketing" at bounding box center [119, 246] width 190 height 17
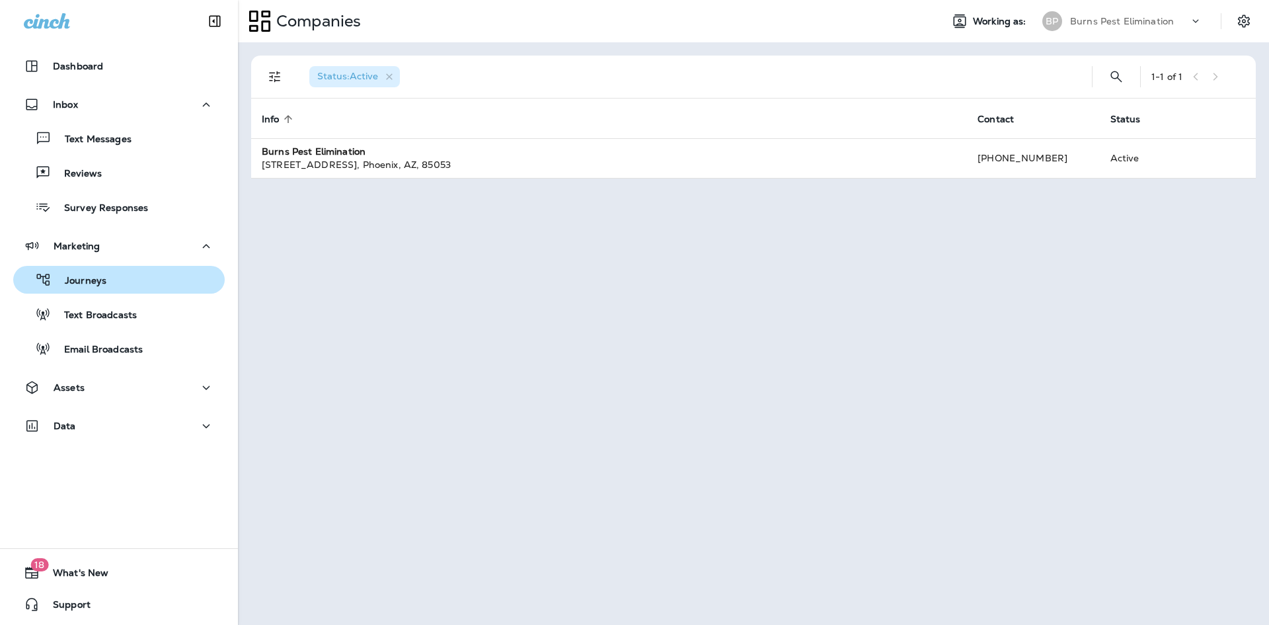
click at [108, 280] on div "Journeys" at bounding box center [119, 280] width 201 height 20
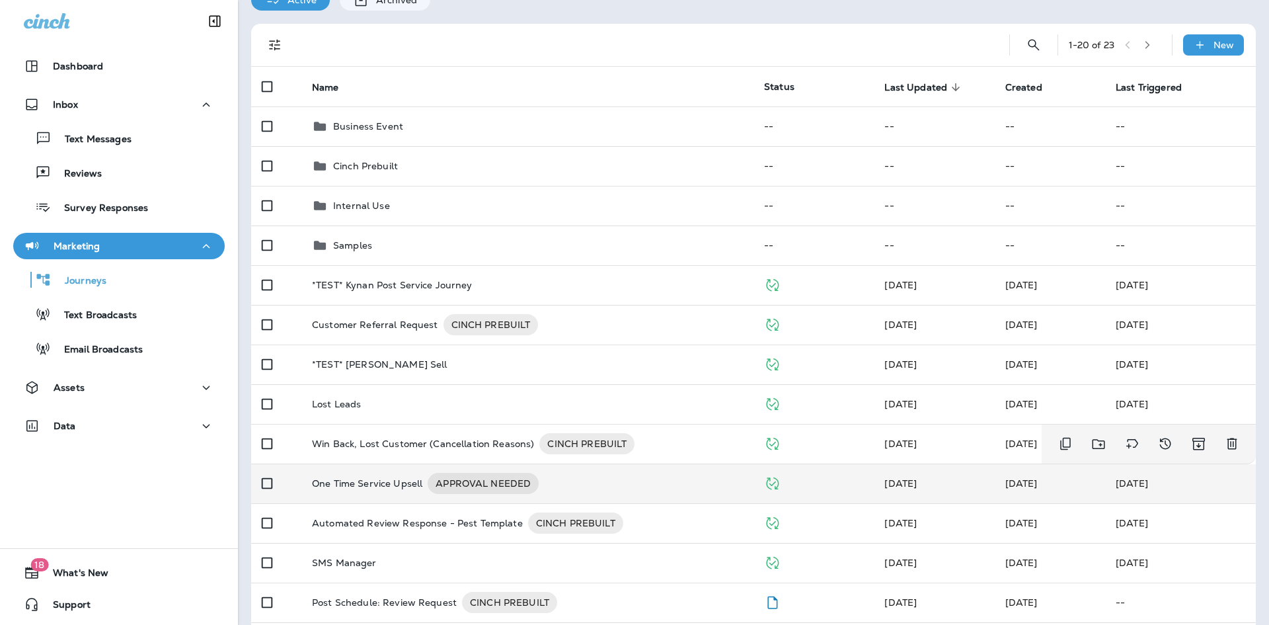
scroll to position [132, 0]
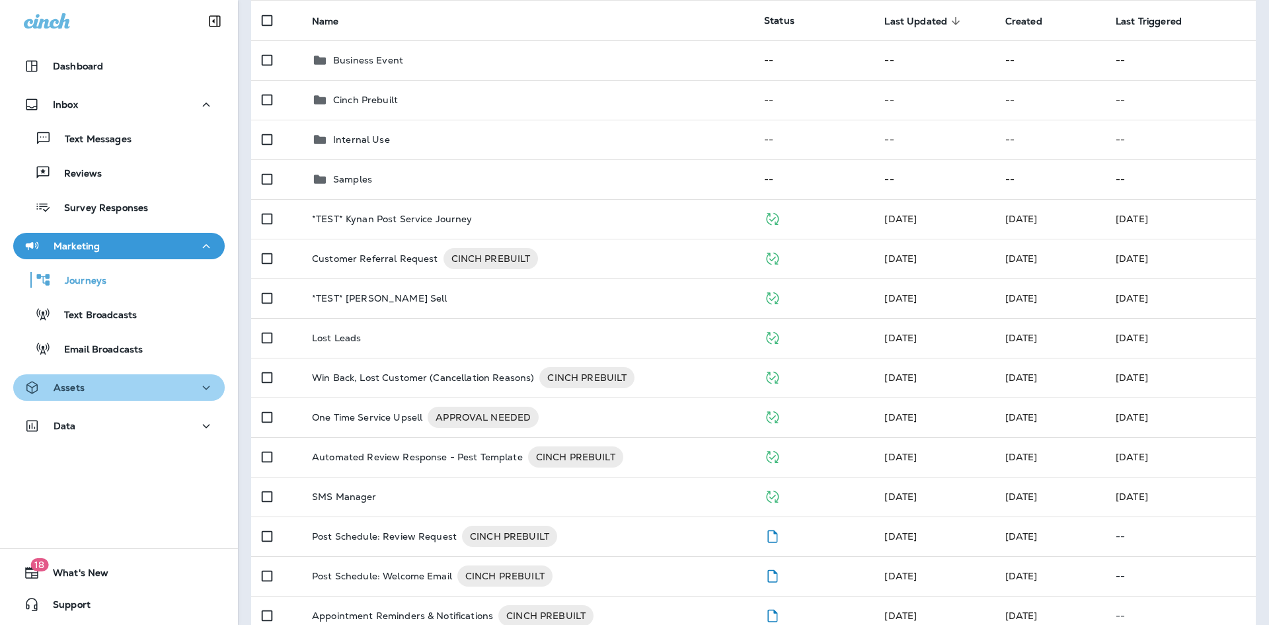
click at [154, 385] on div "Assets" at bounding box center [119, 387] width 190 height 17
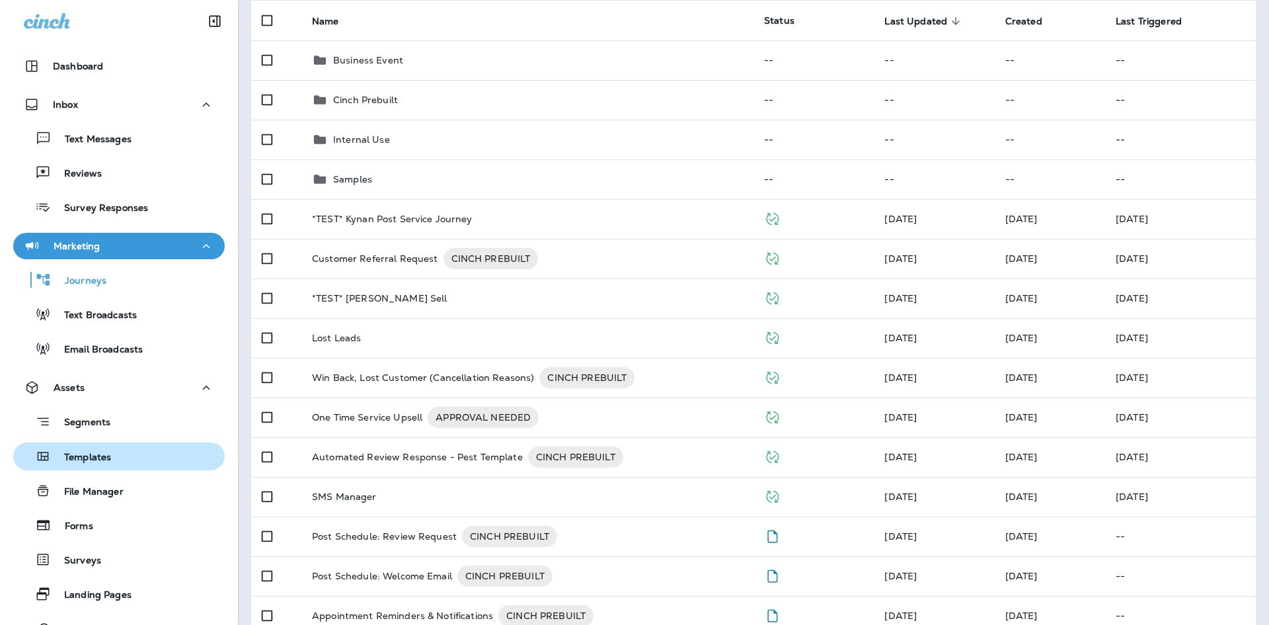
click at [133, 453] on div "Templates" at bounding box center [119, 456] width 201 height 20
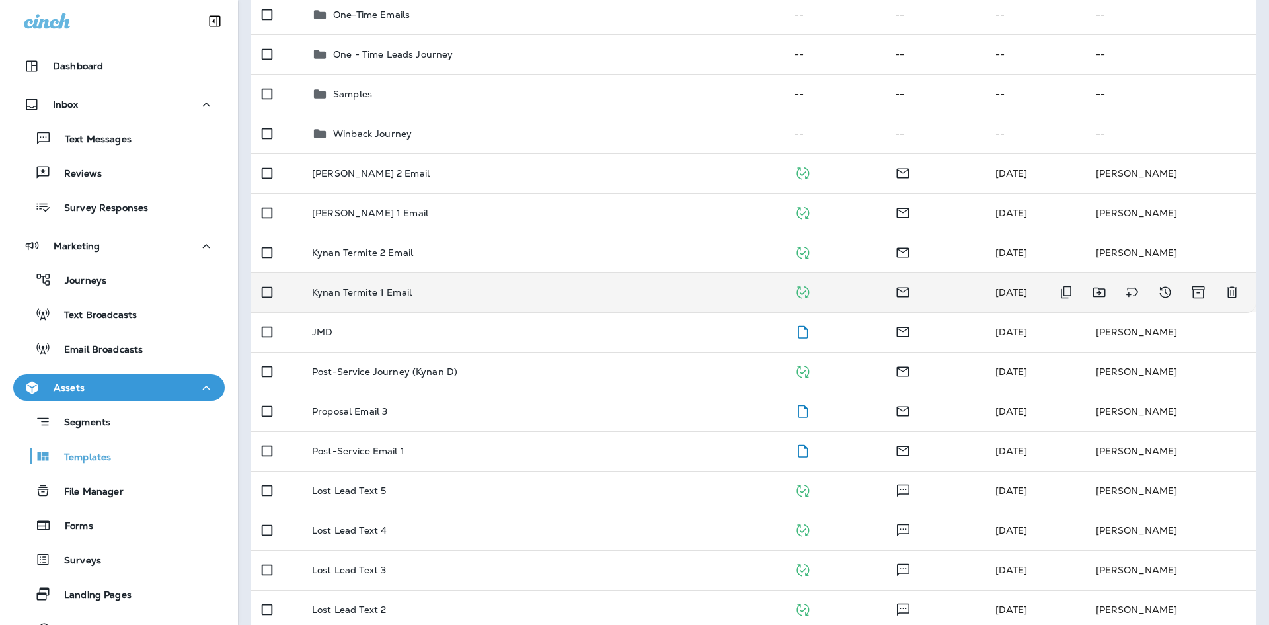
scroll to position [264, 0]
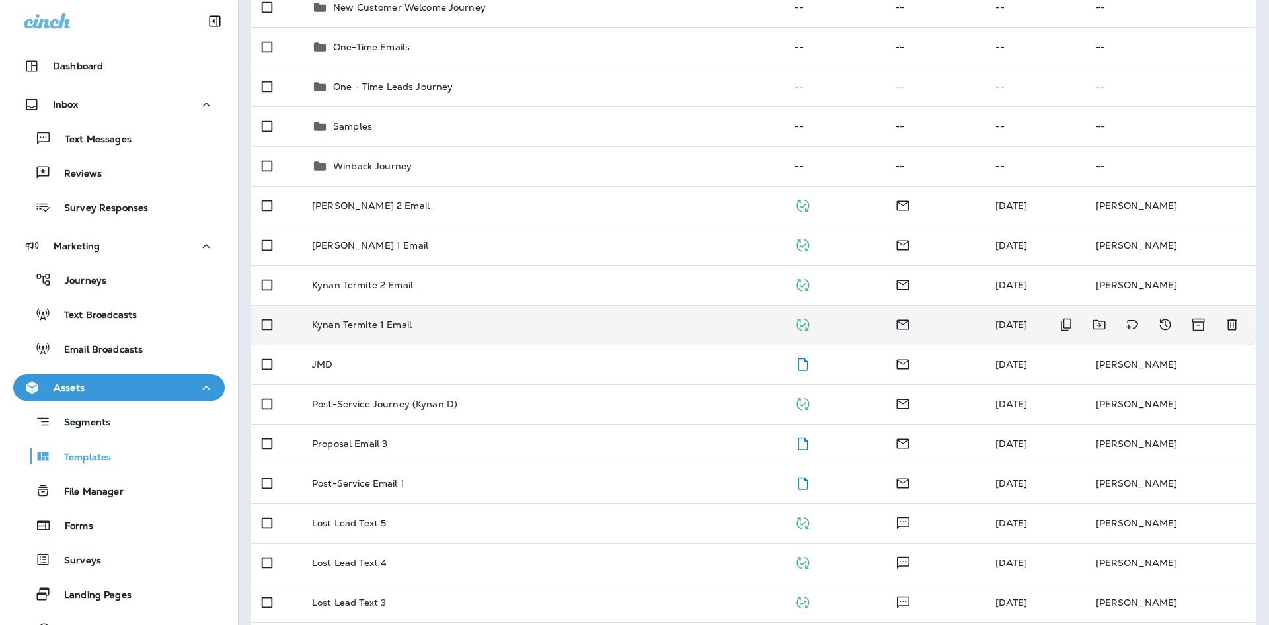
click at [510, 328] on div "Kynan Termite 1 Email" at bounding box center [542, 324] width 461 height 11
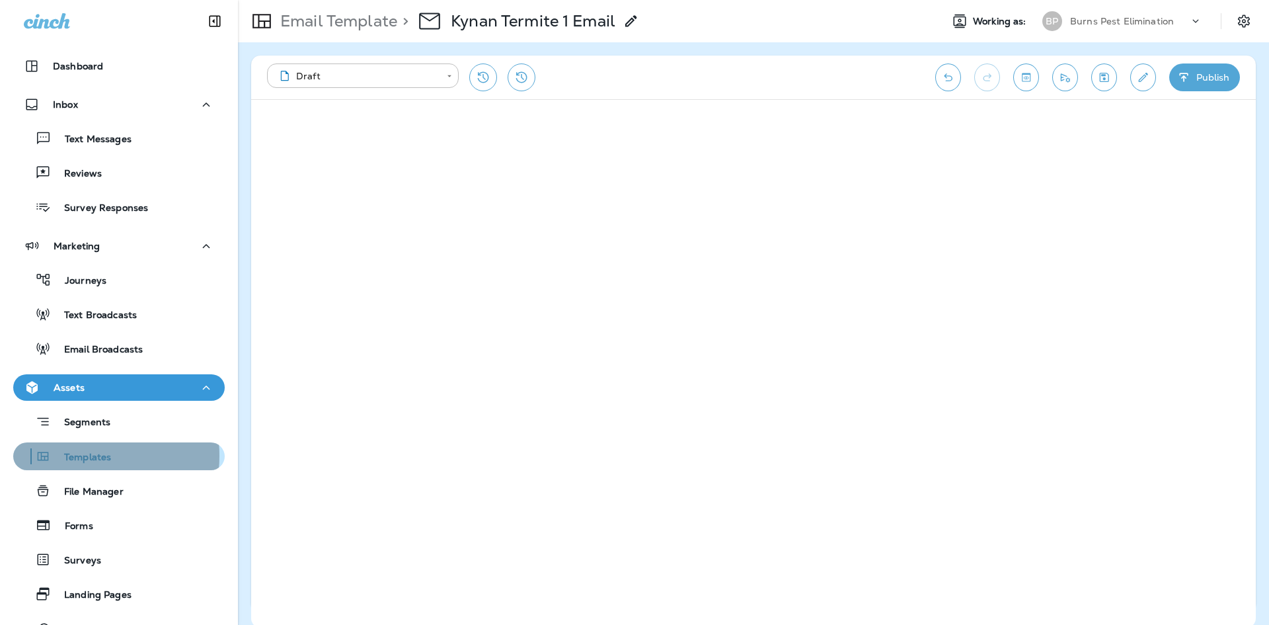
click at [66, 455] on p "Templates" at bounding box center [81, 457] width 60 height 13
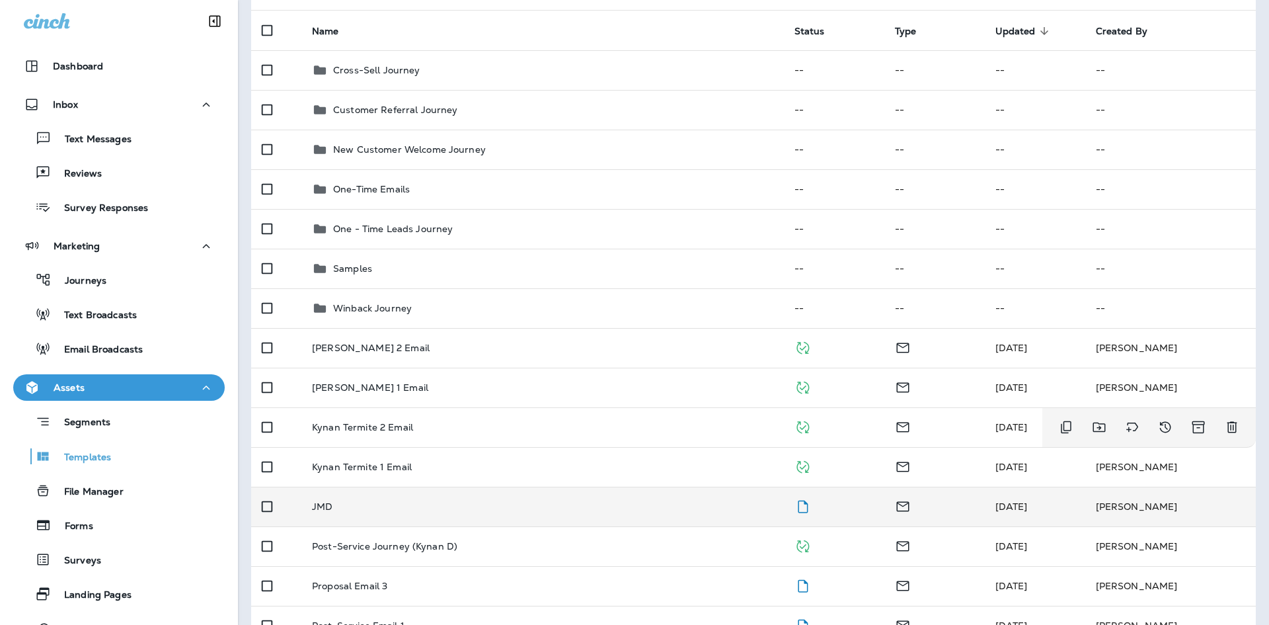
scroll to position [132, 0]
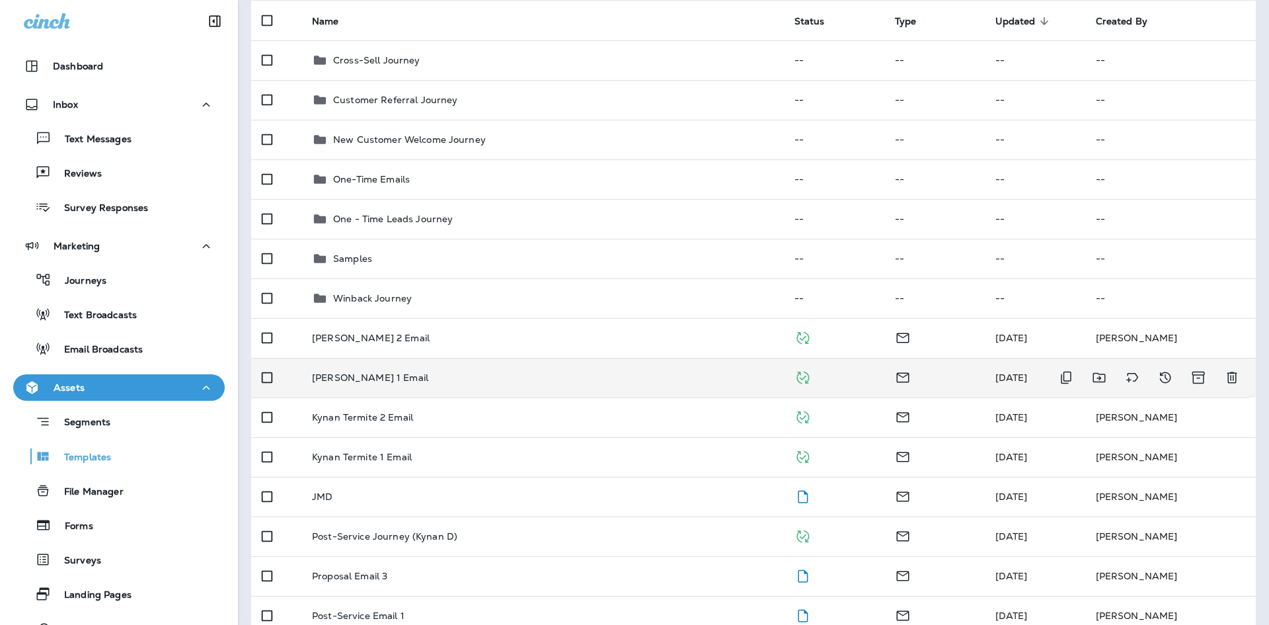
click at [432, 385] on td "[PERSON_NAME] 1 Email" at bounding box center [542, 378] width 482 height 40
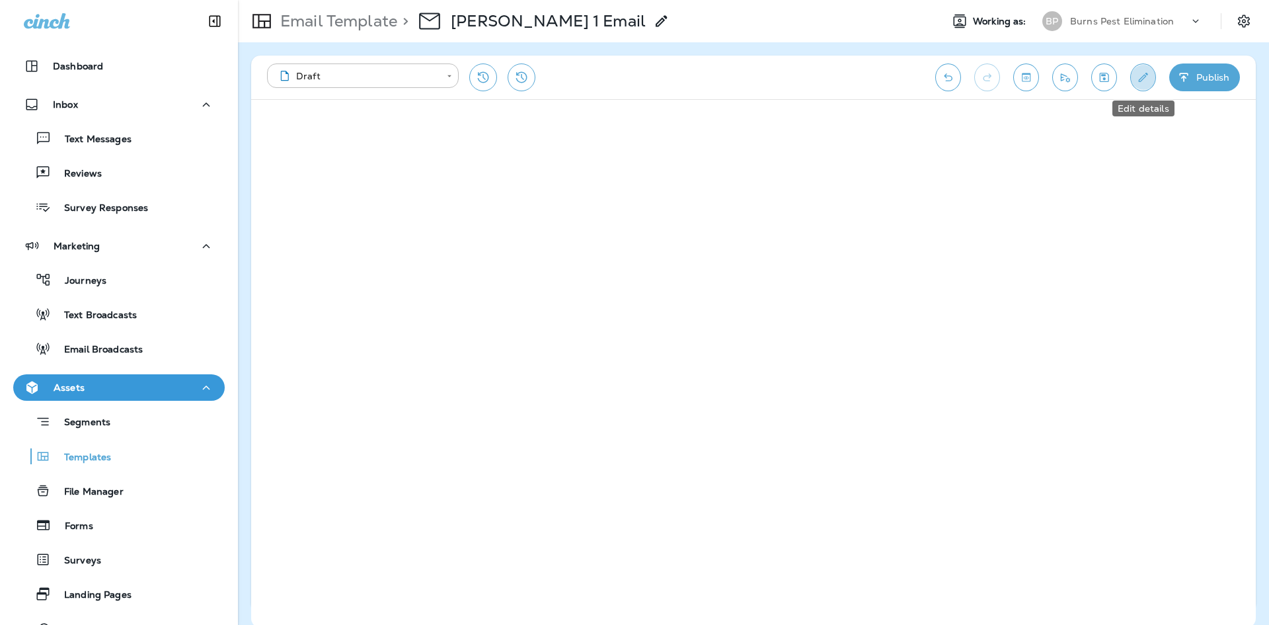
click at [1145, 83] on icon "Edit details" at bounding box center [1143, 77] width 14 height 13
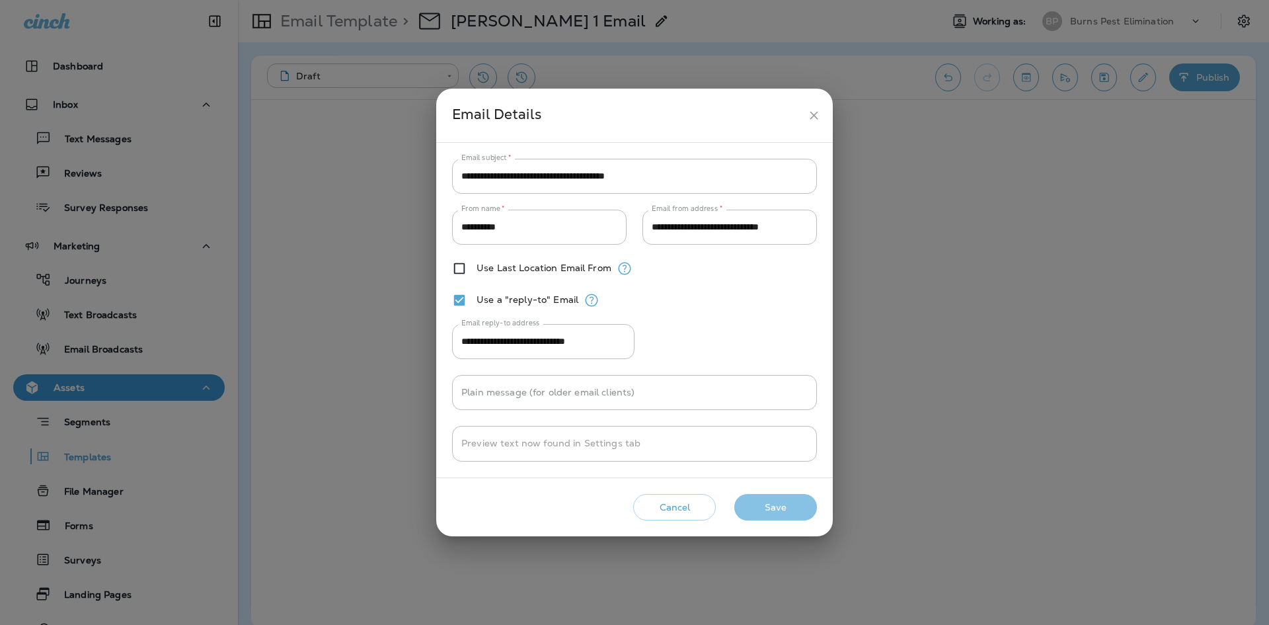
click at [805, 504] on button "Save" at bounding box center [775, 507] width 83 height 27
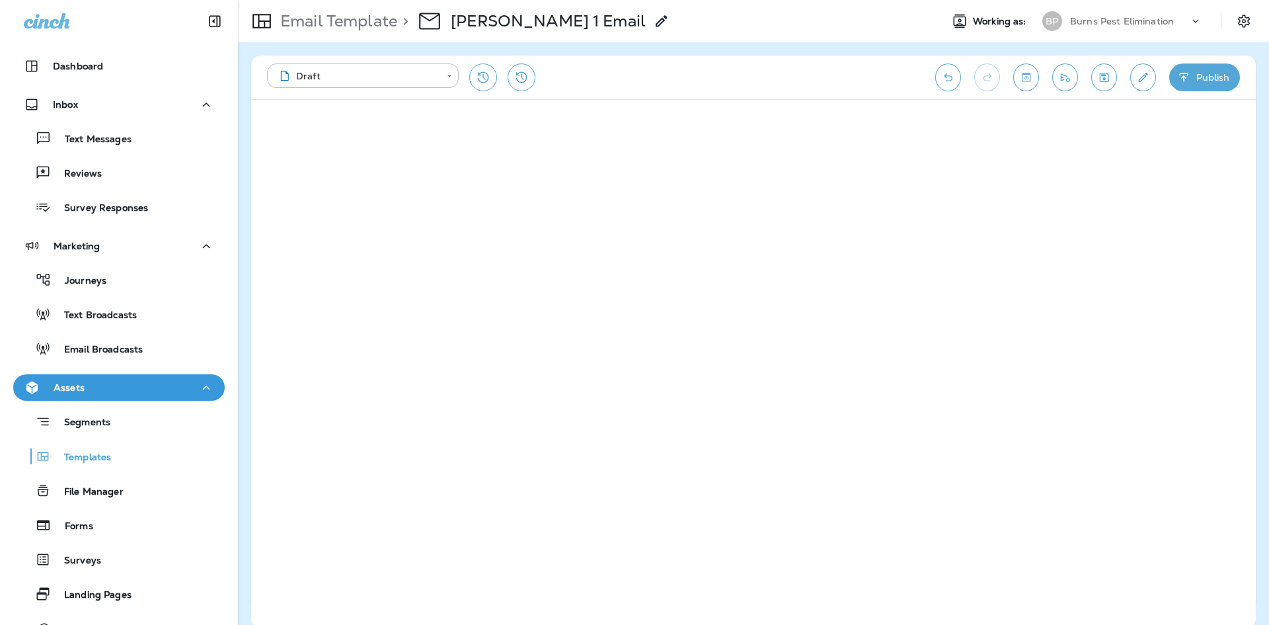
click at [1199, 73] on button "Publish" at bounding box center [1204, 77] width 71 height 28
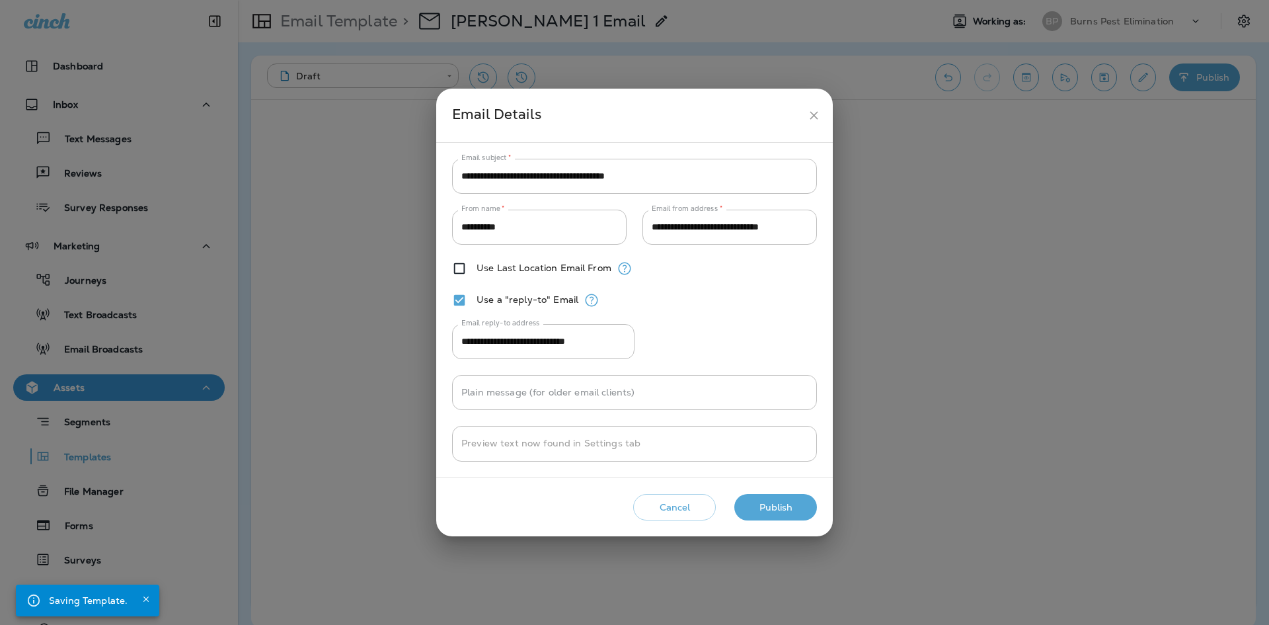
click at [778, 514] on button "Publish" at bounding box center [775, 507] width 83 height 27
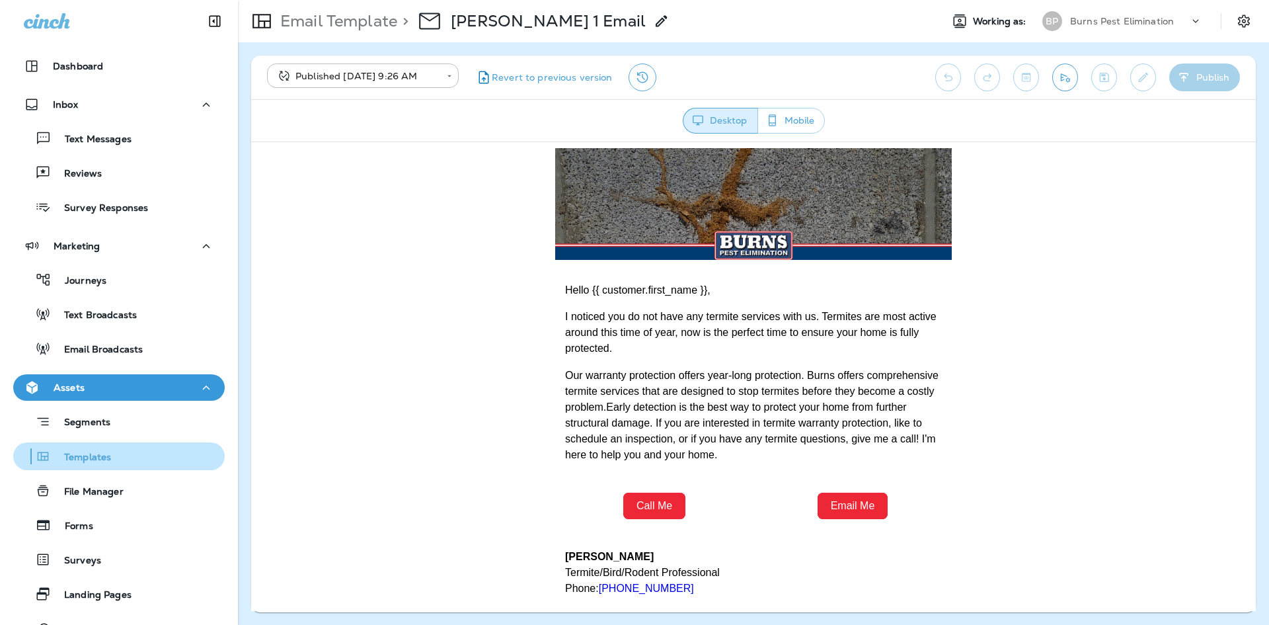
click at [119, 461] on div "Templates" at bounding box center [119, 456] width 201 height 20
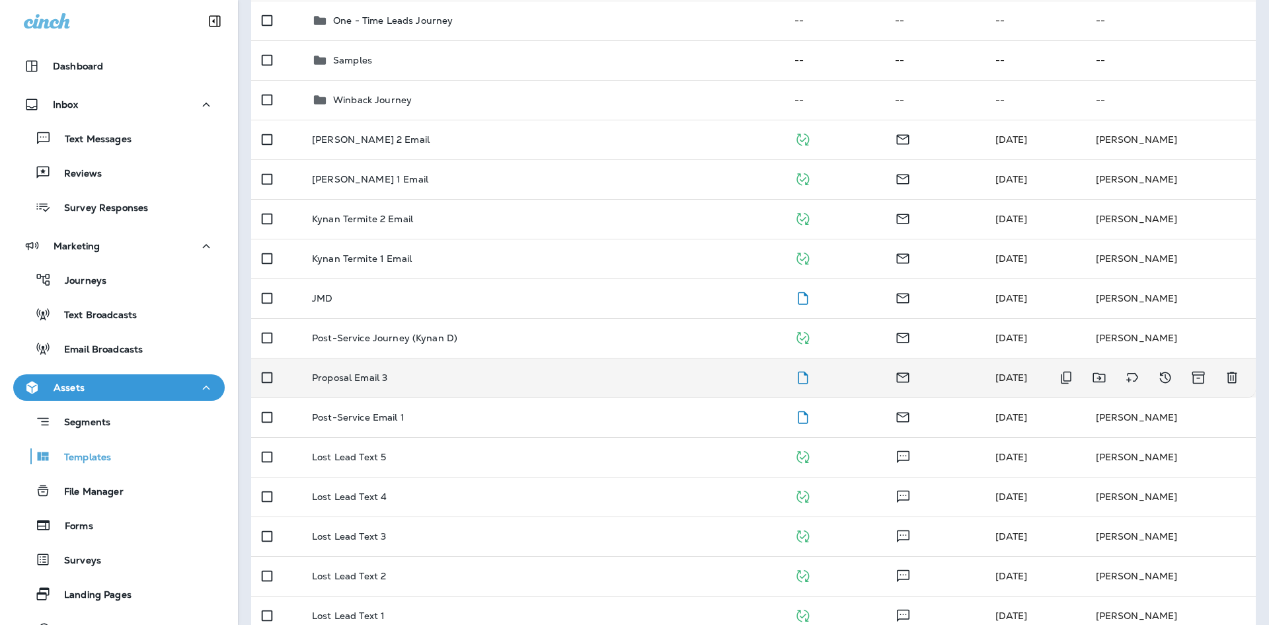
scroll to position [264, 0]
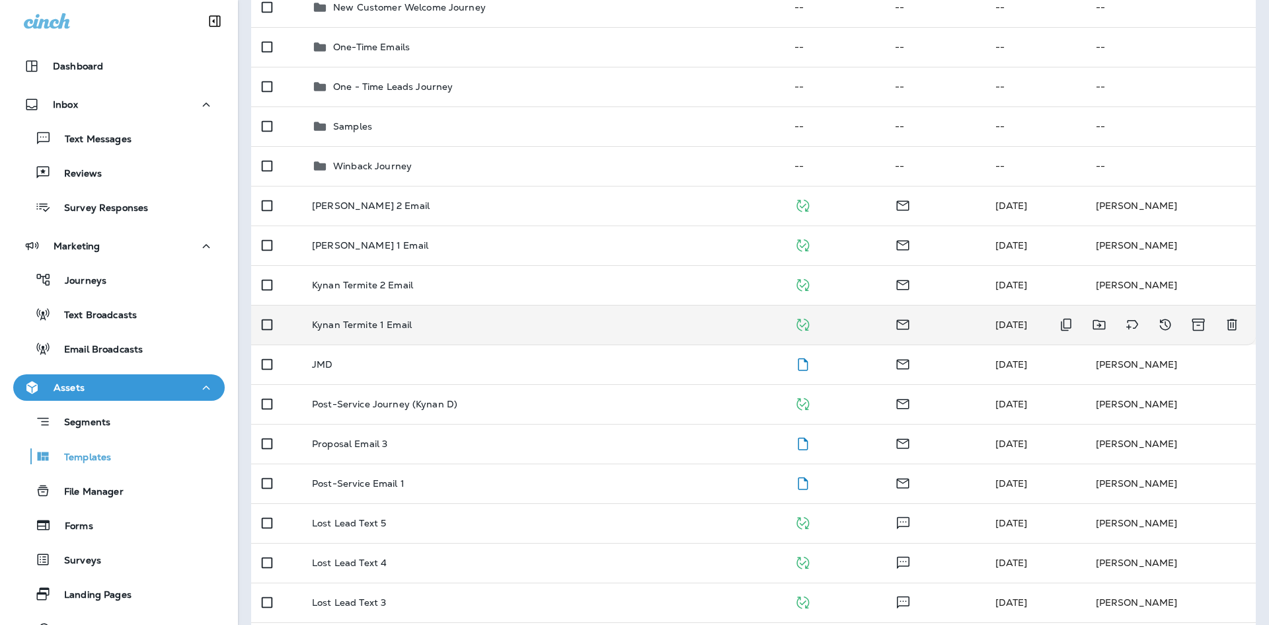
click at [451, 317] on td "Kynan Termite 1 Email" at bounding box center [542, 325] width 482 height 40
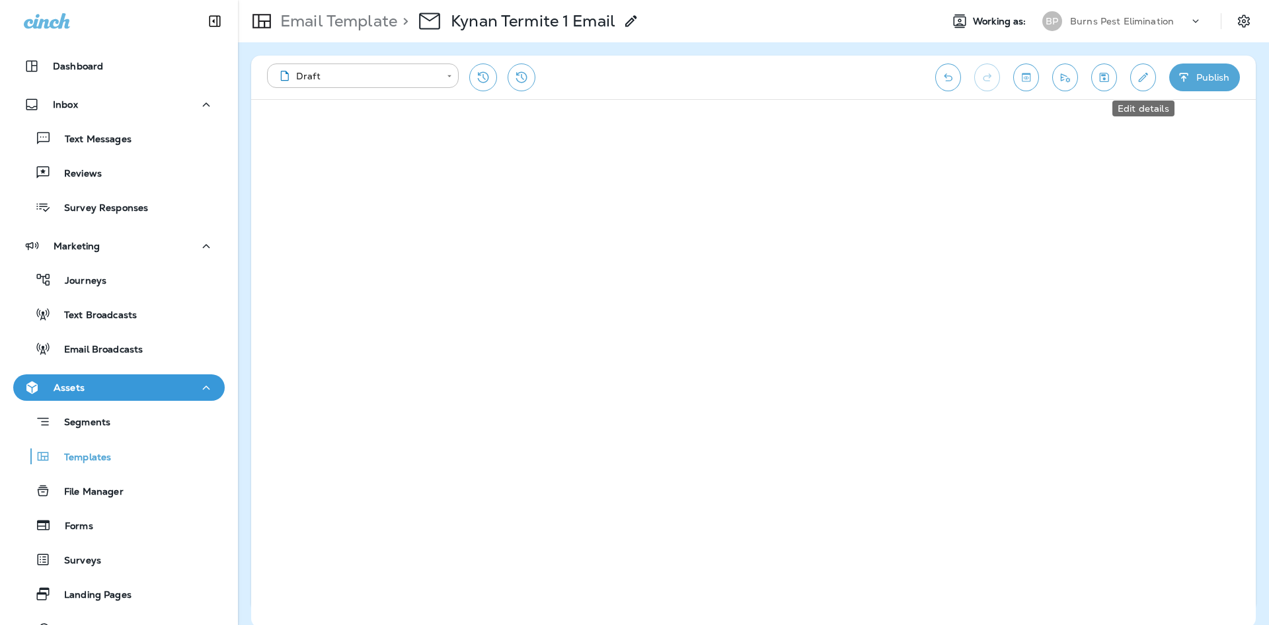
click at [1145, 85] on button "Edit details" at bounding box center [1143, 77] width 26 height 28
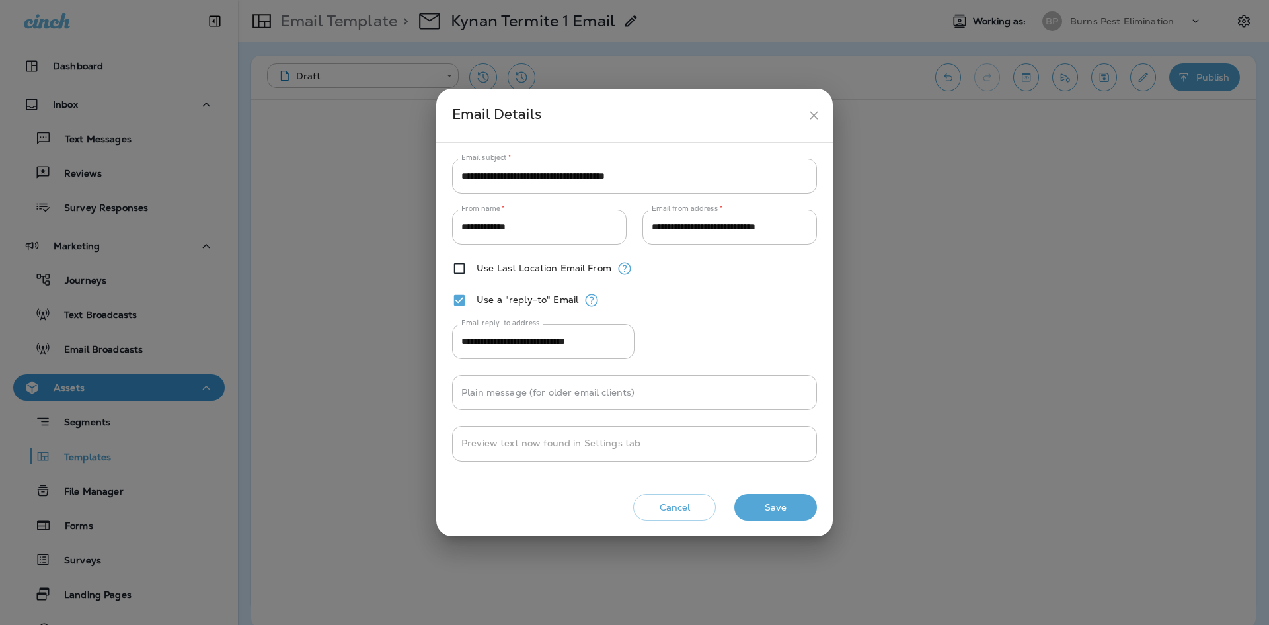
click at [754, 502] on button "Save" at bounding box center [775, 507] width 83 height 27
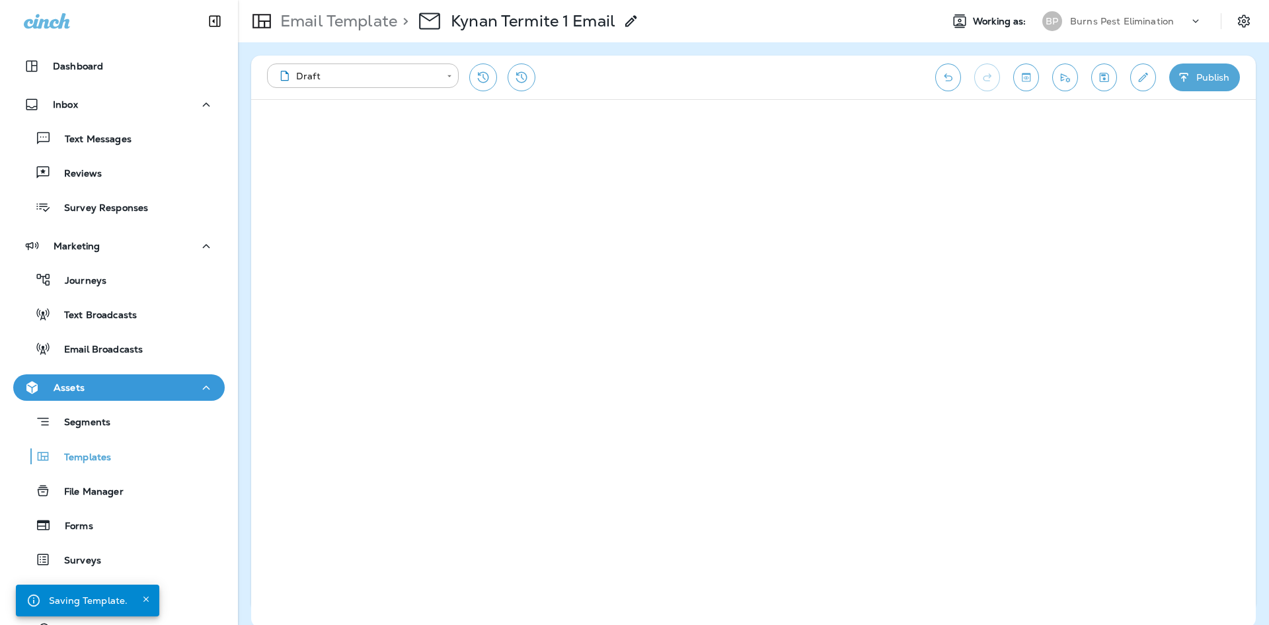
click at [1203, 77] on button "Publish" at bounding box center [1204, 77] width 71 height 28
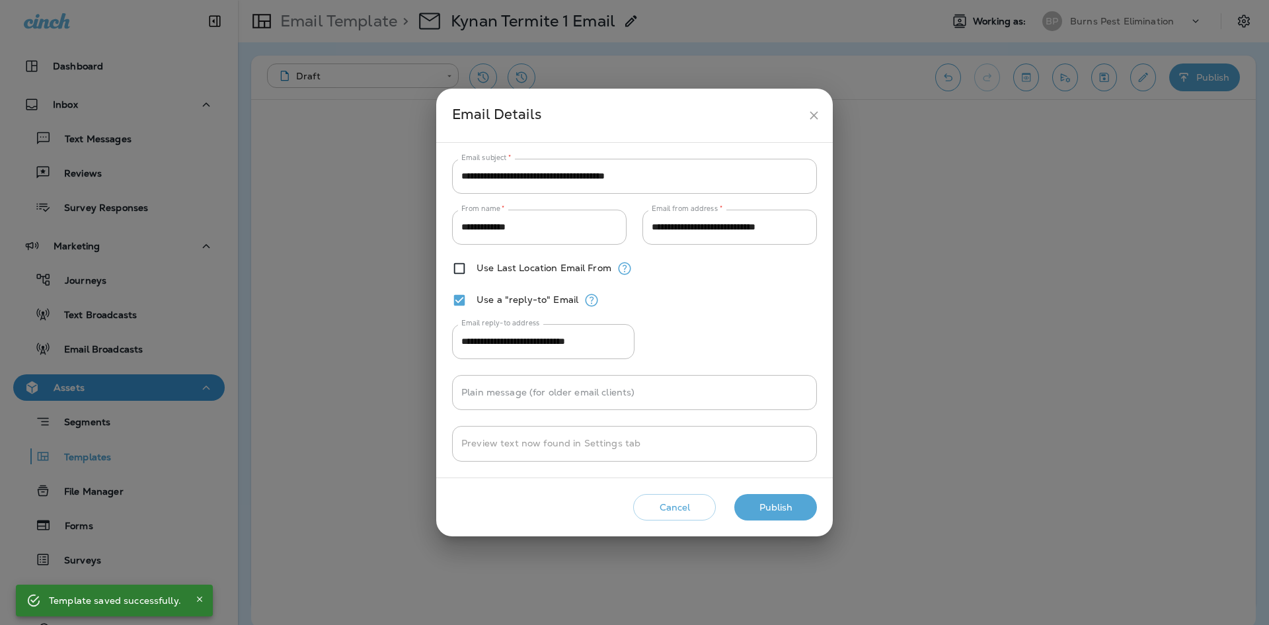
click at [781, 506] on button "Publish" at bounding box center [775, 507] width 83 height 27
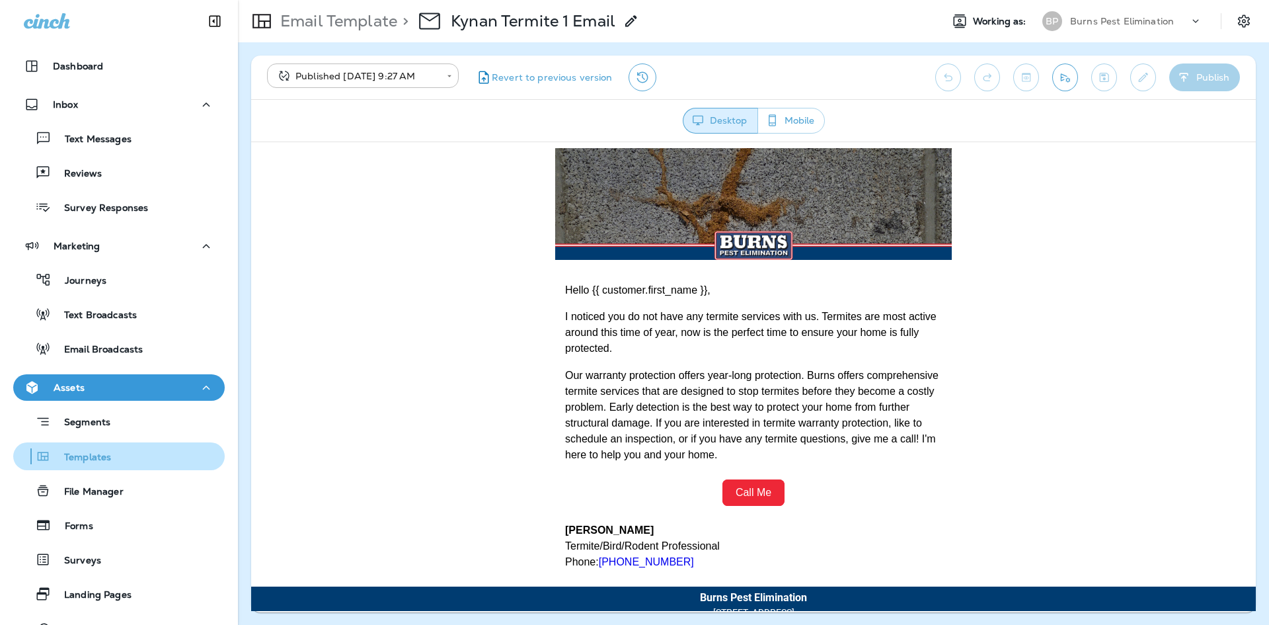
click at [102, 457] on p "Templates" at bounding box center [81, 457] width 60 height 13
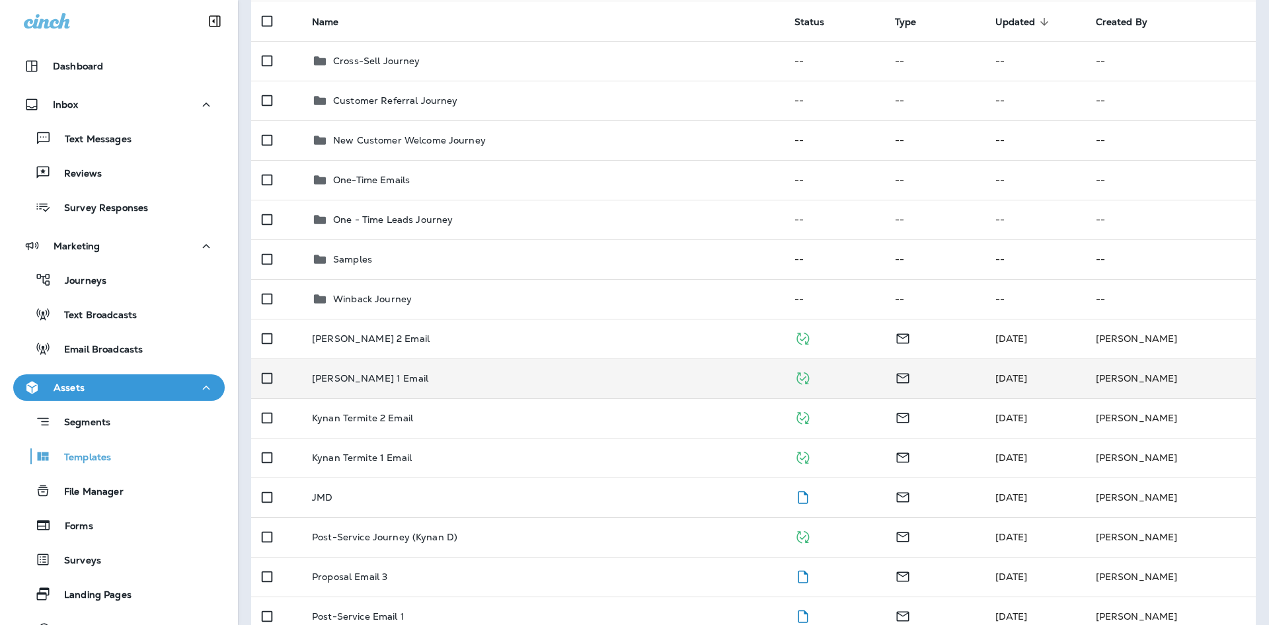
scroll to position [132, 0]
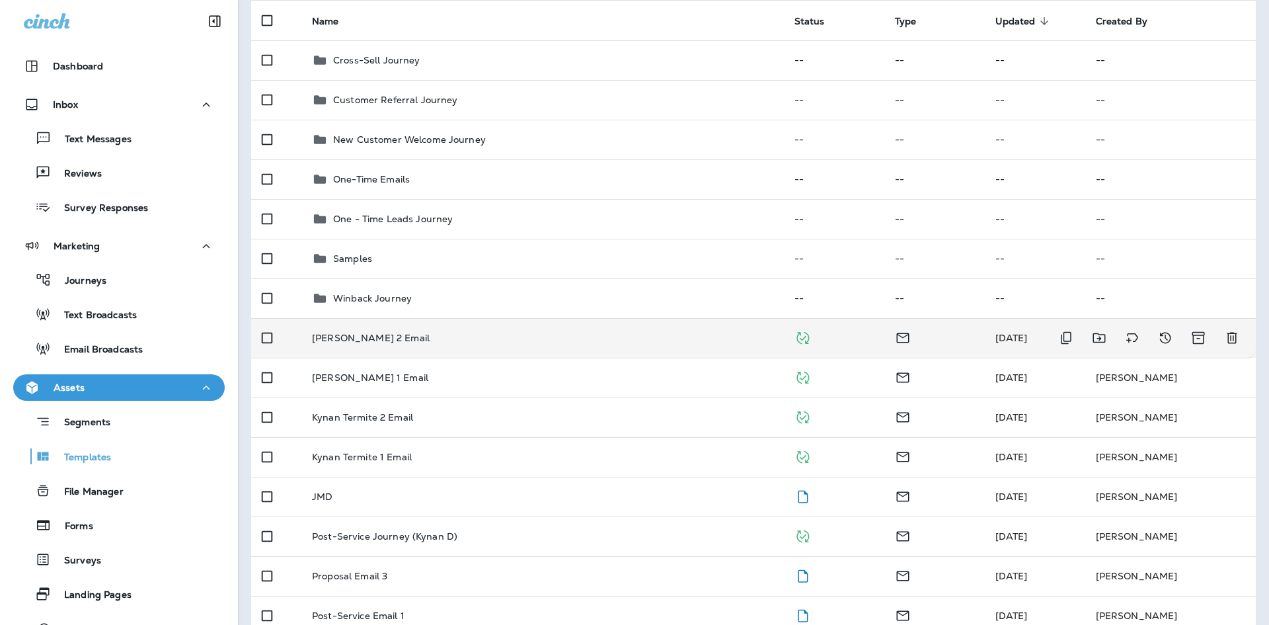
click at [495, 343] on td "[PERSON_NAME] 2 Email" at bounding box center [542, 338] width 482 height 40
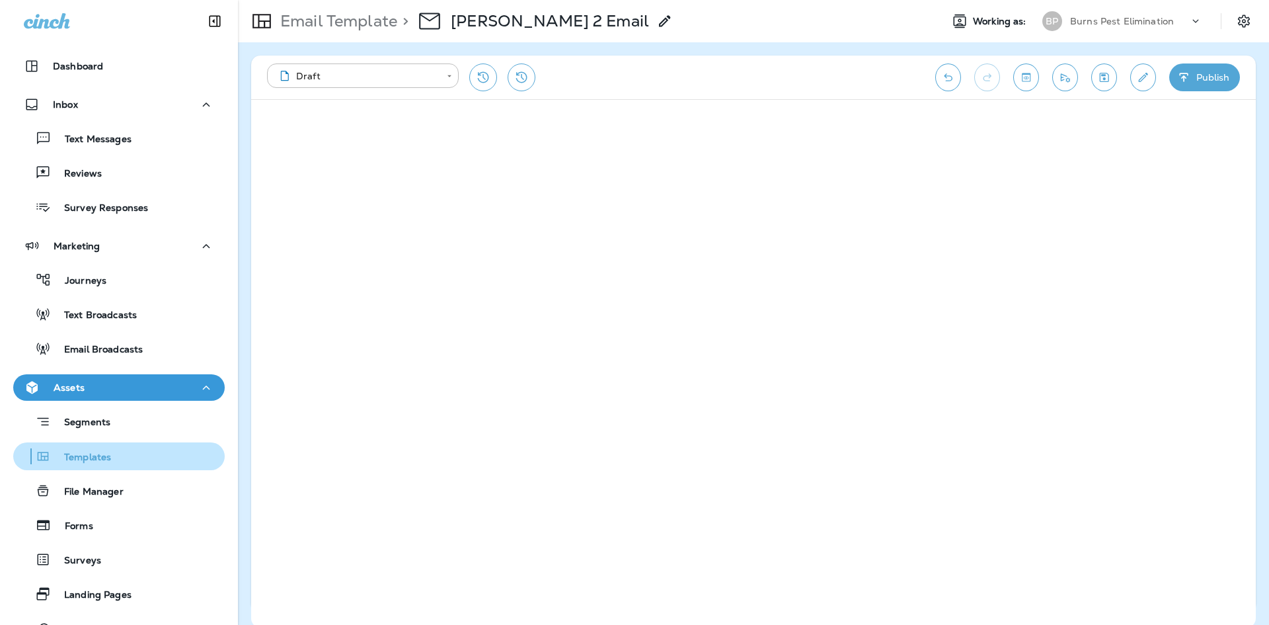
click at [118, 457] on div "Templates" at bounding box center [119, 456] width 201 height 20
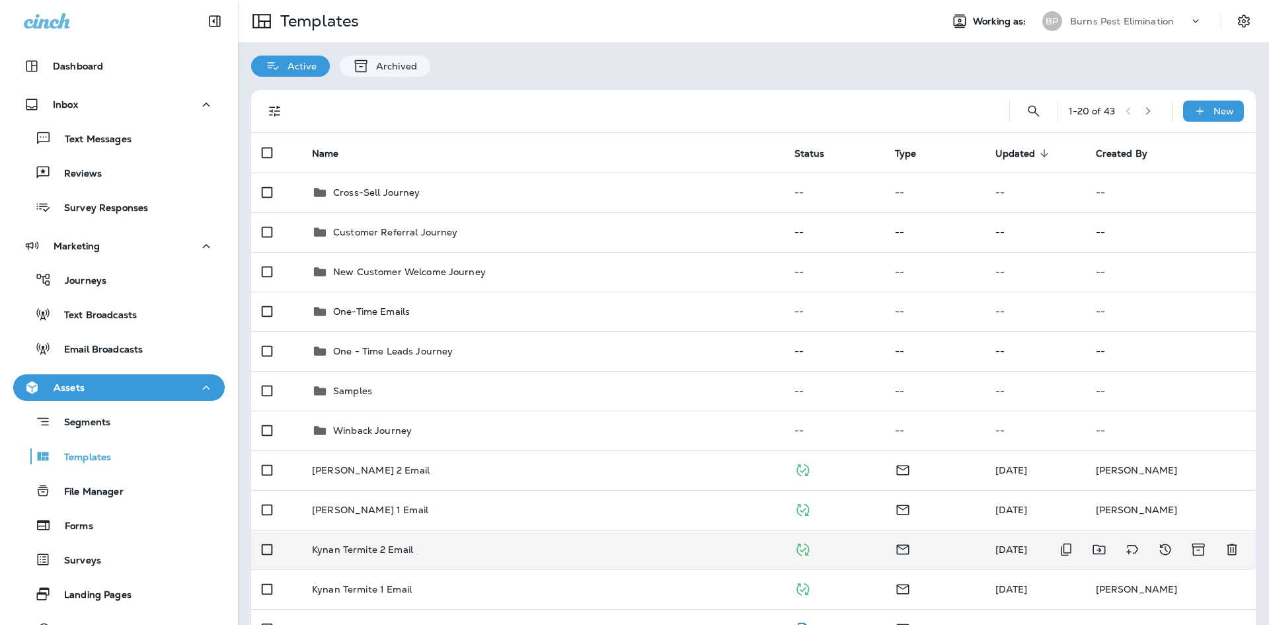
click at [444, 542] on td "Kynan Termite 2 Email" at bounding box center [542, 549] width 482 height 40
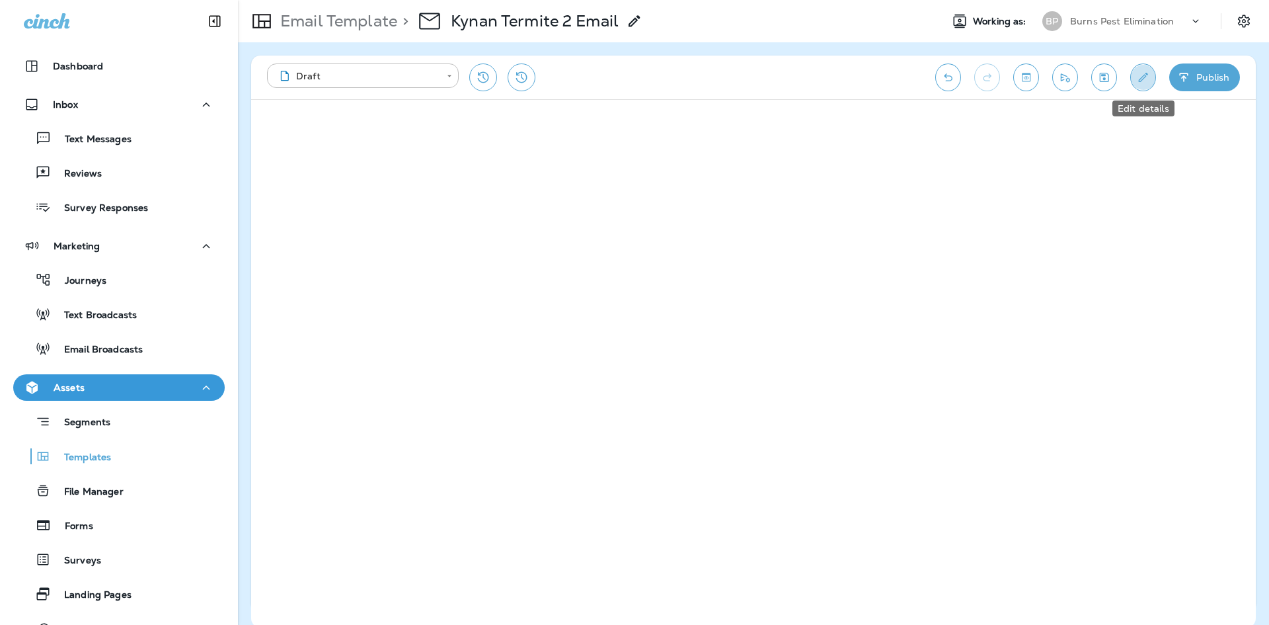
click at [1143, 79] on icon "Edit details" at bounding box center [1143, 77] width 9 height 9
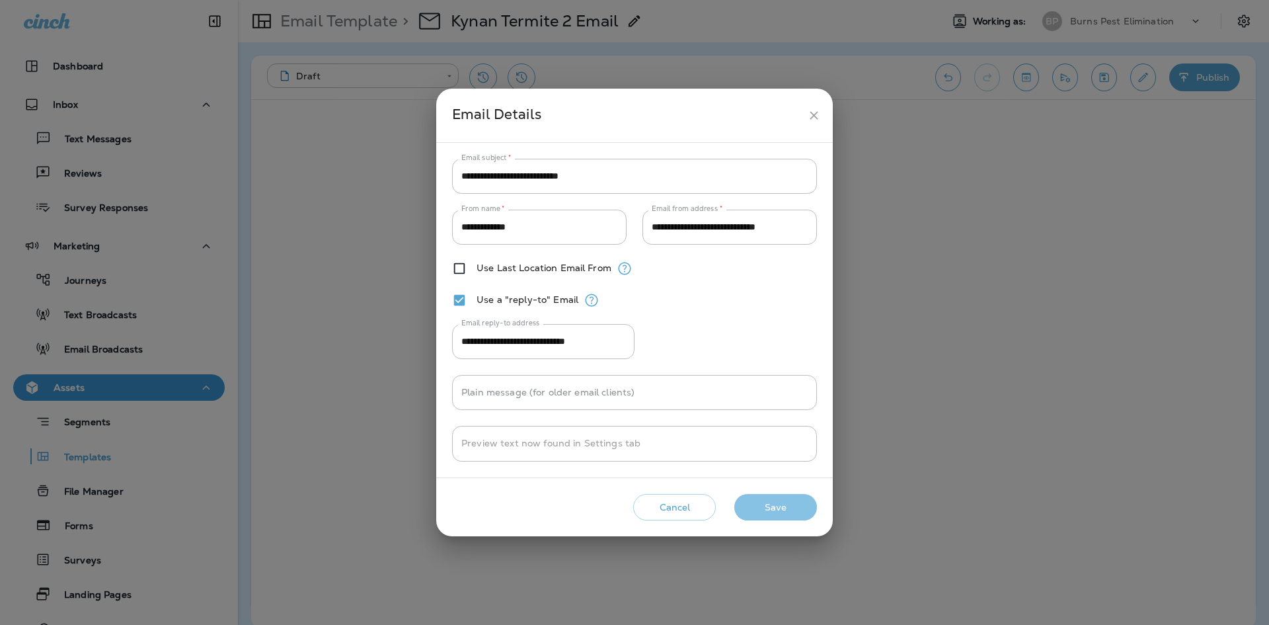
click at [782, 508] on button "Save" at bounding box center [775, 507] width 83 height 27
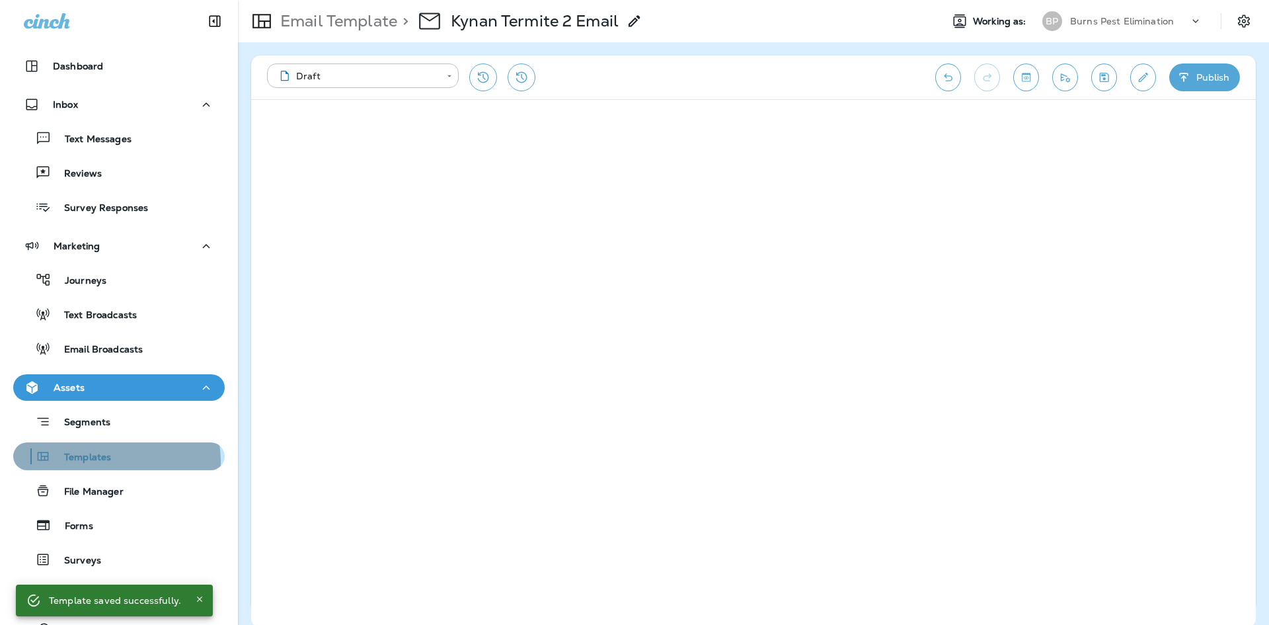
click at [107, 461] on p "Templates" at bounding box center [81, 457] width 60 height 13
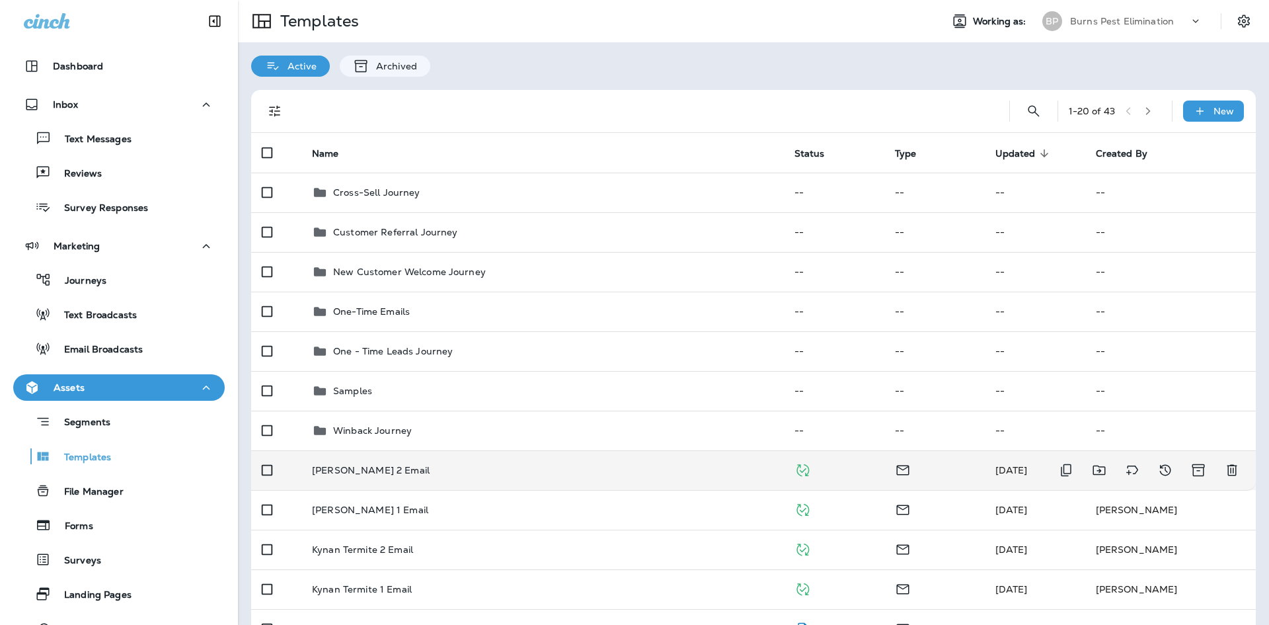
click at [398, 470] on p "[PERSON_NAME] 2 Email" at bounding box center [371, 470] width 118 height 11
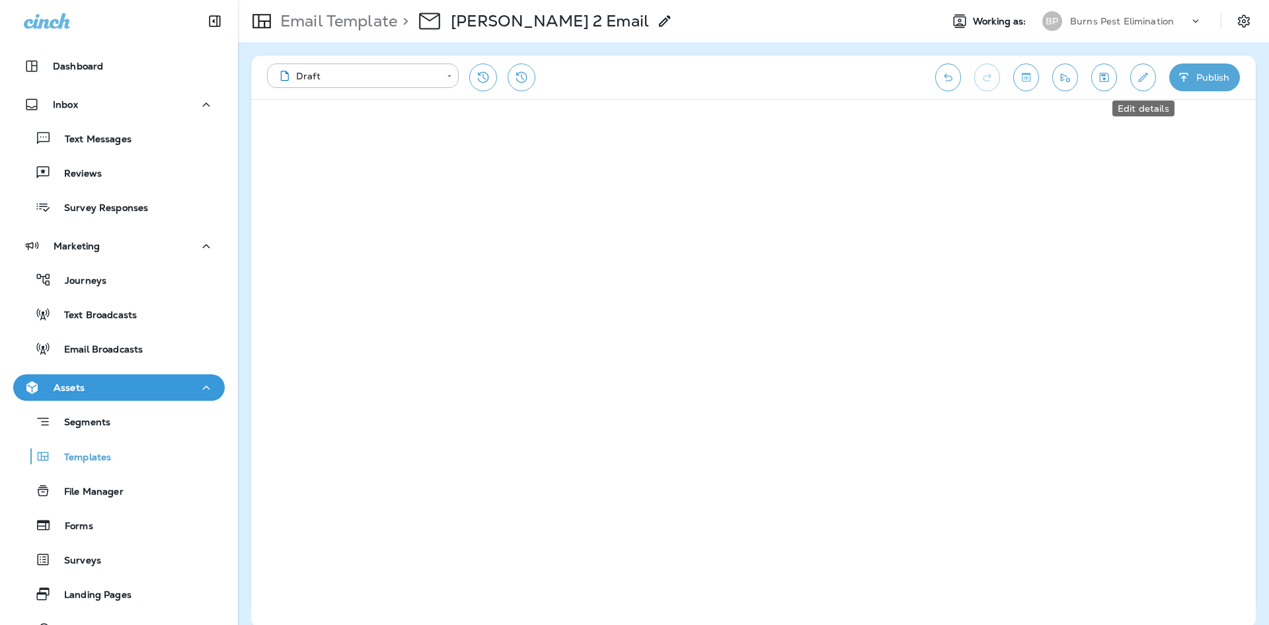
click at [1148, 73] on icon "Edit details" at bounding box center [1143, 77] width 14 height 13
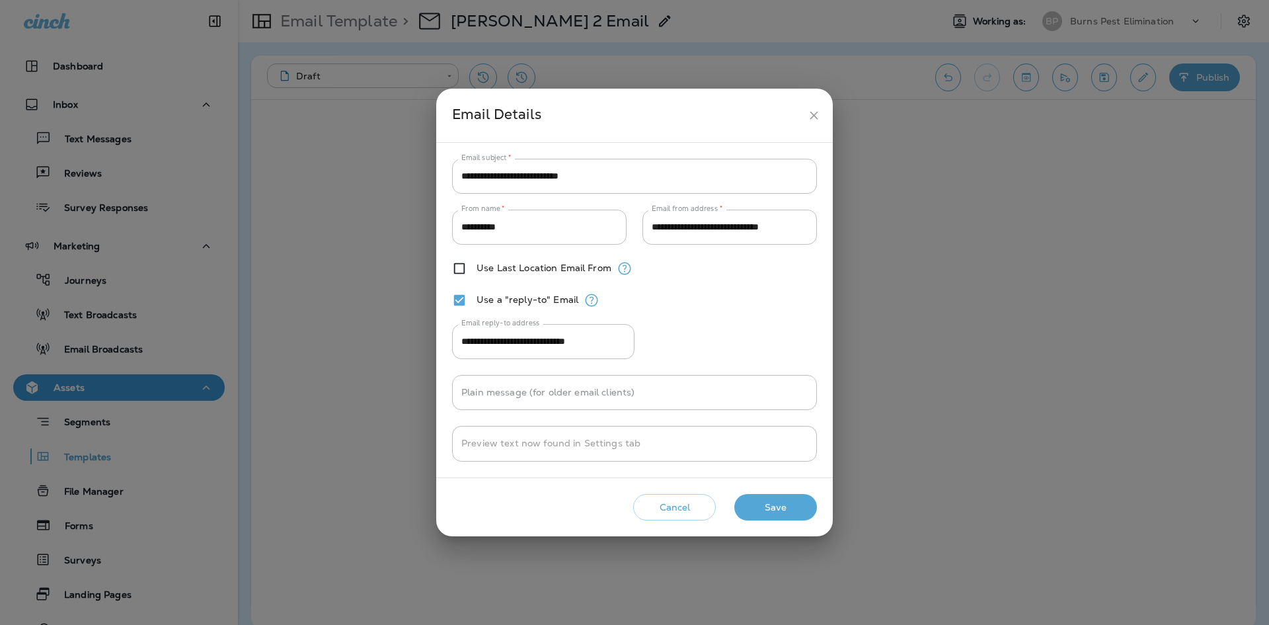
click at [784, 511] on button "Save" at bounding box center [775, 507] width 83 height 27
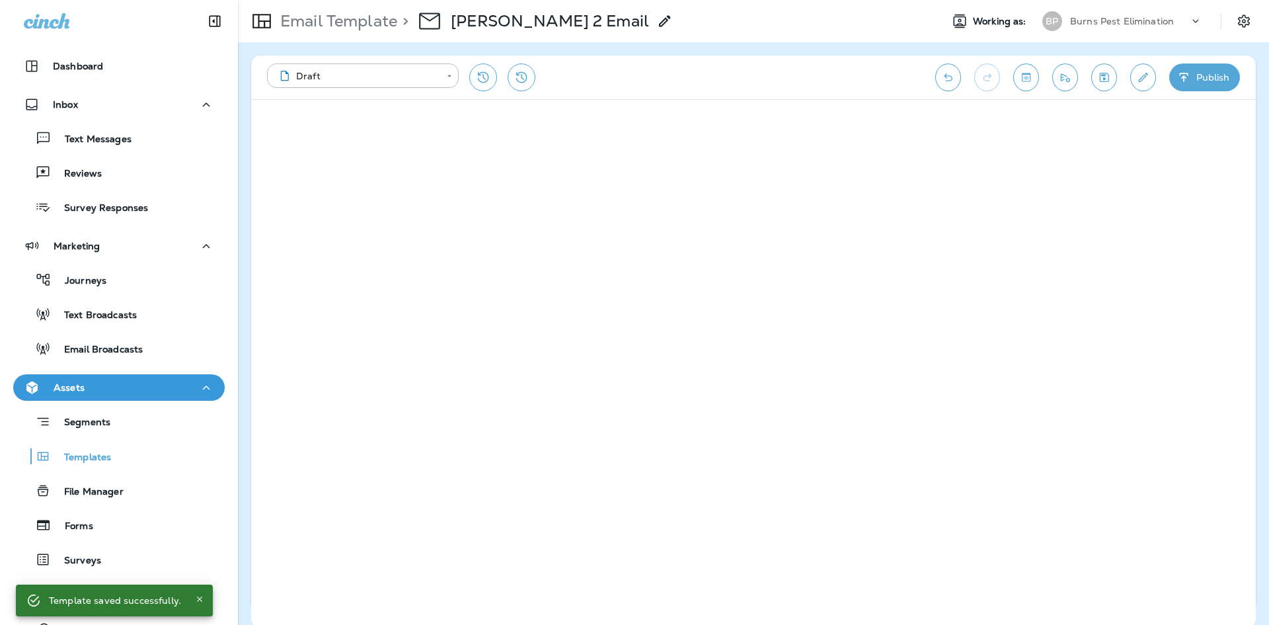
click at [1195, 82] on button "Publish" at bounding box center [1204, 77] width 71 height 28
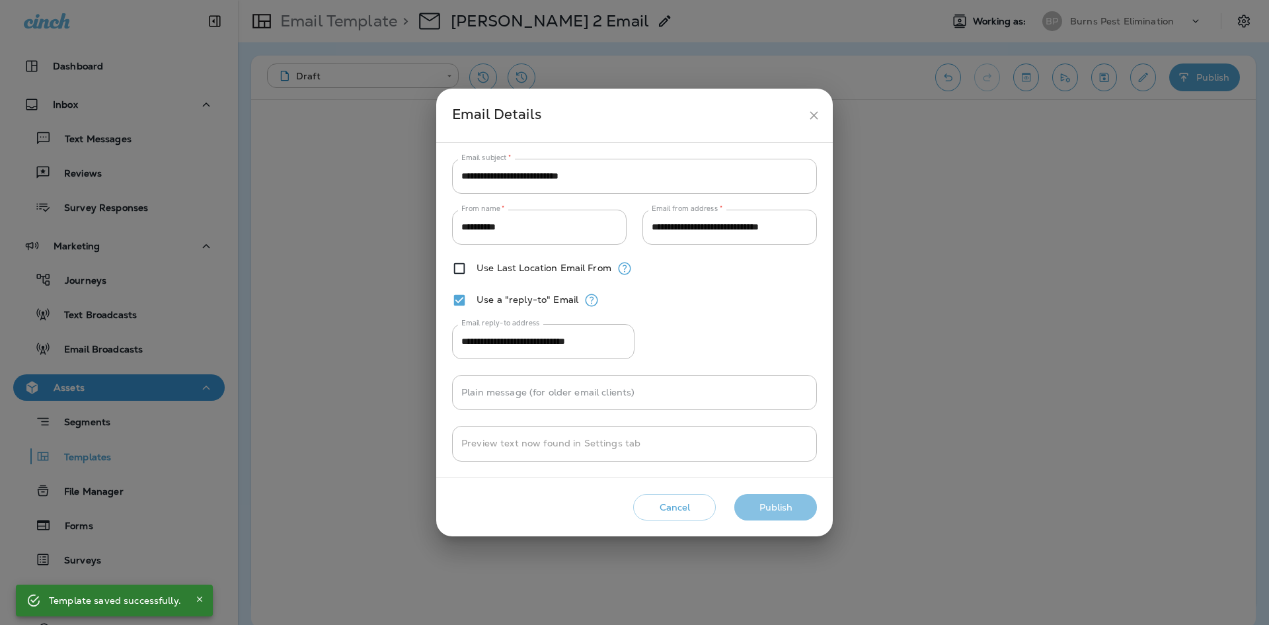
click at [775, 512] on button "Publish" at bounding box center [775, 507] width 83 height 27
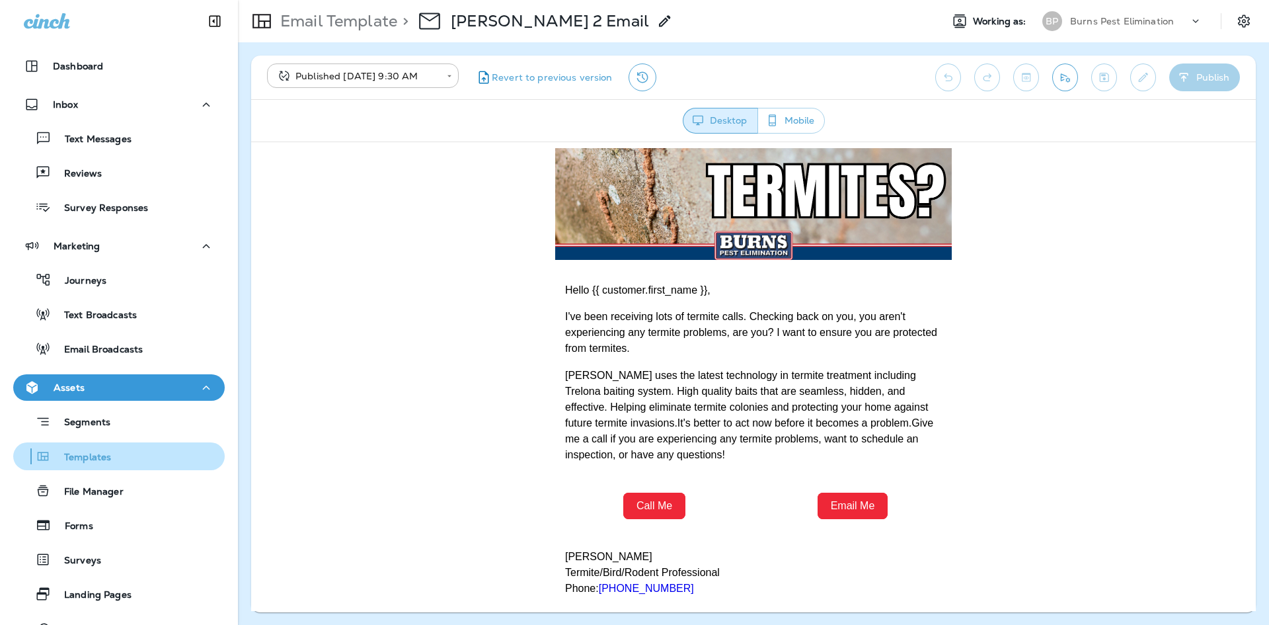
click at [120, 457] on div "Templates" at bounding box center [119, 456] width 201 height 20
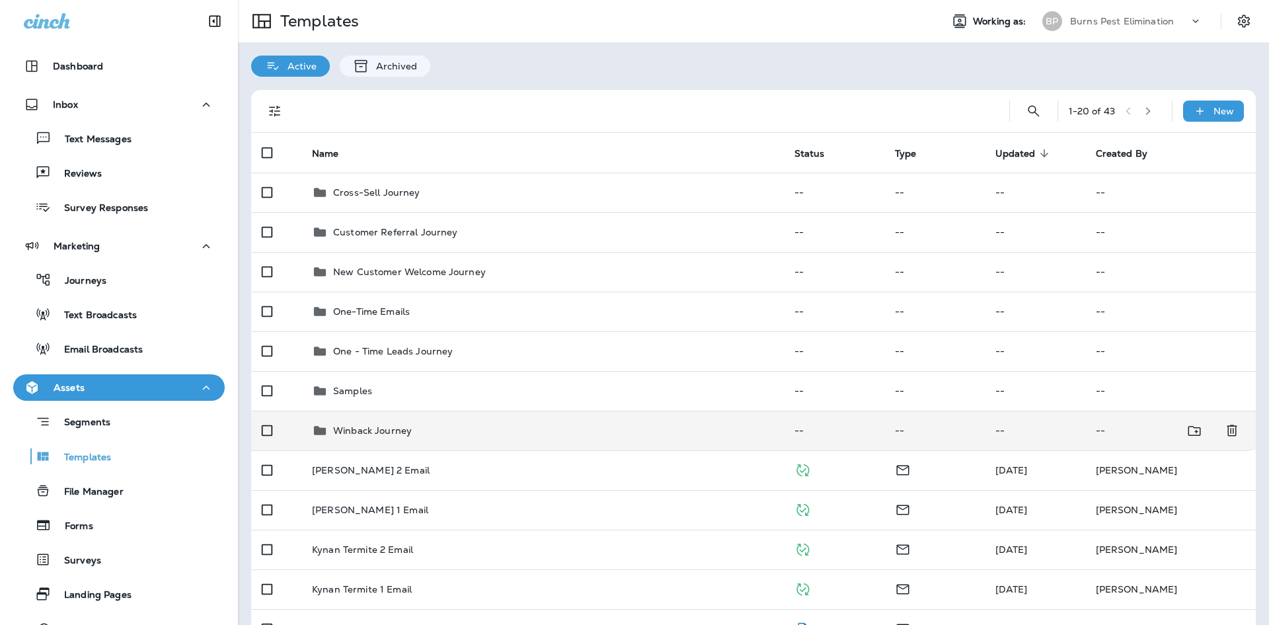
scroll to position [66, 0]
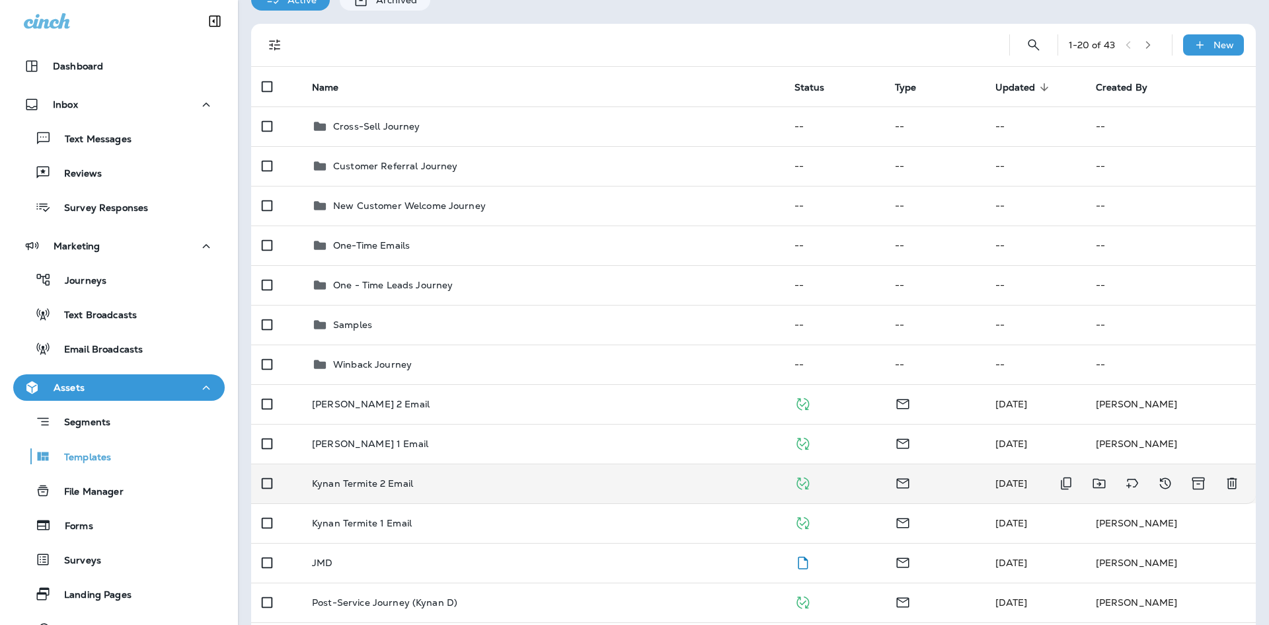
click at [554, 488] on td "Kynan Termite 2 Email" at bounding box center [542, 483] width 482 height 40
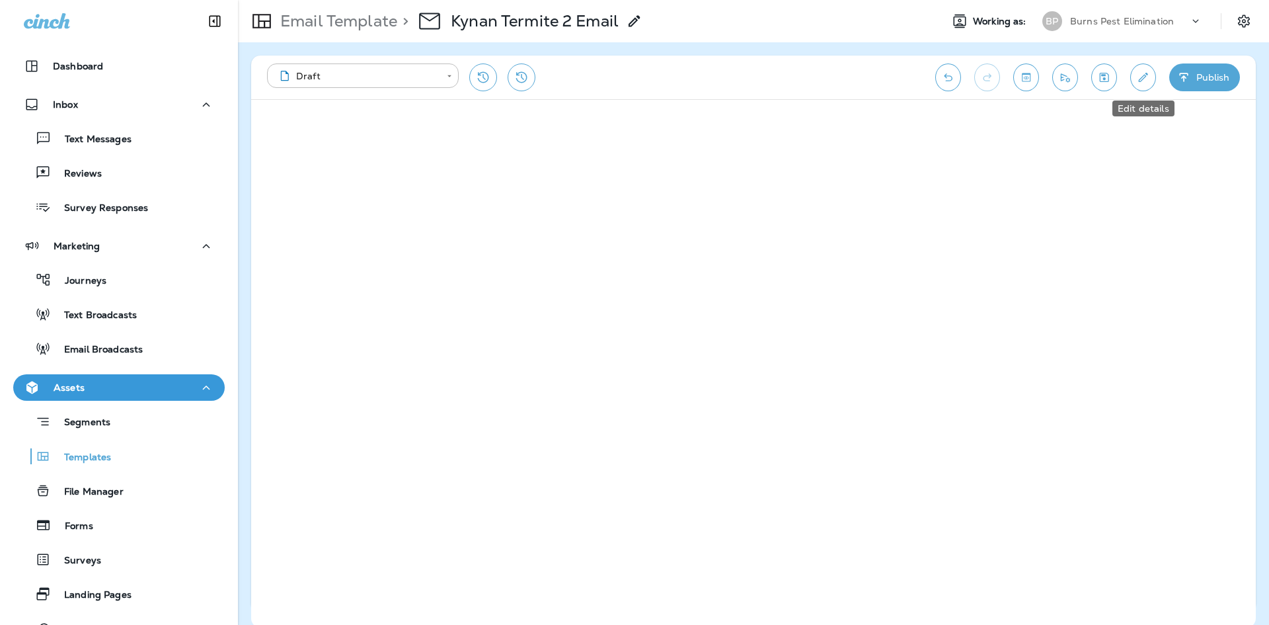
click at [1142, 80] on icon "Edit details" at bounding box center [1143, 77] width 9 height 9
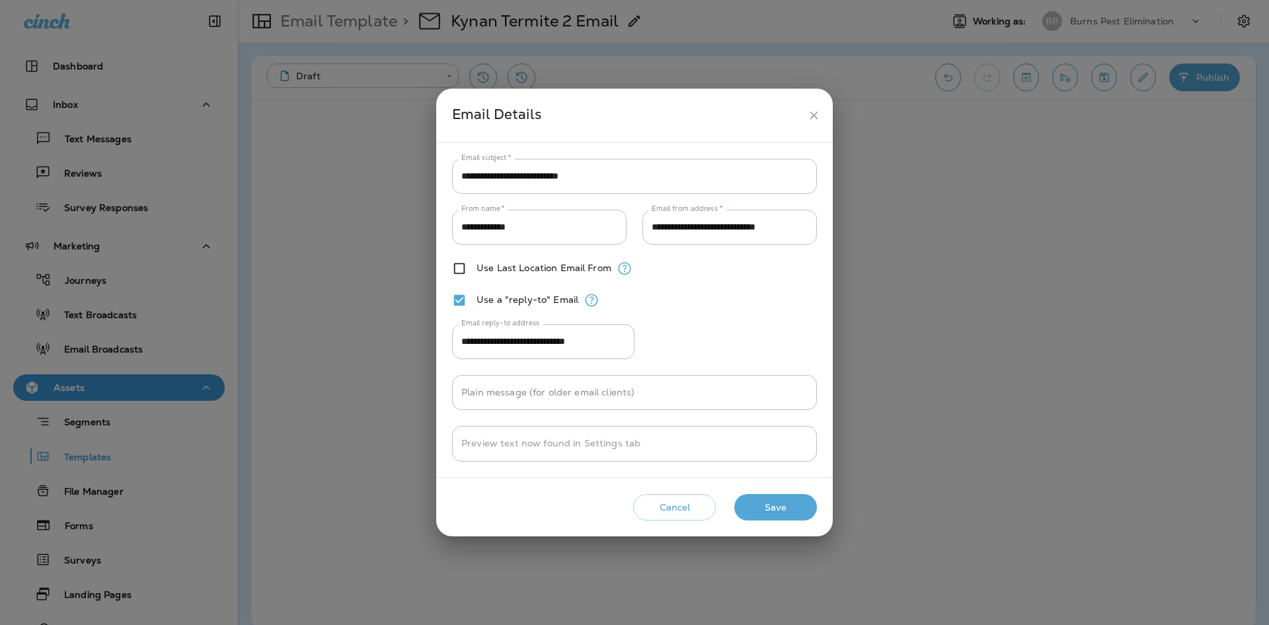
click at [774, 500] on button "Save" at bounding box center [775, 507] width 83 height 27
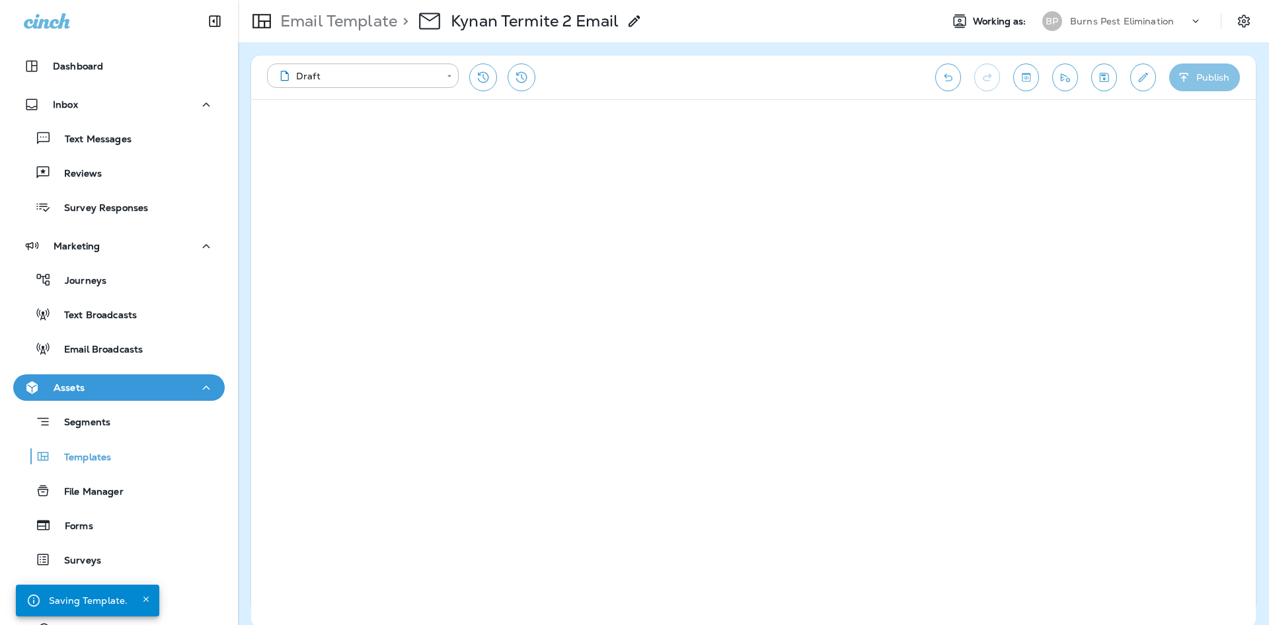
click at [1228, 71] on button "Publish" at bounding box center [1204, 77] width 71 height 28
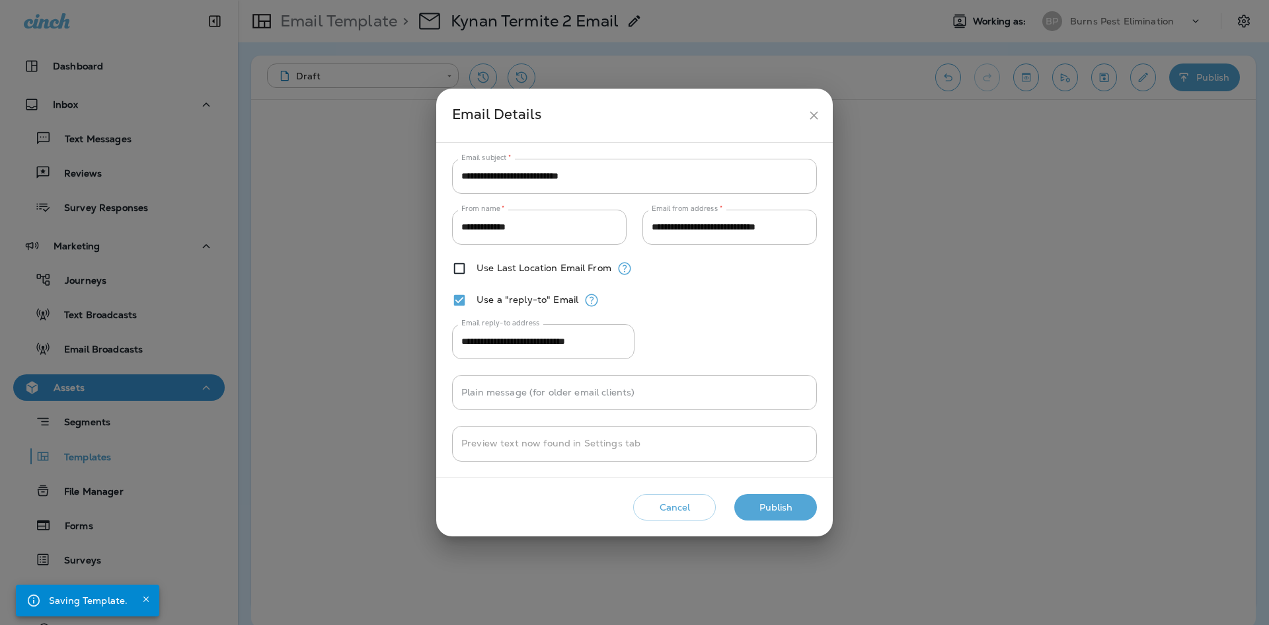
click at [767, 502] on button "Publish" at bounding box center [775, 507] width 83 height 27
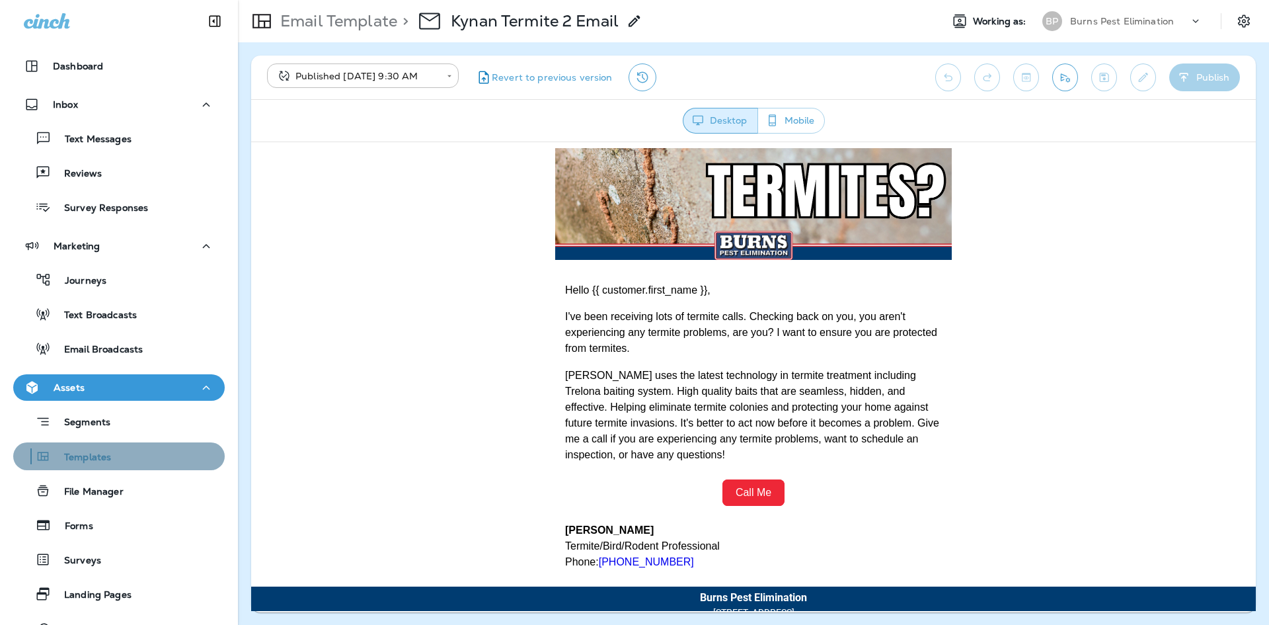
click at [161, 457] on div "Templates" at bounding box center [119, 456] width 201 height 20
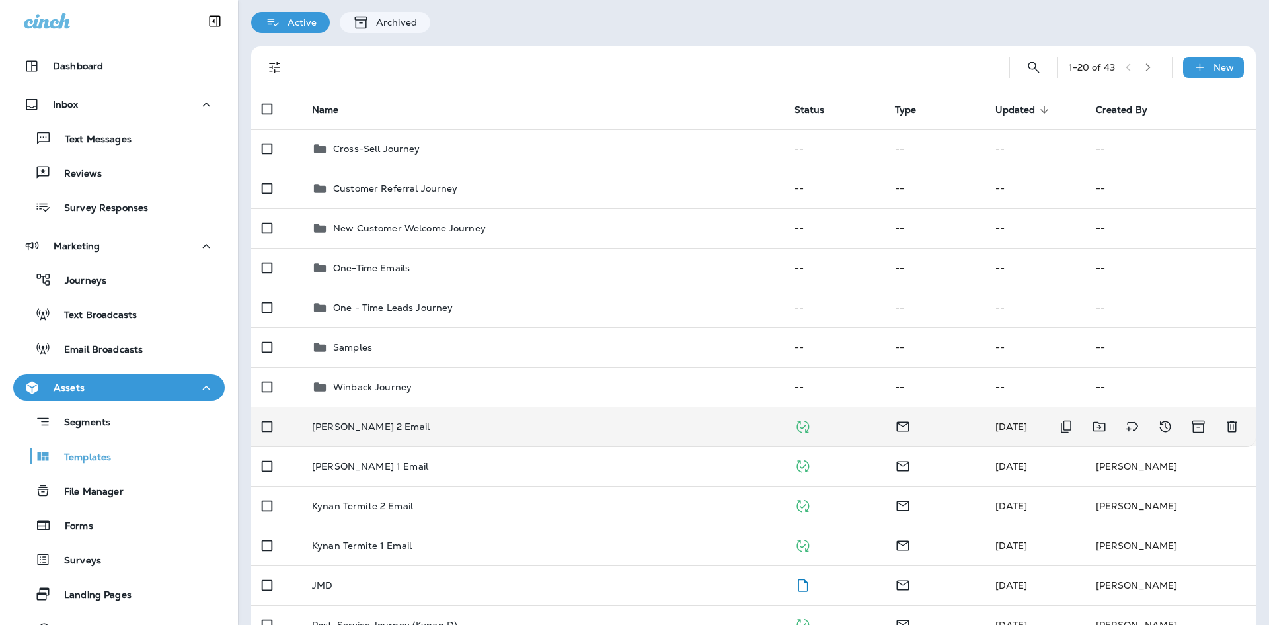
scroll to position [66, 0]
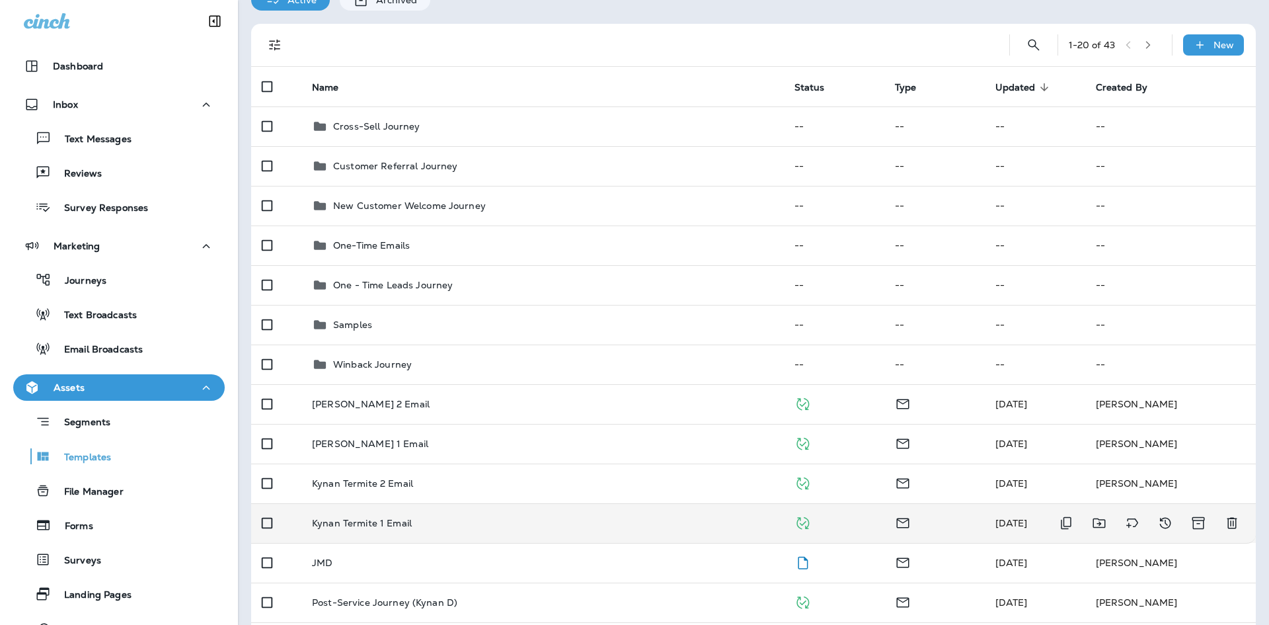
click at [561, 516] on td "Kynan Termite 1 Email" at bounding box center [542, 523] width 482 height 40
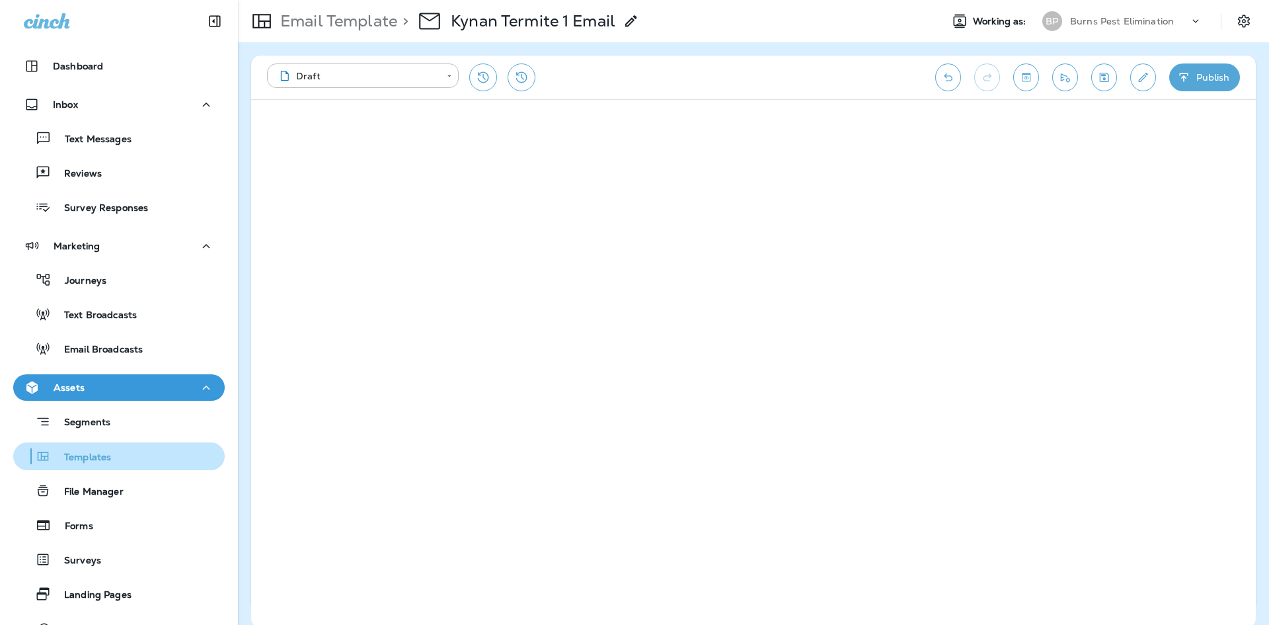
click at [124, 455] on div "Templates" at bounding box center [119, 456] width 201 height 20
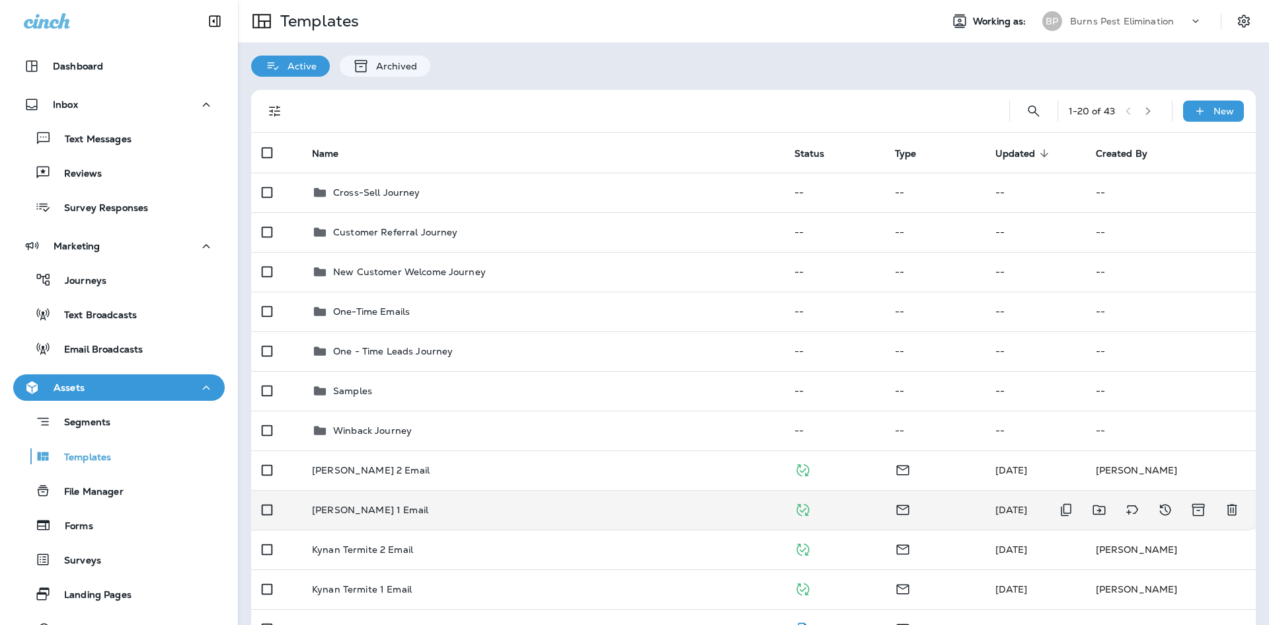
click at [408, 514] on p "[PERSON_NAME] 1 Email" at bounding box center [370, 509] width 116 height 11
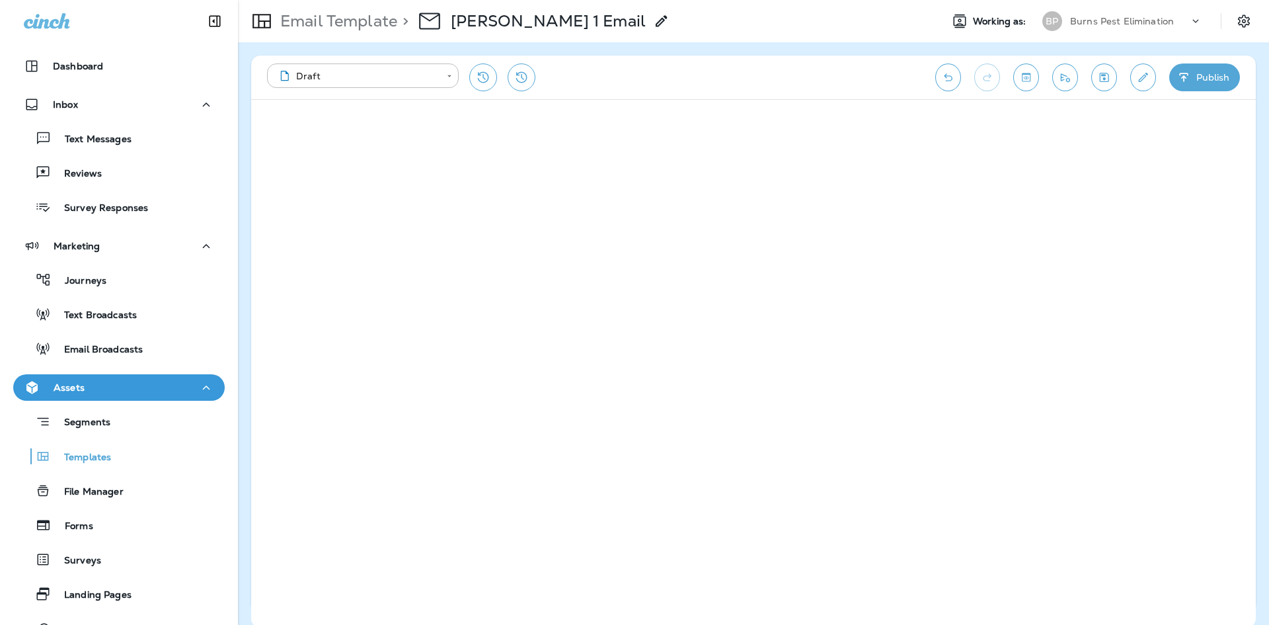
click at [1146, 79] on icon "Edit details" at bounding box center [1143, 77] width 14 height 13
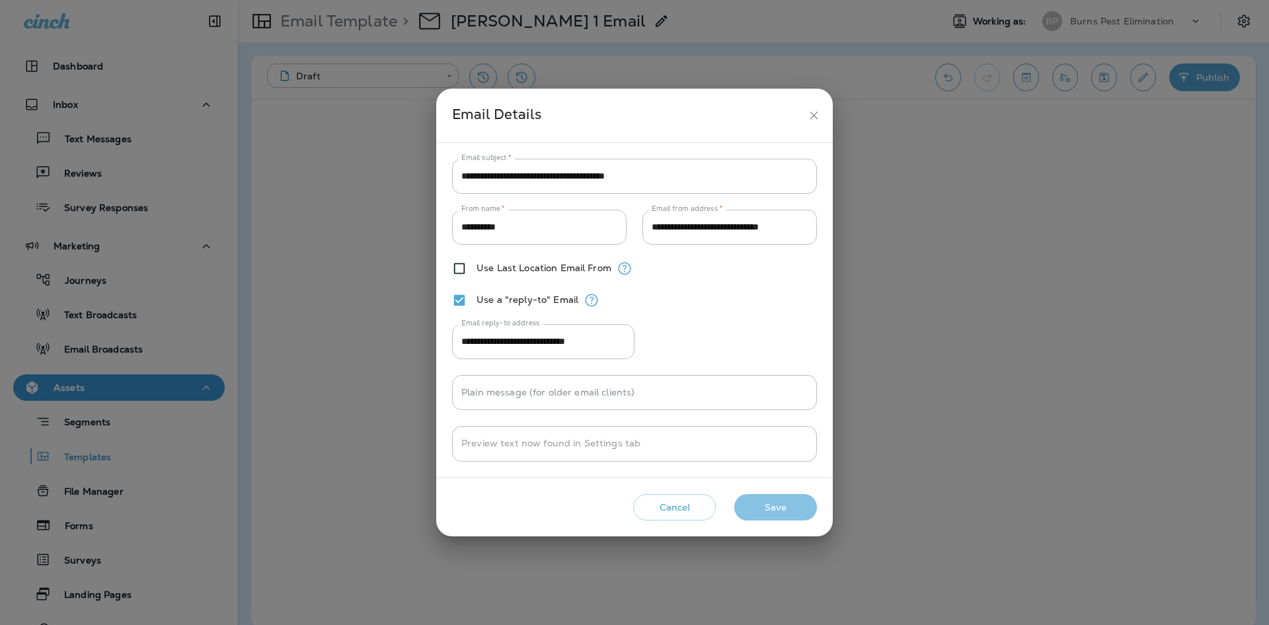
click at [798, 510] on button "Save" at bounding box center [775, 507] width 83 height 27
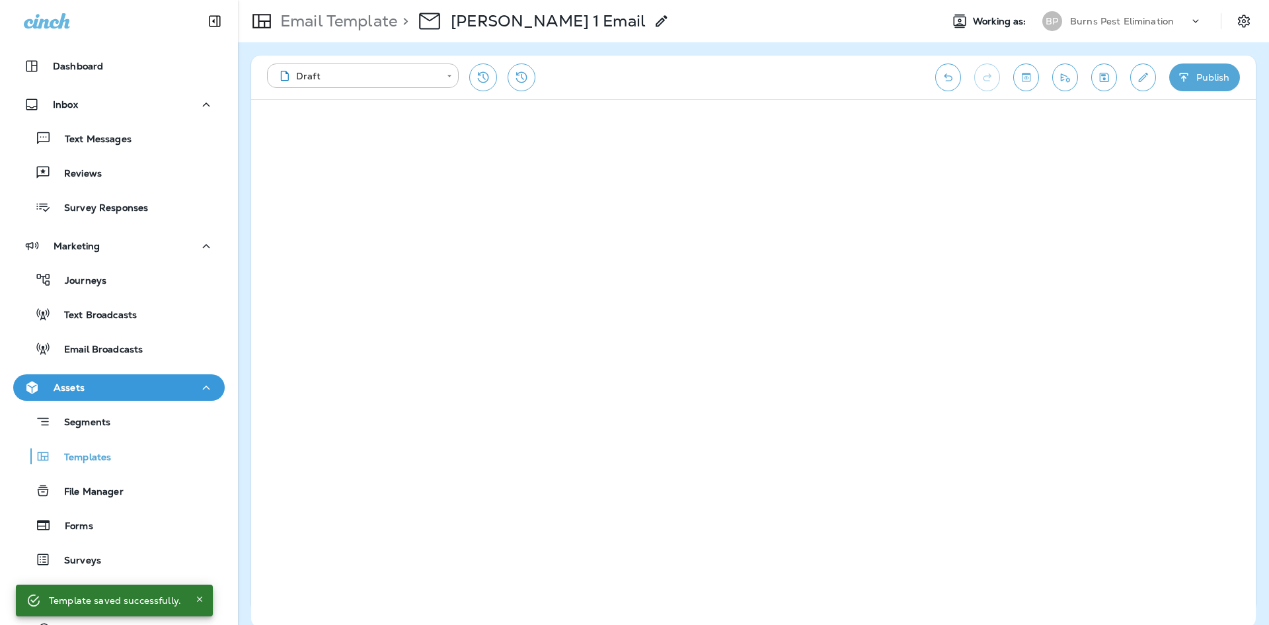
click at [1185, 76] on icon "button" at bounding box center [1184, 77] width 14 height 13
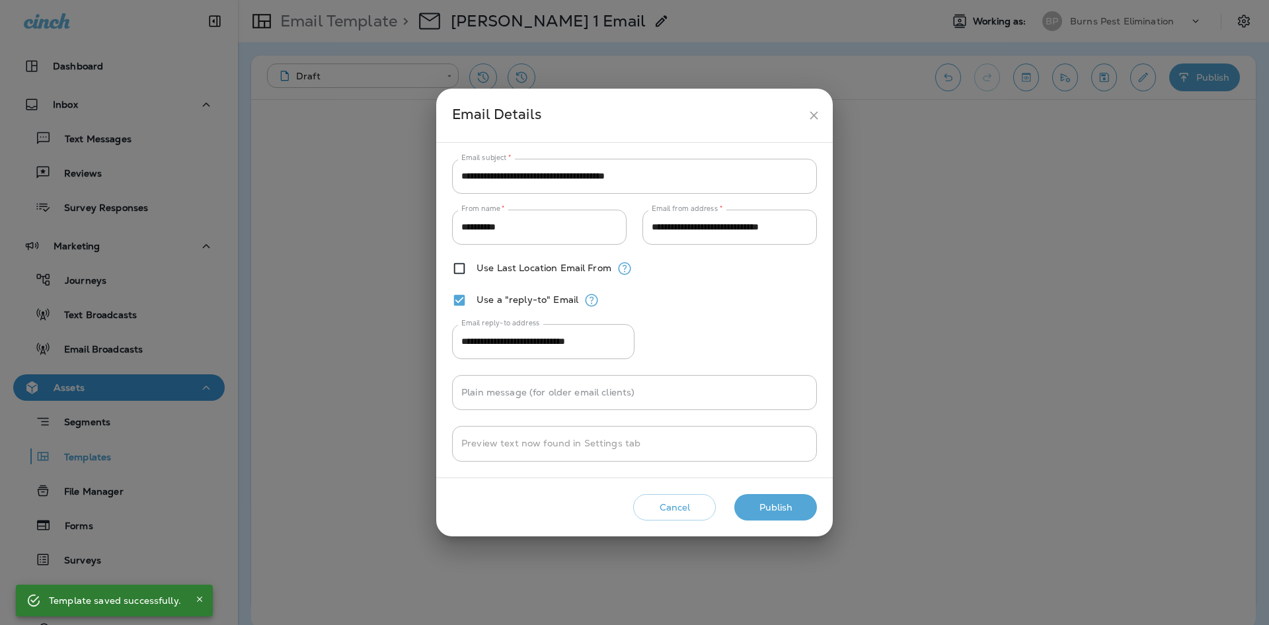
click at [764, 506] on button "Publish" at bounding box center [775, 507] width 83 height 27
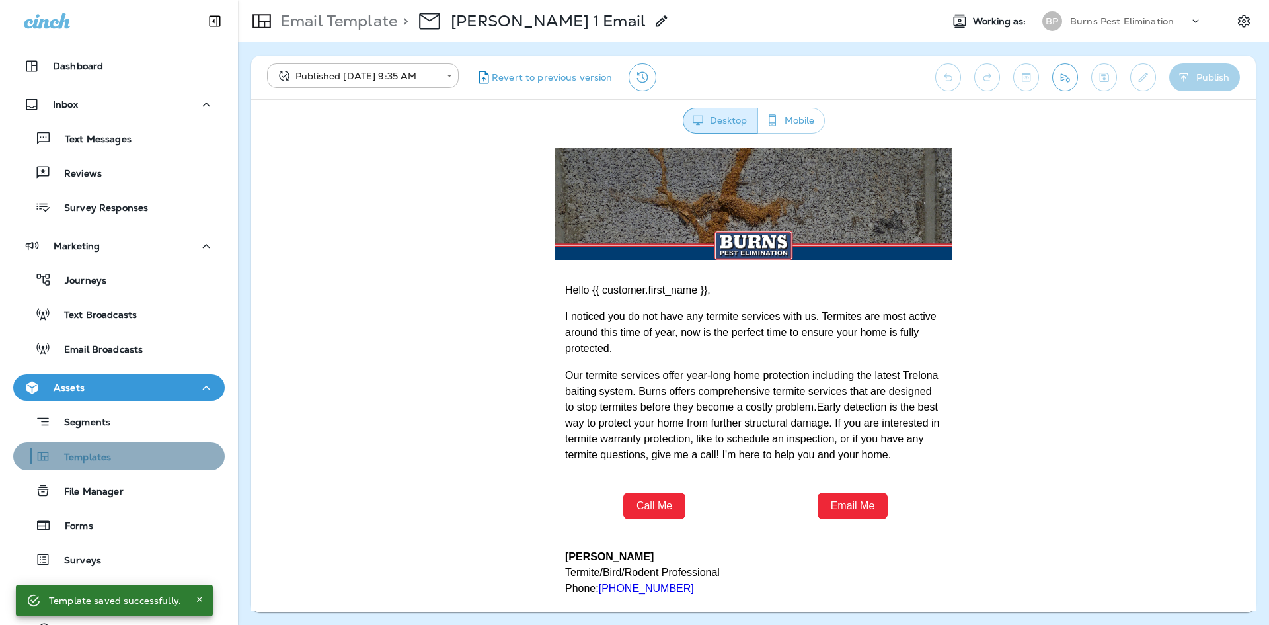
click at [132, 459] on div "Templates" at bounding box center [119, 456] width 201 height 20
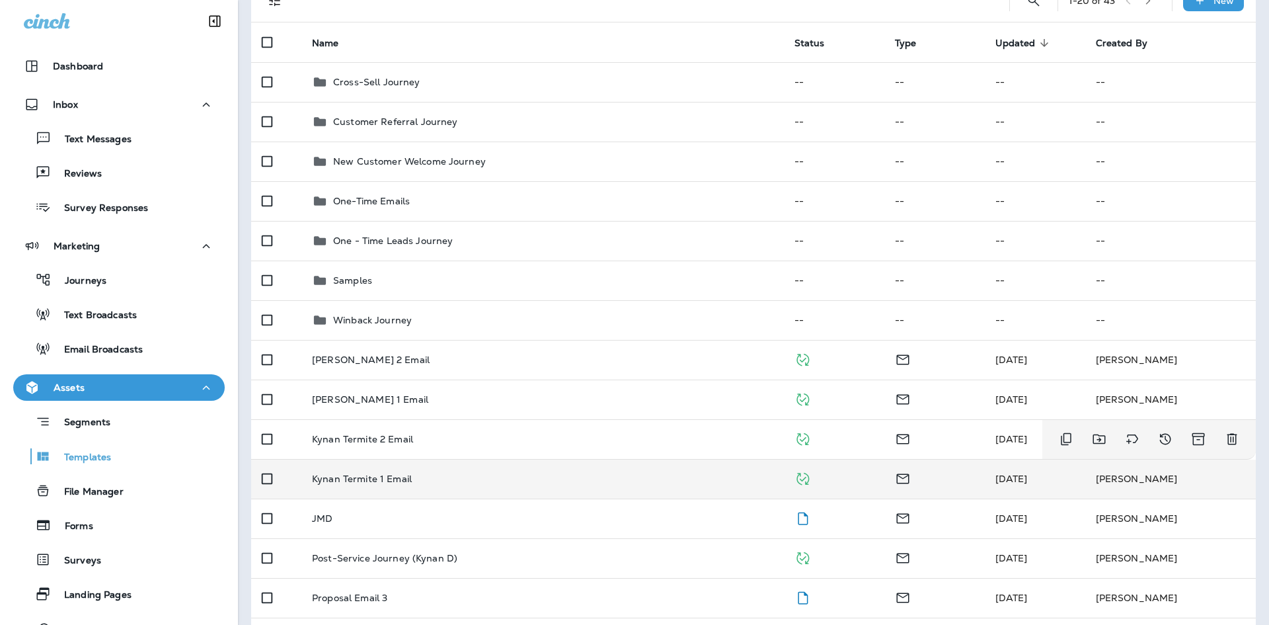
scroll to position [132, 0]
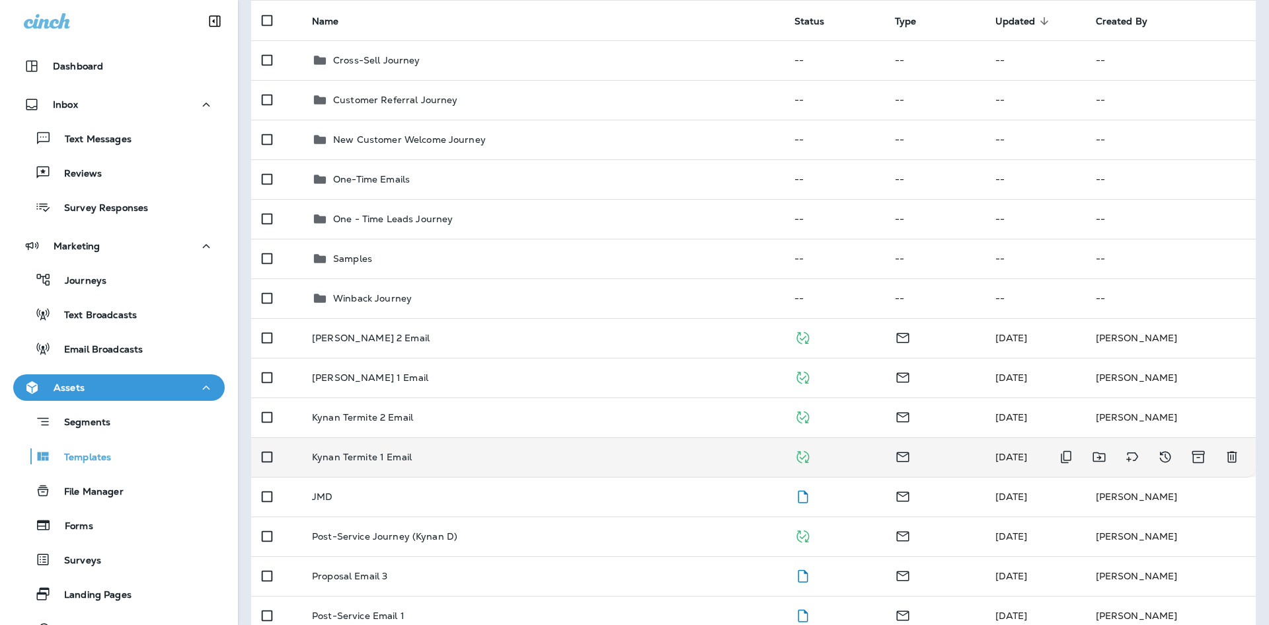
click at [464, 451] on div "Kynan Termite 1 Email" at bounding box center [542, 456] width 461 height 11
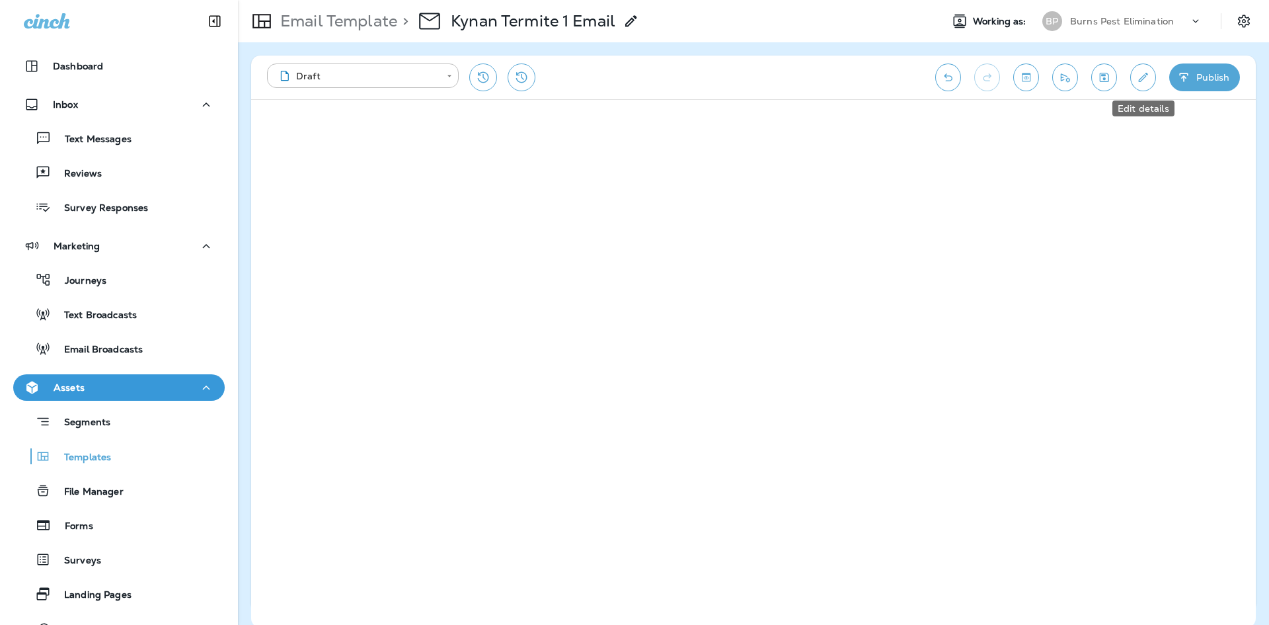
click at [1137, 85] on button "Edit details" at bounding box center [1143, 77] width 26 height 28
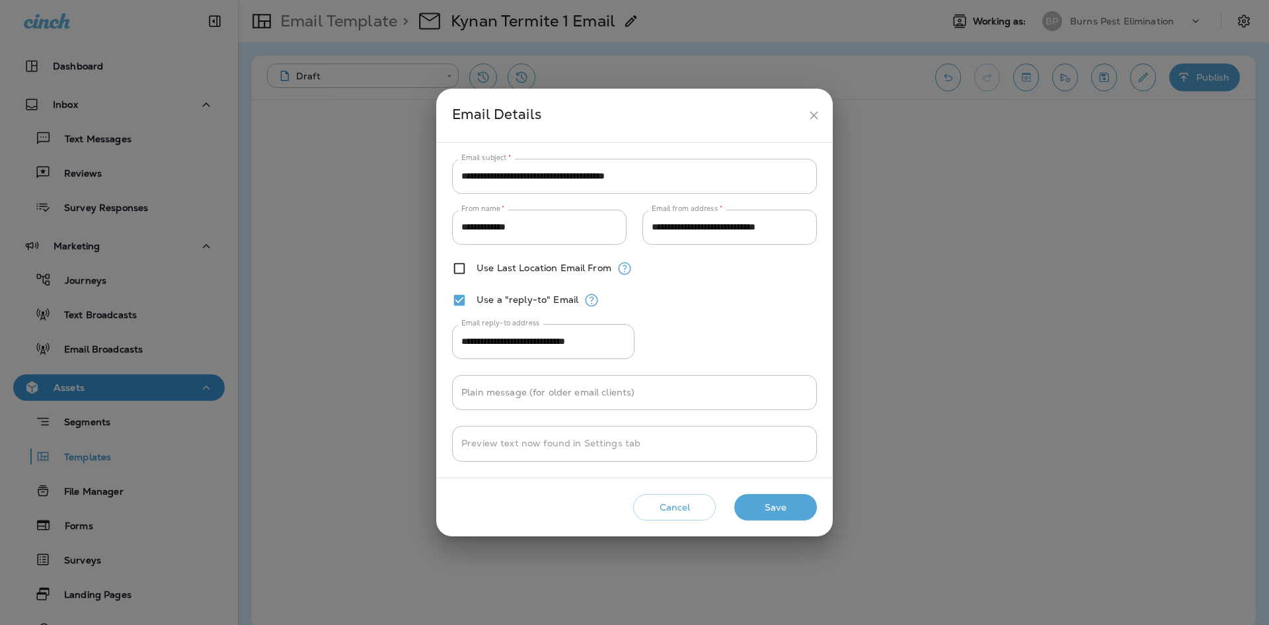
click at [797, 513] on button "Save" at bounding box center [775, 507] width 83 height 27
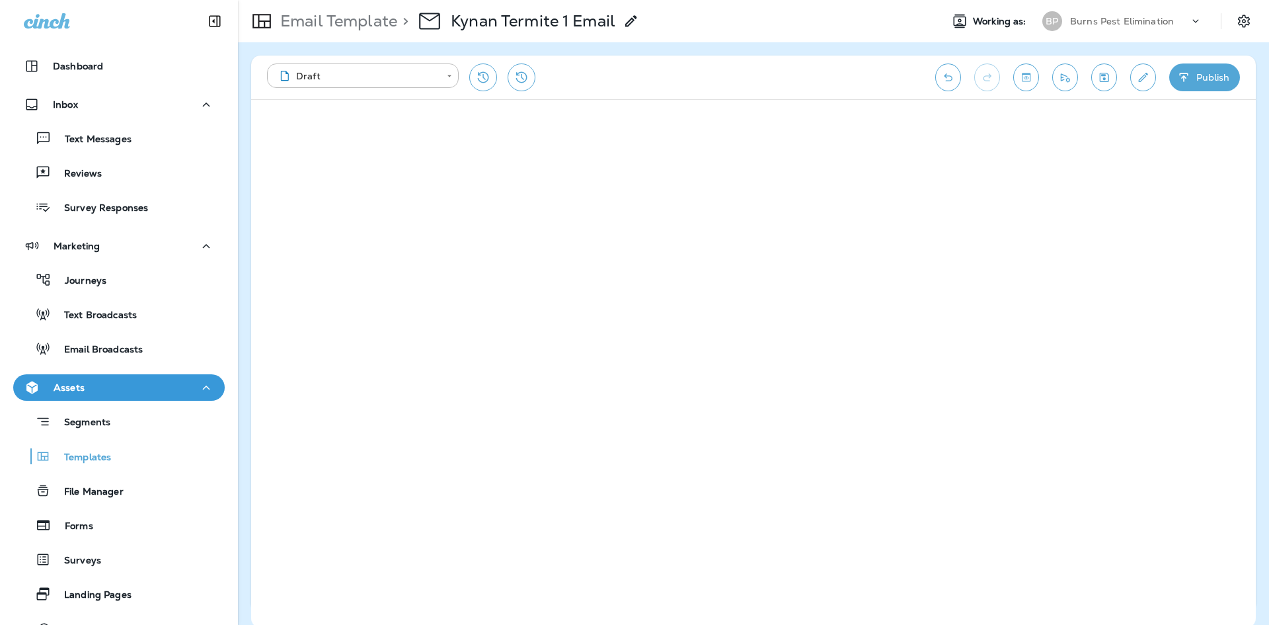
click at [1180, 74] on icon "button" at bounding box center [1183, 77] width 9 height 9
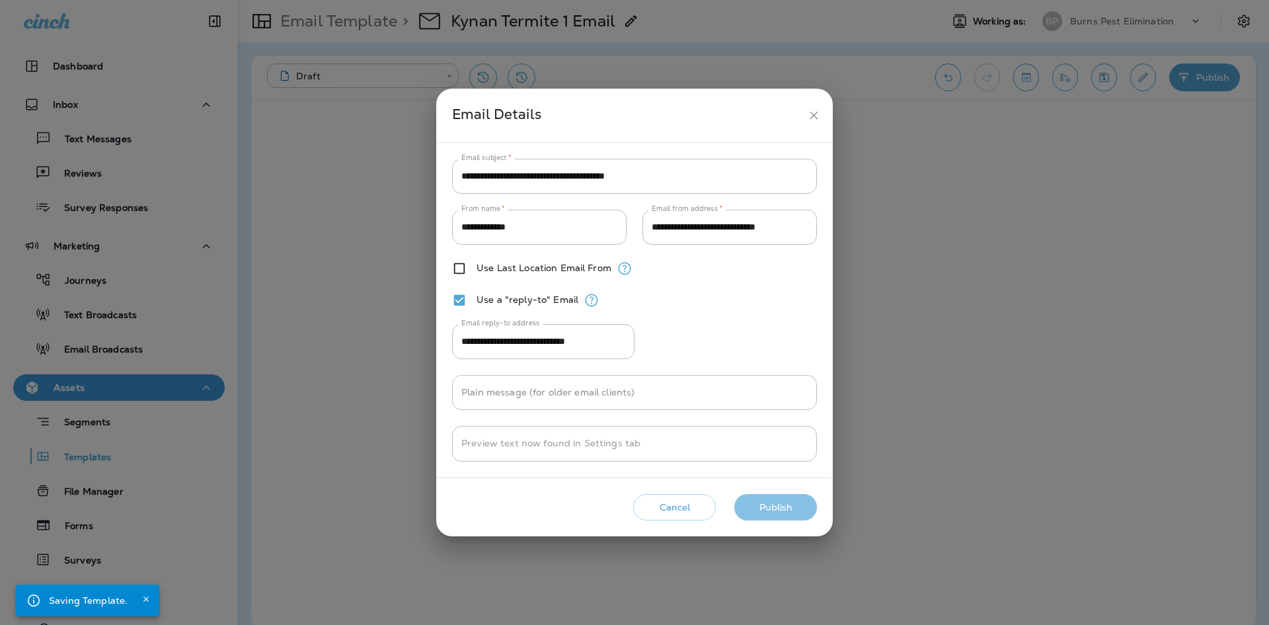
click at [781, 508] on button "Publish" at bounding box center [775, 507] width 83 height 27
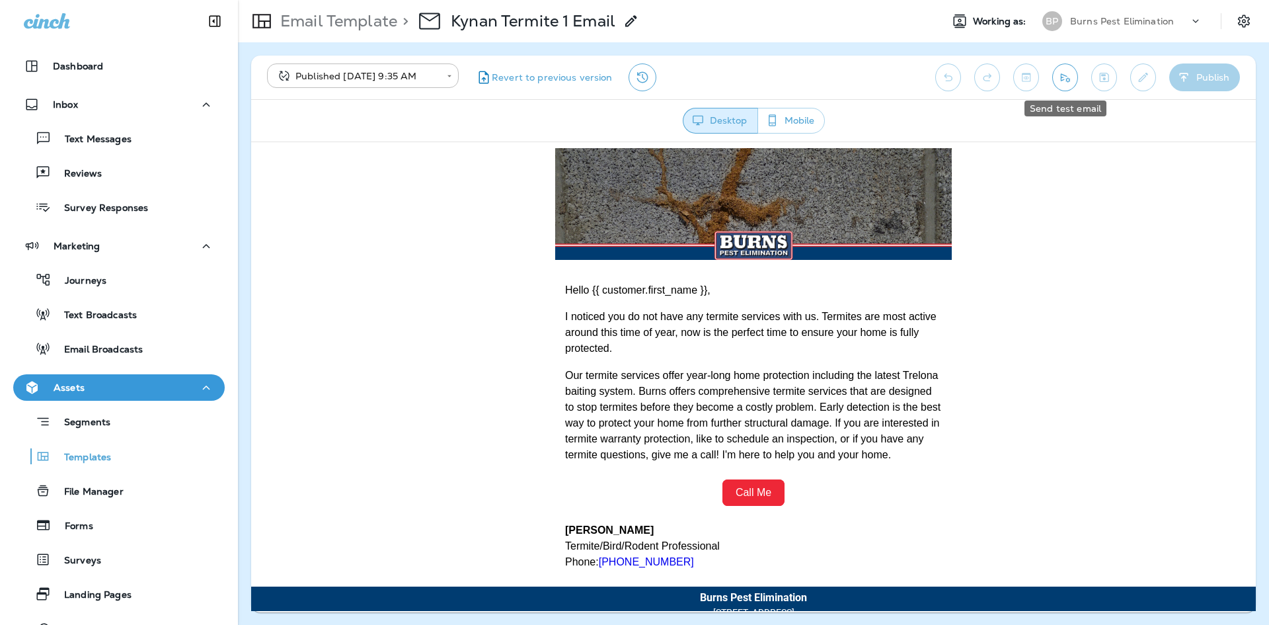
click at [1068, 82] on icon "Send test email" at bounding box center [1065, 77] width 9 height 9
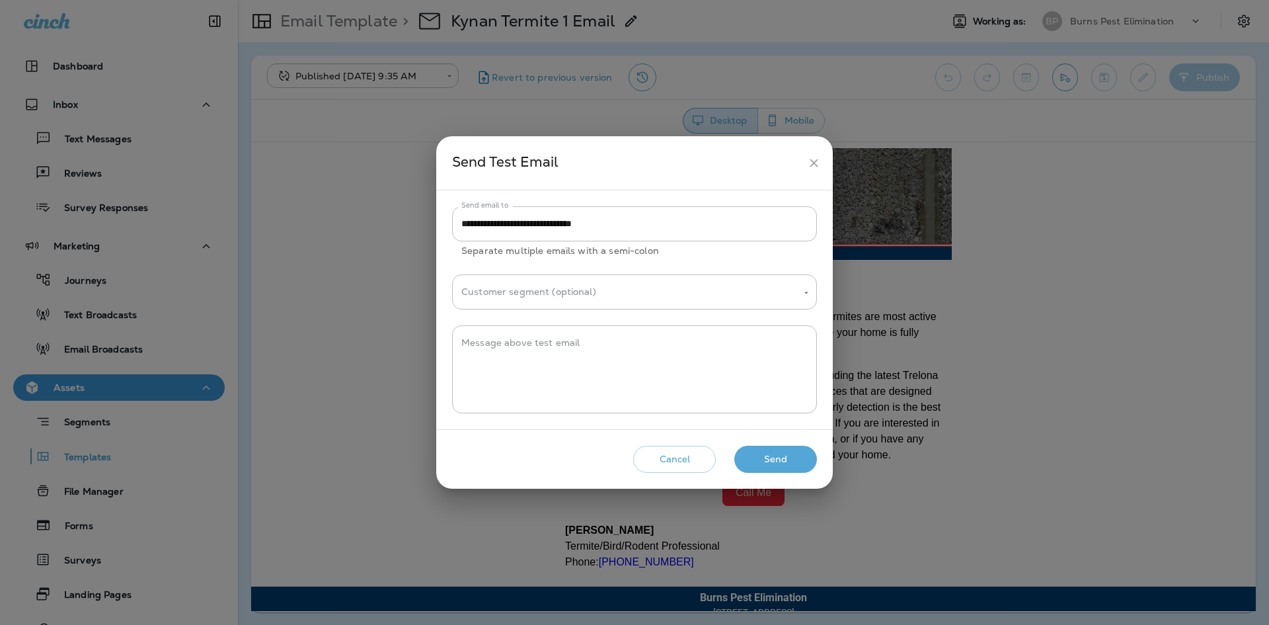
click at [764, 457] on button "Send" at bounding box center [775, 458] width 83 height 27
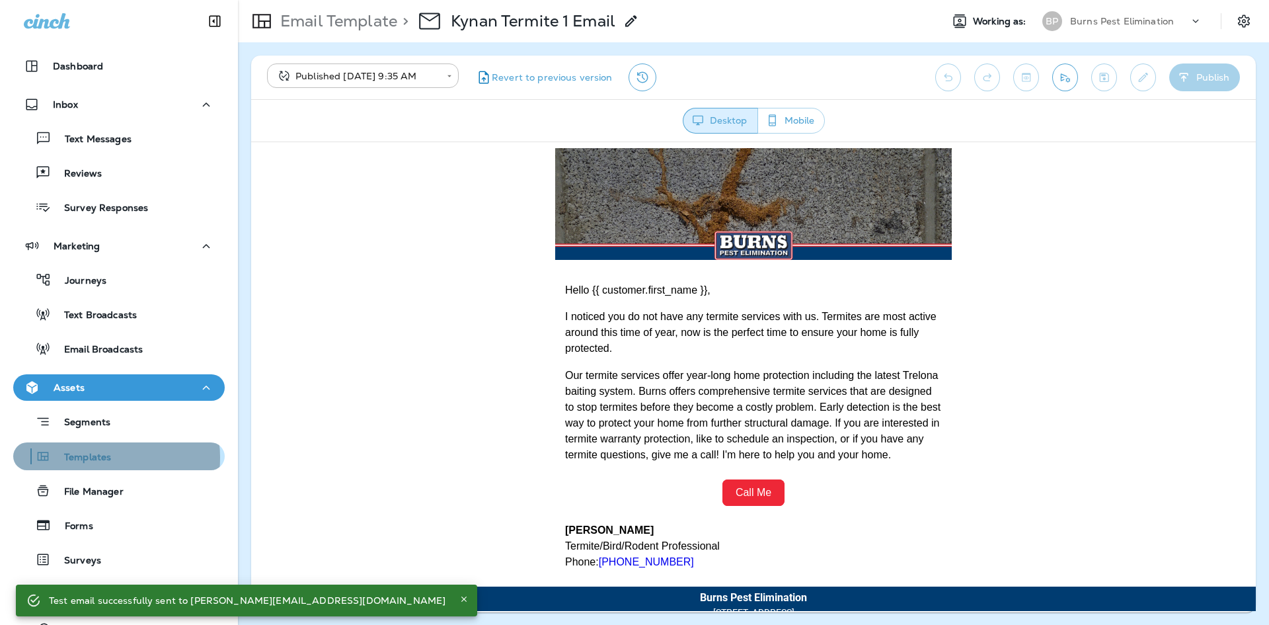
click at [99, 457] on p "Templates" at bounding box center [81, 457] width 60 height 13
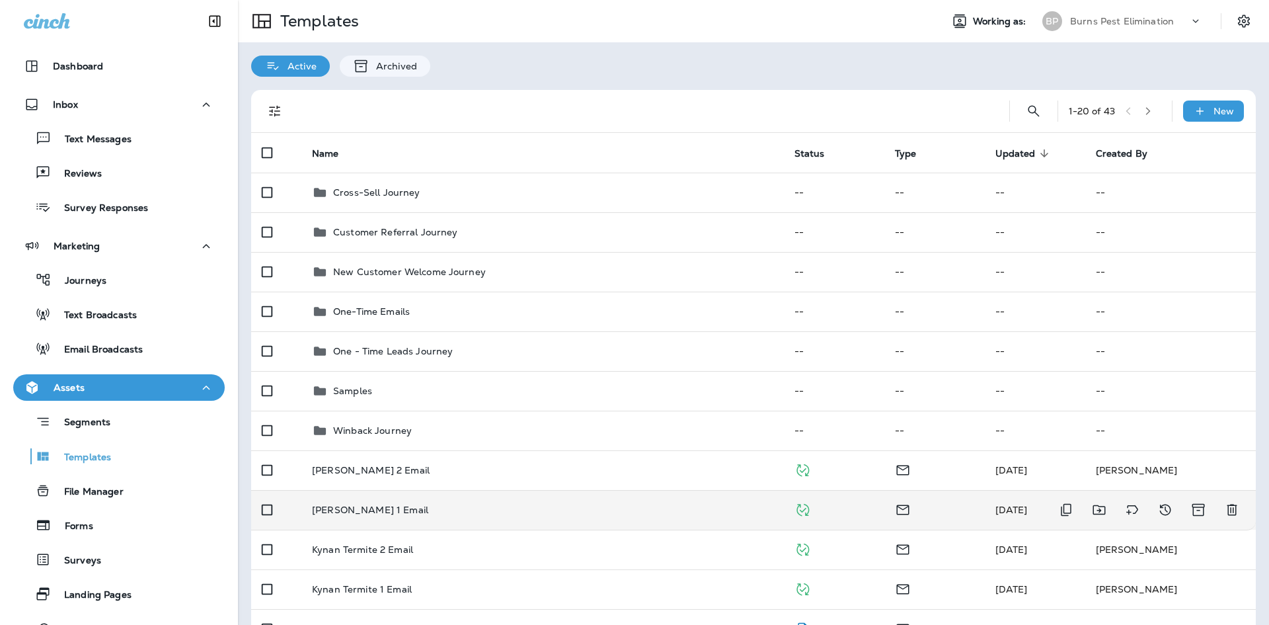
click at [517, 510] on div "[PERSON_NAME] 1 Email" at bounding box center [542, 509] width 461 height 11
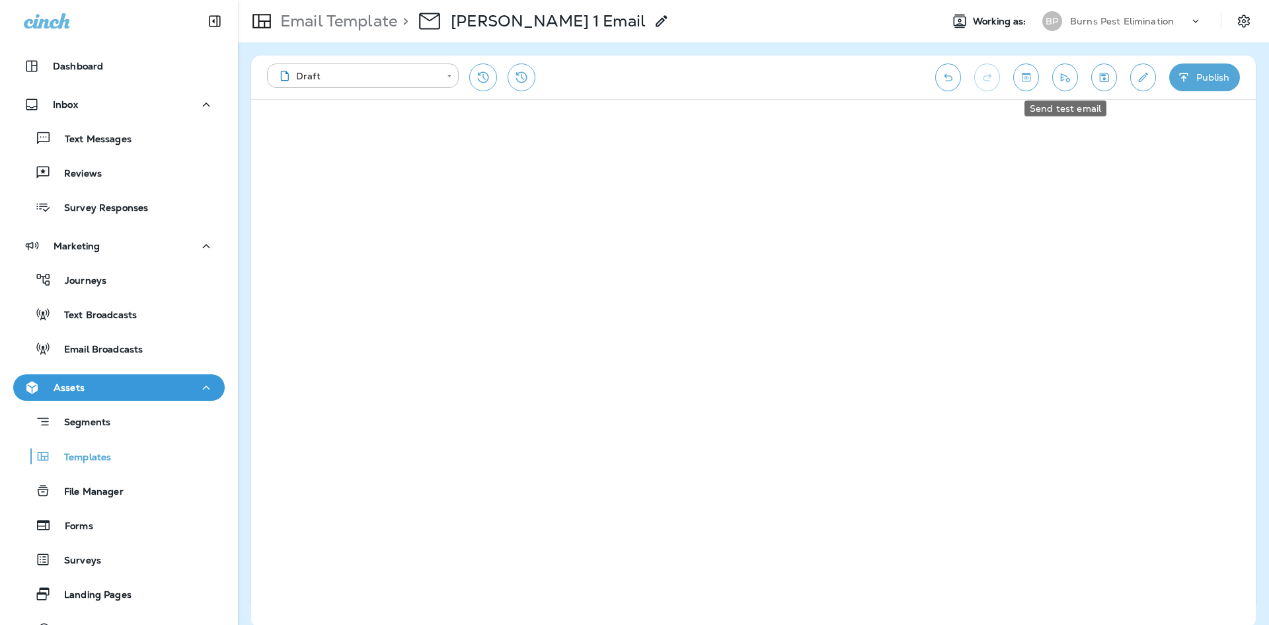
click at [1065, 85] on button "Send test email" at bounding box center [1065, 77] width 26 height 28
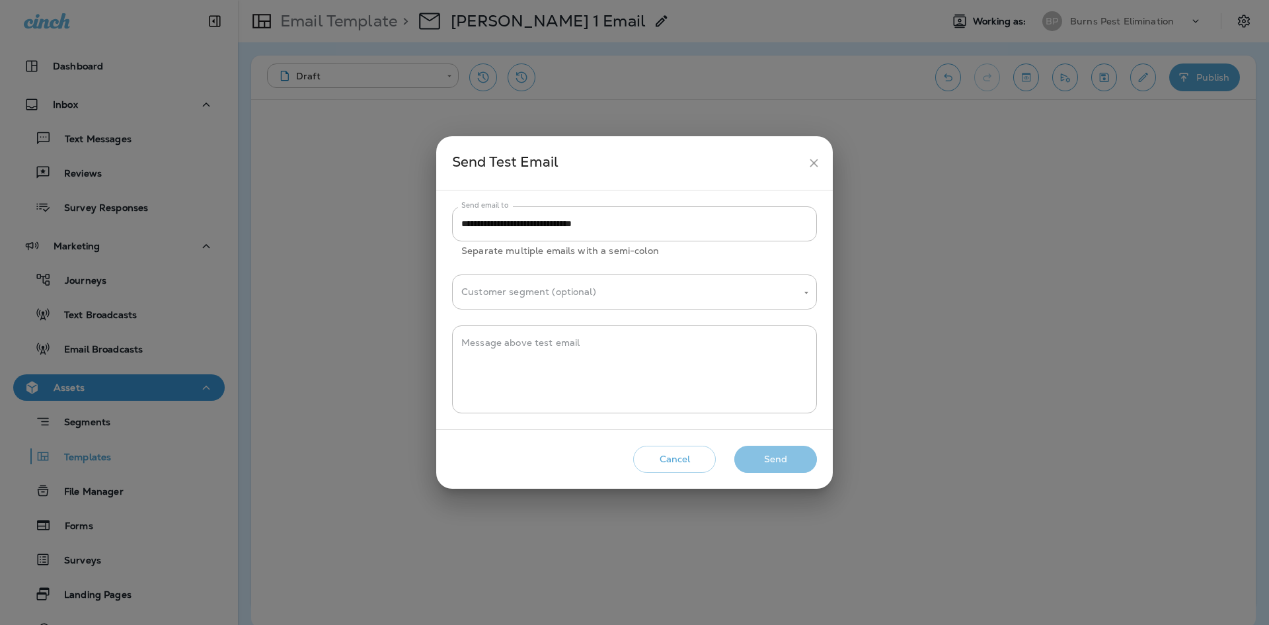
click at [765, 453] on button "Send" at bounding box center [775, 458] width 83 height 27
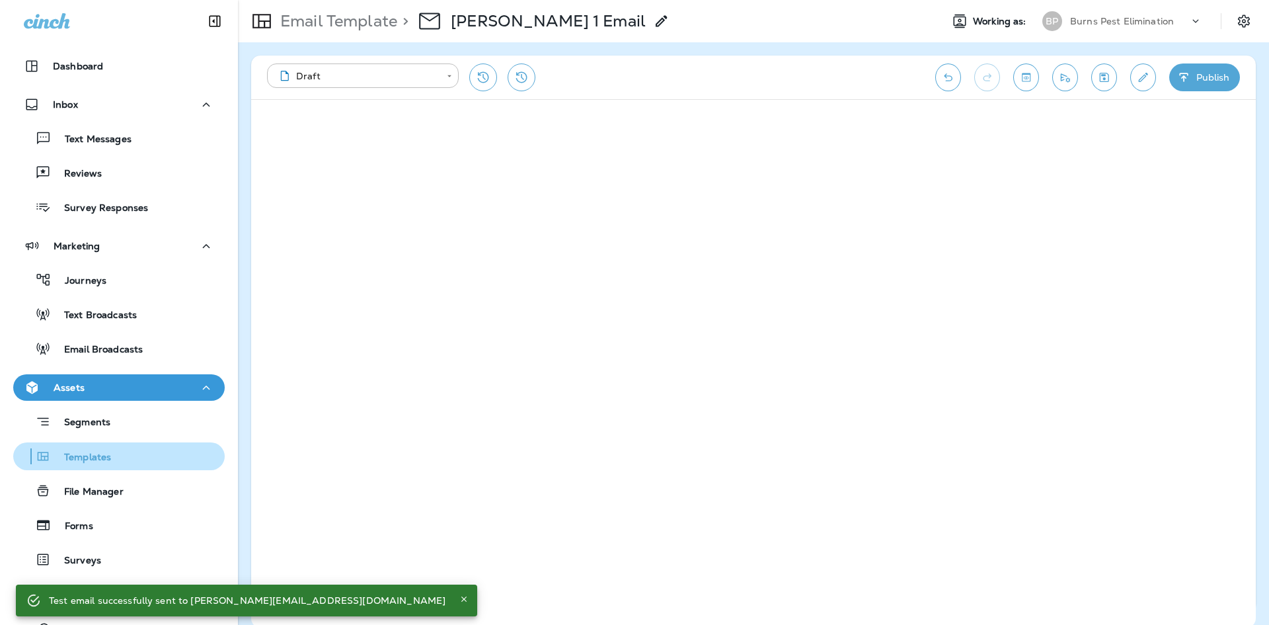
click at [85, 457] on p "Templates" at bounding box center [81, 457] width 60 height 13
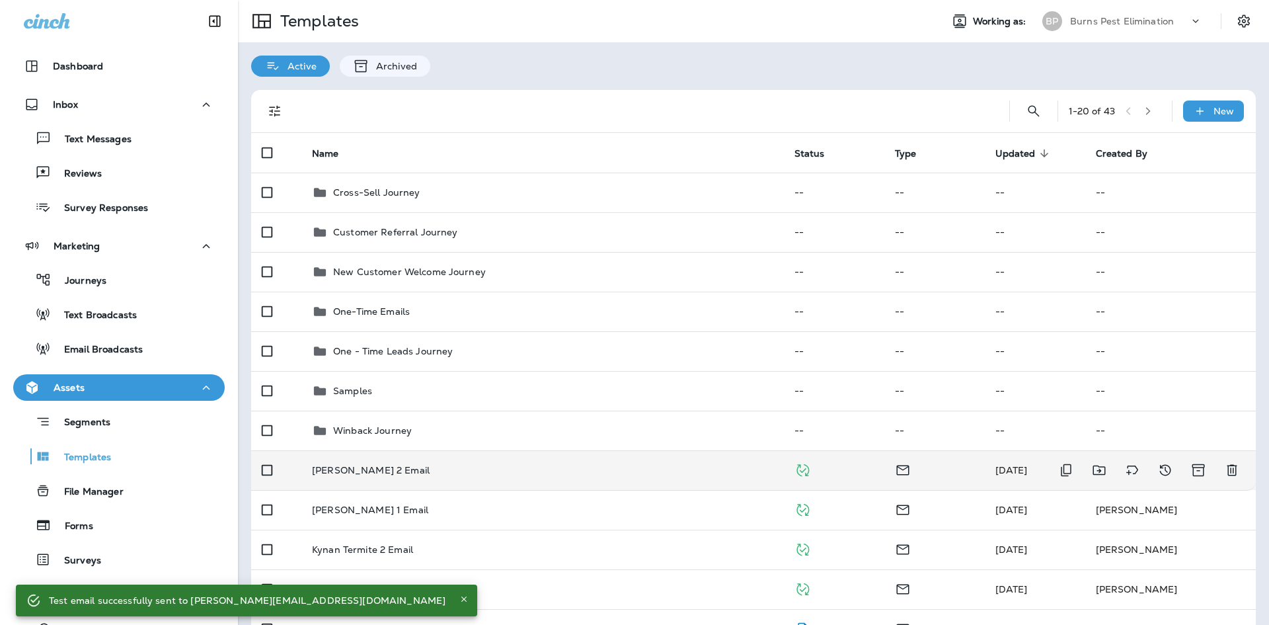
click at [484, 464] on td "[PERSON_NAME] 2 Email" at bounding box center [542, 470] width 482 height 40
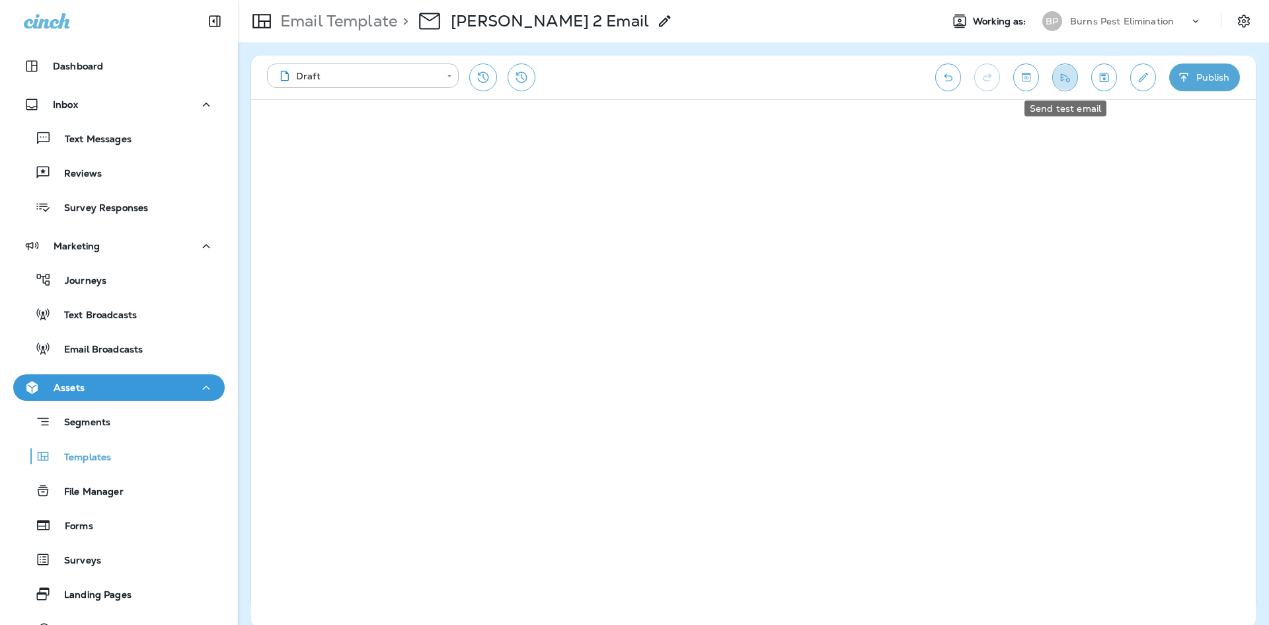
click at [1061, 79] on icon "Send test email" at bounding box center [1065, 77] width 14 height 13
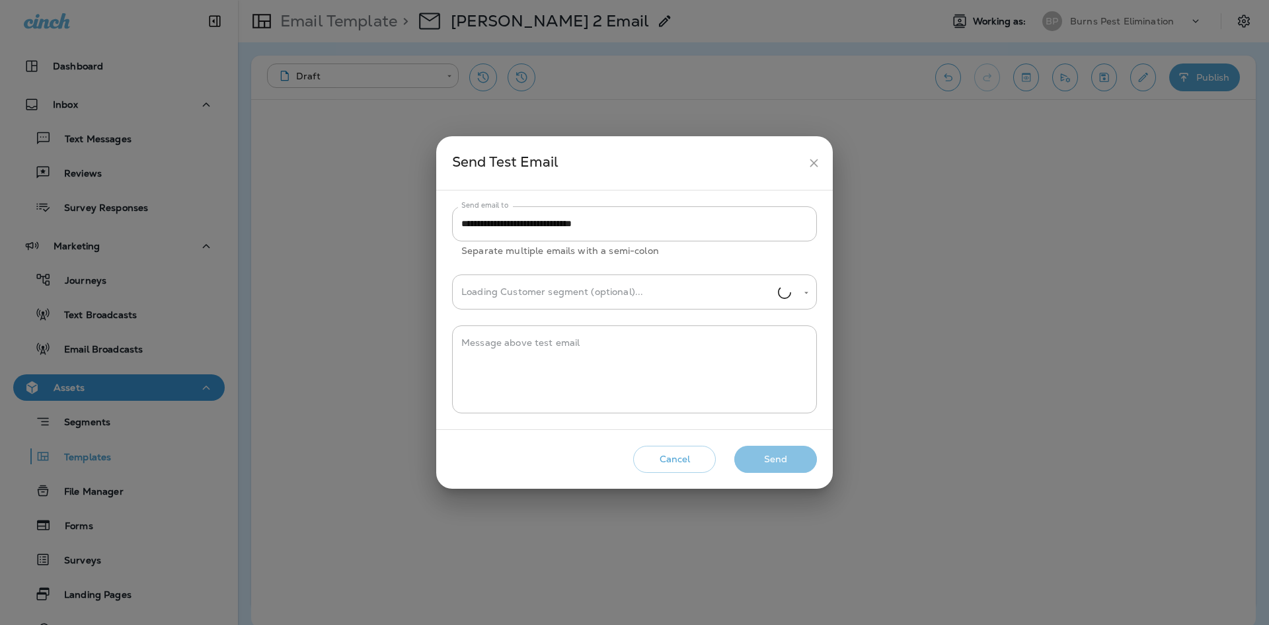
click at [802, 454] on button "Send" at bounding box center [775, 458] width 83 height 27
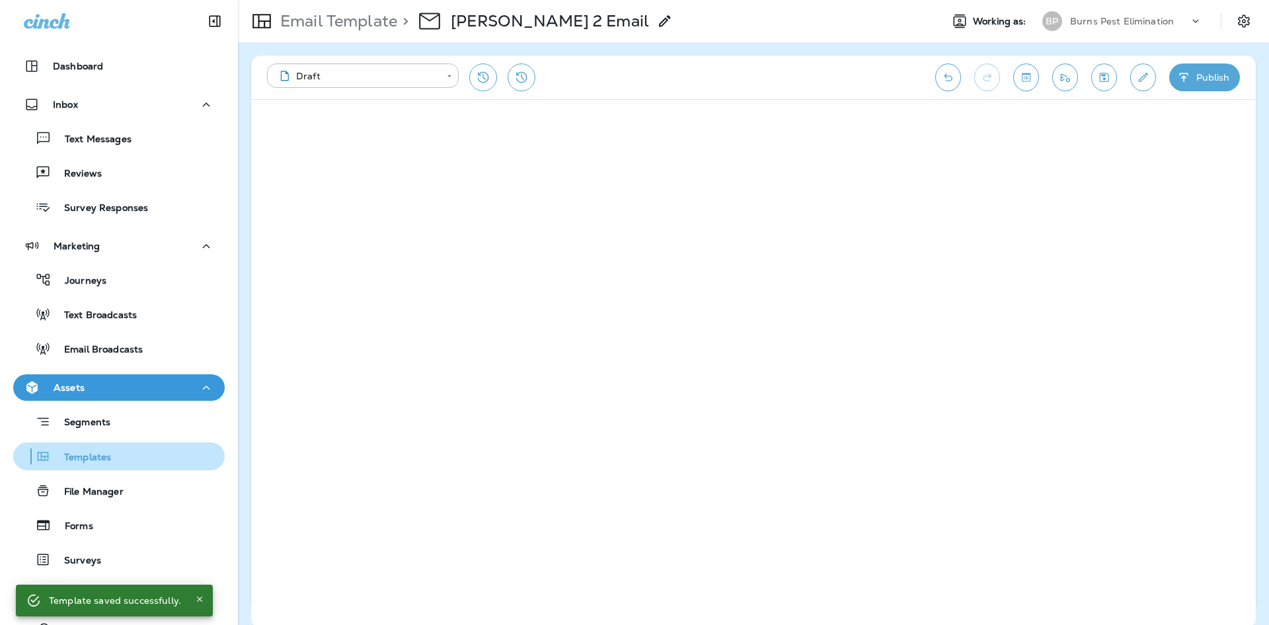
click at [133, 465] on div "Templates" at bounding box center [119, 456] width 201 height 20
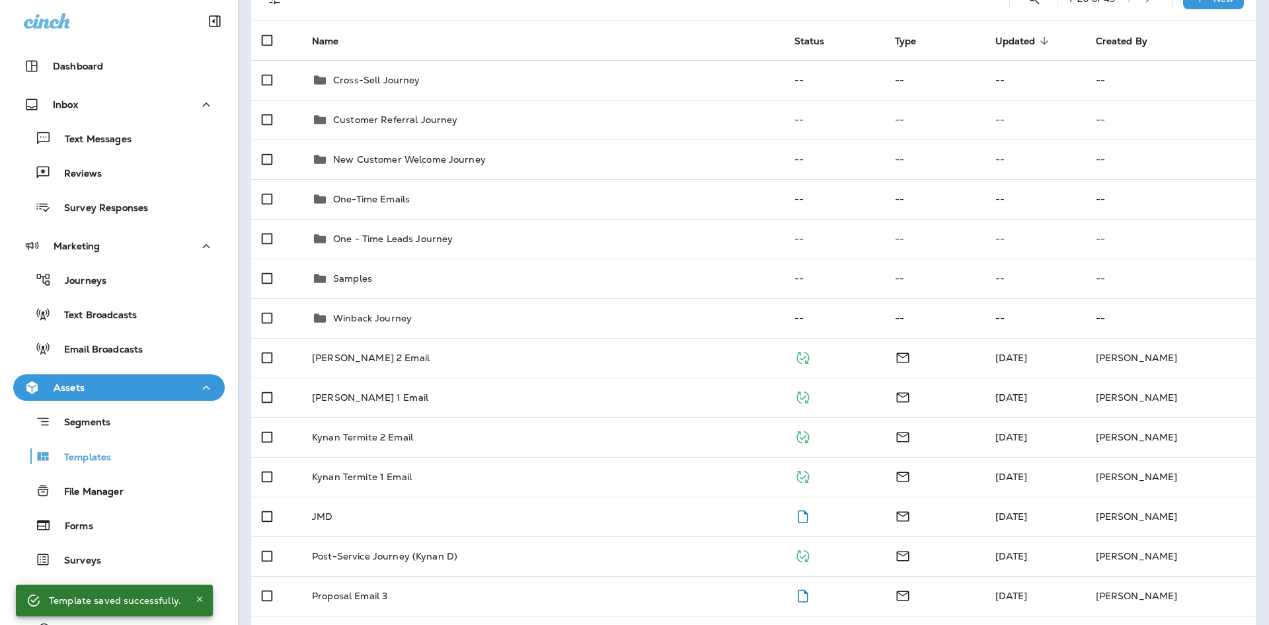
scroll to position [132, 0]
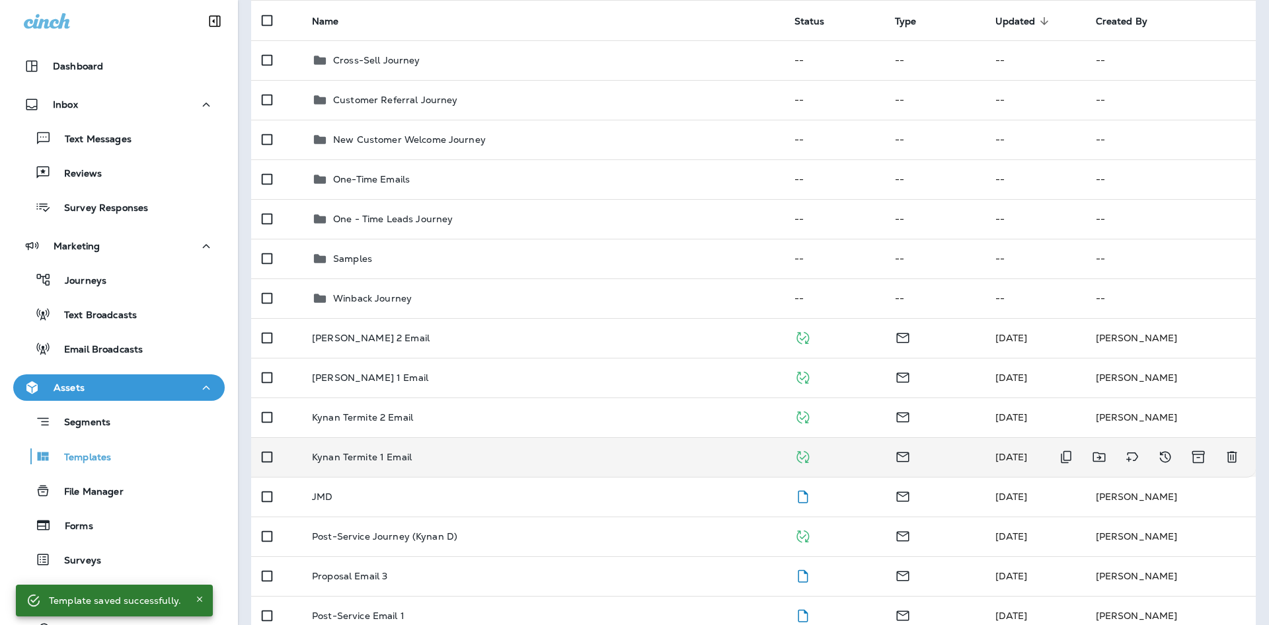
click at [502, 456] on div "Kynan Termite 1 Email" at bounding box center [542, 456] width 461 height 11
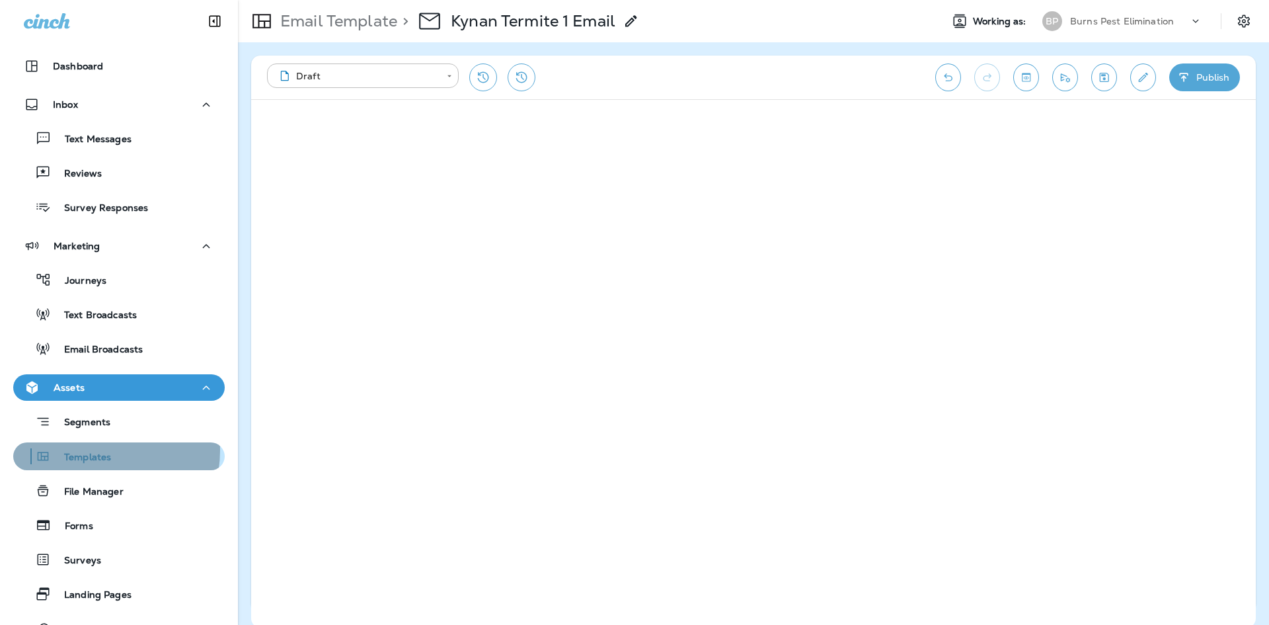
click at [90, 450] on div "Templates" at bounding box center [65, 456] width 93 height 20
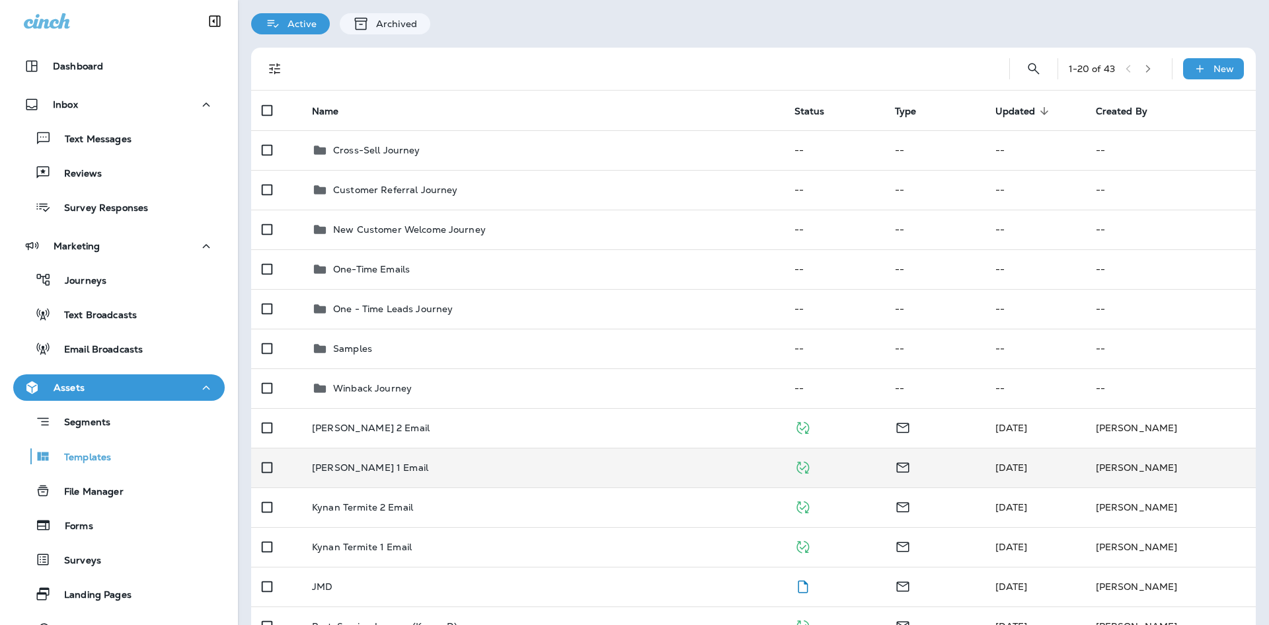
scroll to position [66, 0]
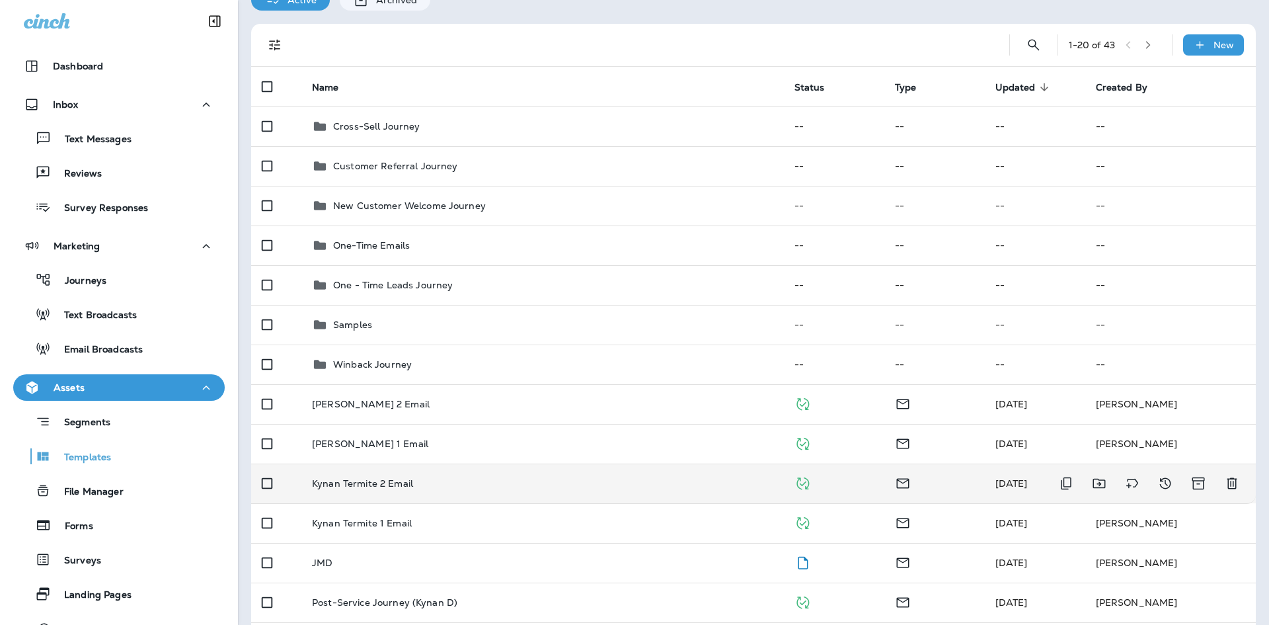
click at [393, 478] on p "Kynan Termite 2 Email" at bounding box center [362, 483] width 101 height 11
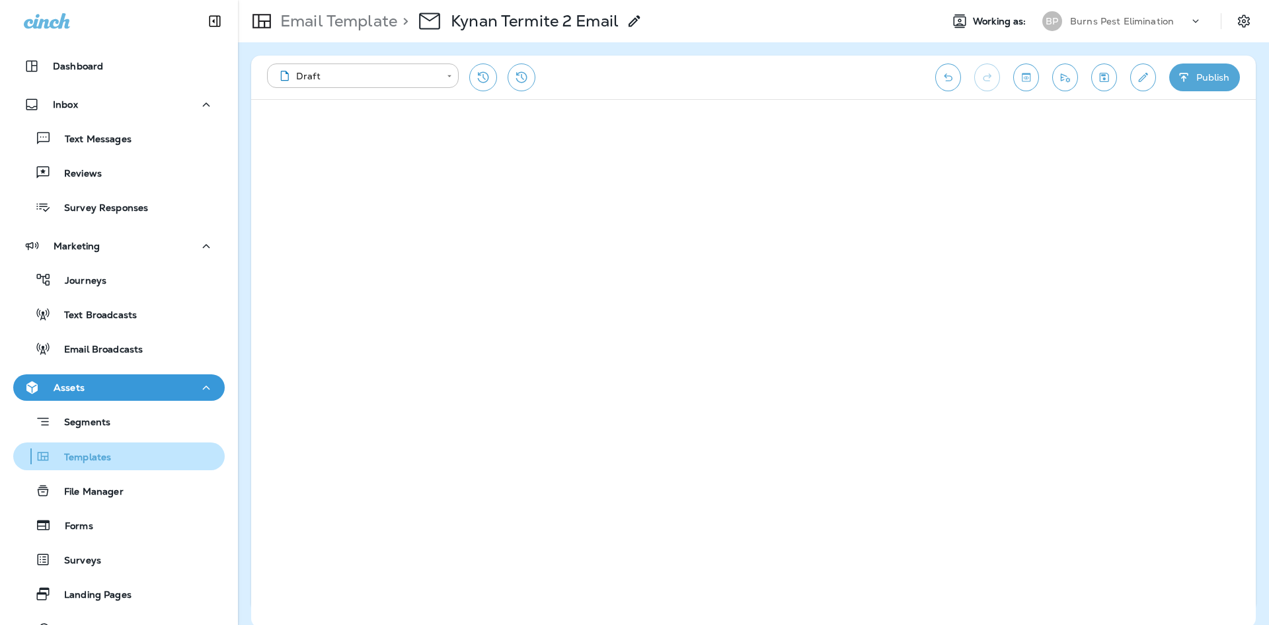
click at [83, 455] on p "Templates" at bounding box center [81, 457] width 60 height 13
